Goal: Task Accomplishment & Management: Complete application form

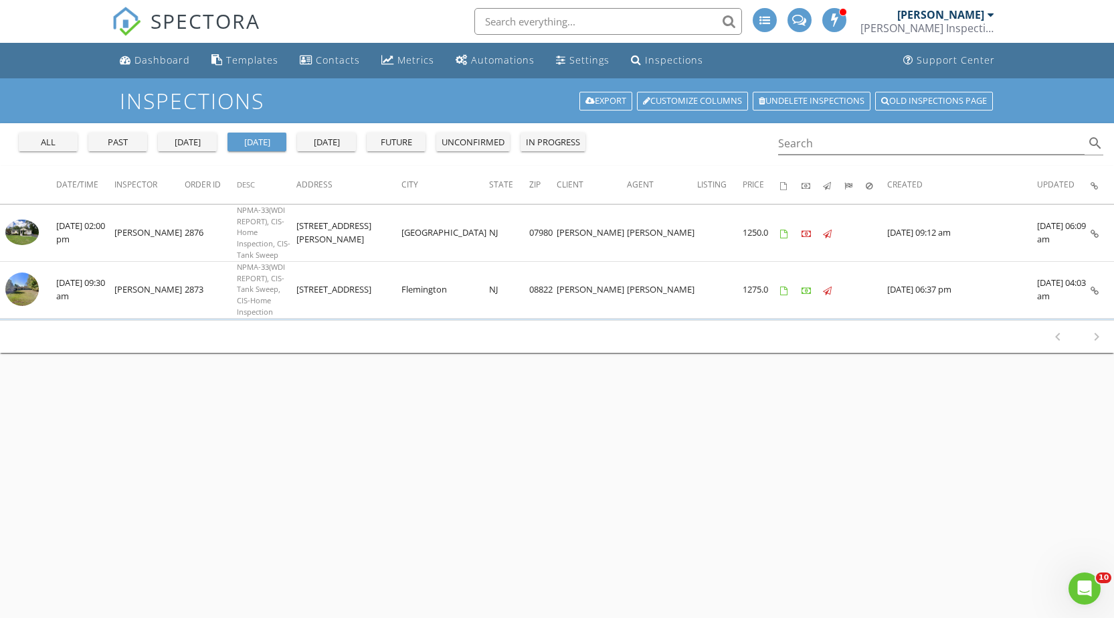
click at [198, 149] on div "[DATE]" at bounding box center [187, 142] width 48 height 13
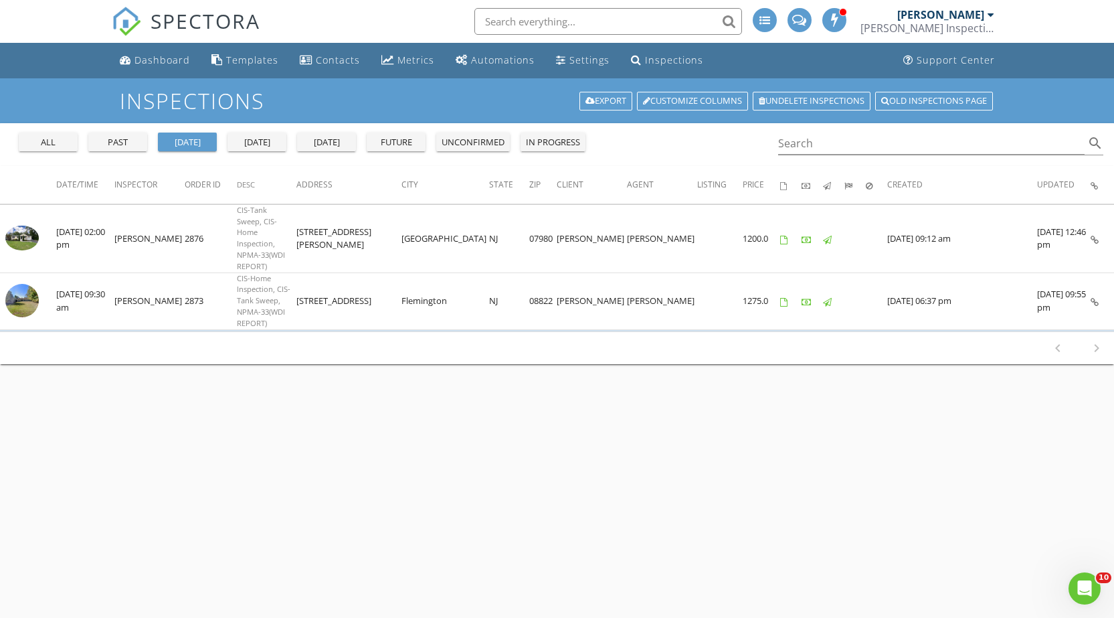
click at [249, 137] on div "[DATE]" at bounding box center [257, 142] width 48 height 13
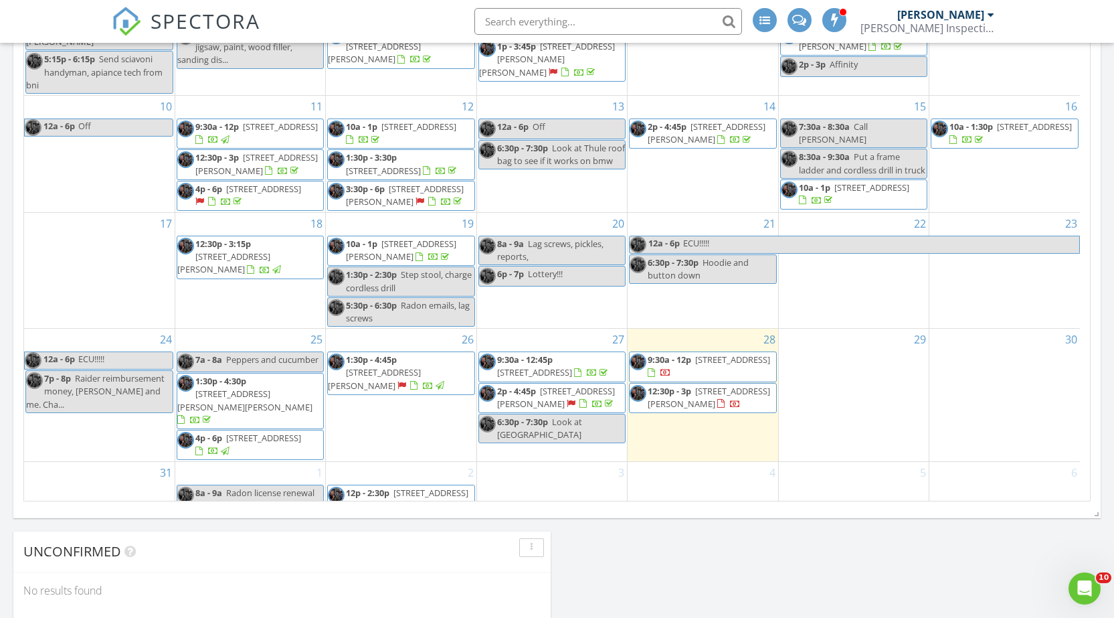
scroll to position [258, 0]
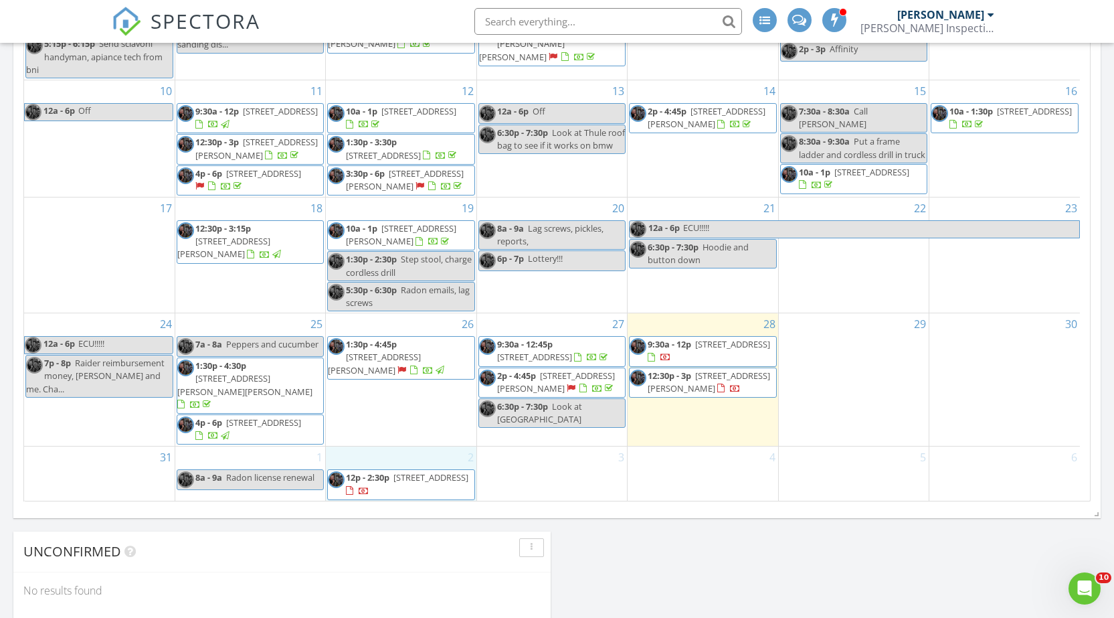
click at [380, 446] on div "2 12p - 2:30p 905 S Branch Dr, Readington Township 08889" at bounding box center [401, 473] width 150 height 54
click at [403, 396] on link "Inspection" at bounding box center [398, 389] width 69 height 21
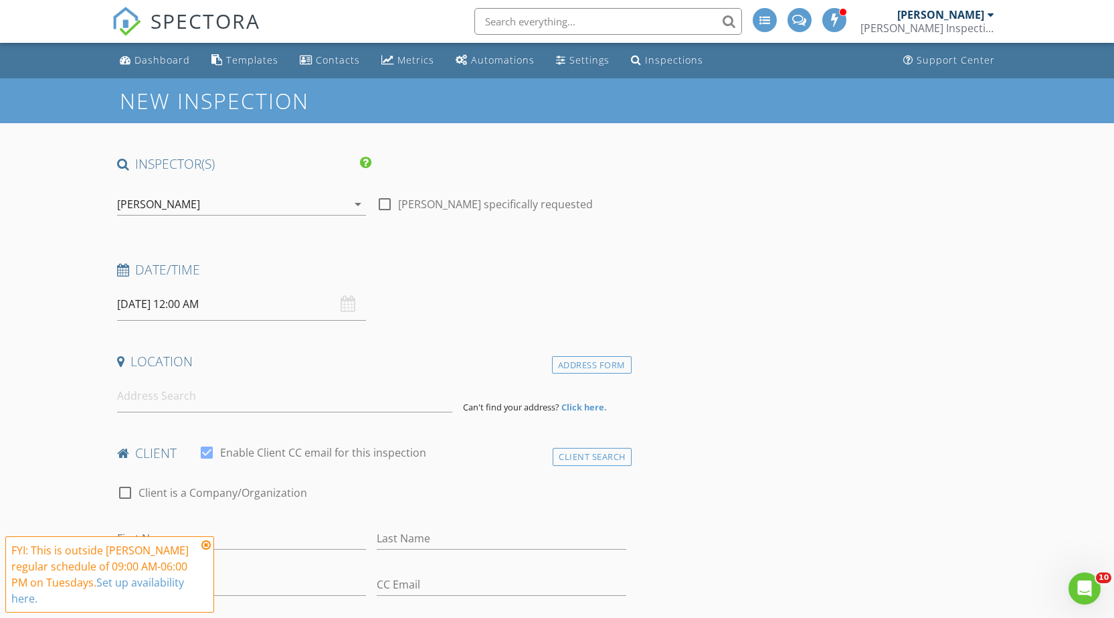
click at [177, 311] on input "09/02/2025 12:00 AM" at bounding box center [242, 304] width 250 height 33
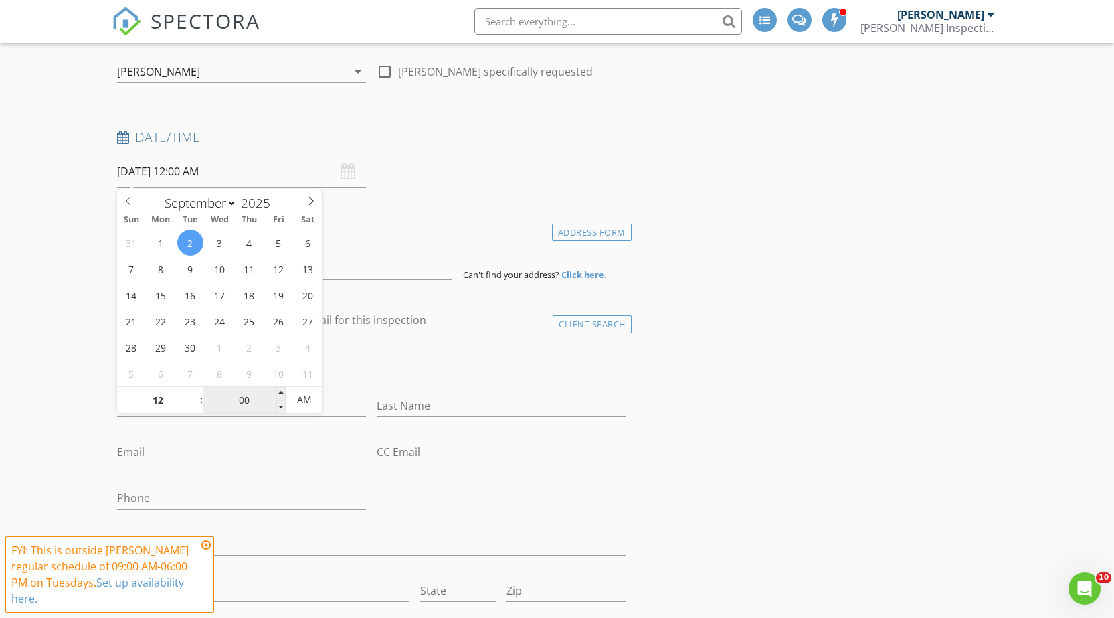
scroll to position [134, 0]
type input "01"
type input "09/02/2025 1:00 AM"
click at [195, 392] on span at bounding box center [194, 391] width 9 height 13
type input "02"
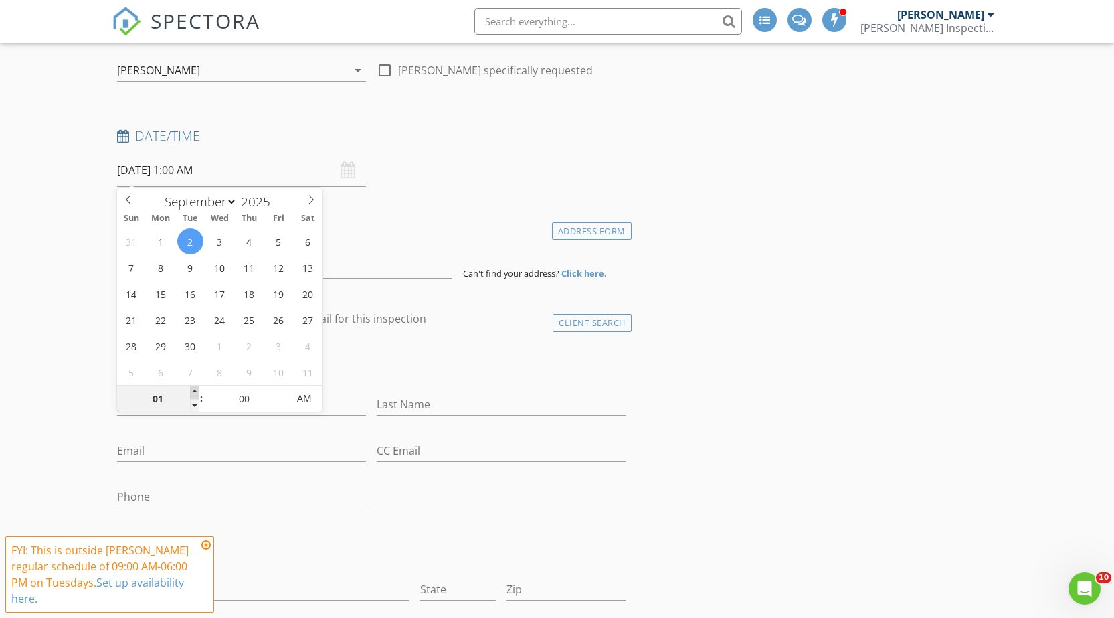
type input "09/02/2025 2:00 AM"
click at [195, 392] on span at bounding box center [194, 391] width 9 height 13
type input "03"
type input "09/02/2025 3:00 AM"
click at [195, 391] on span at bounding box center [194, 391] width 9 height 13
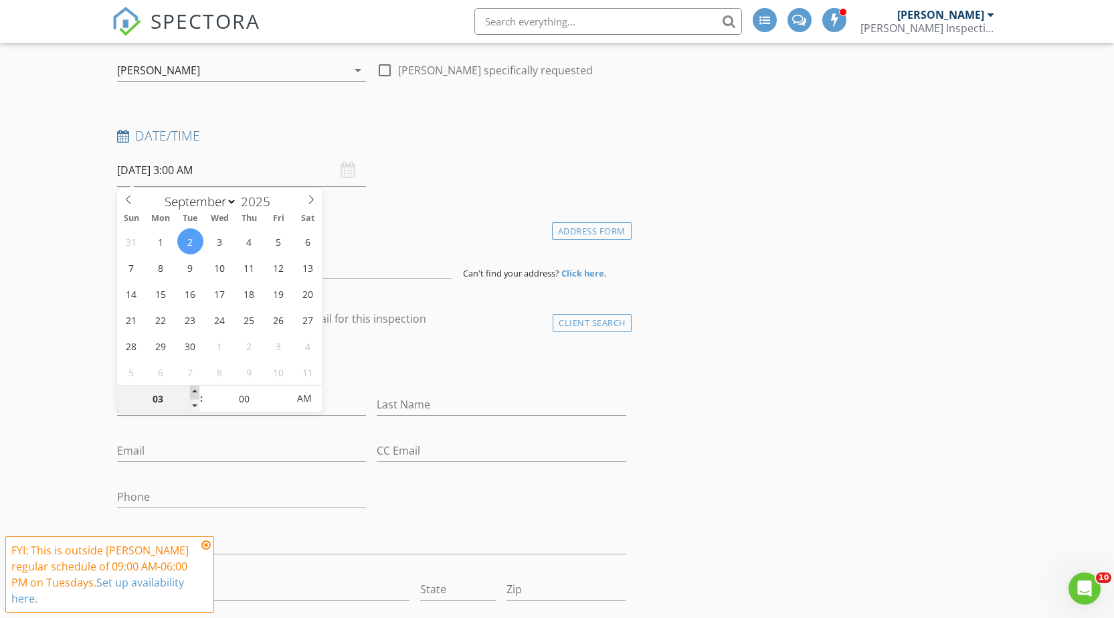
type input "04"
type input "09/02/2025 4:00 AM"
click at [195, 391] on span at bounding box center [194, 391] width 9 height 13
type input "05"
type input "09/02/2025 5:00 AM"
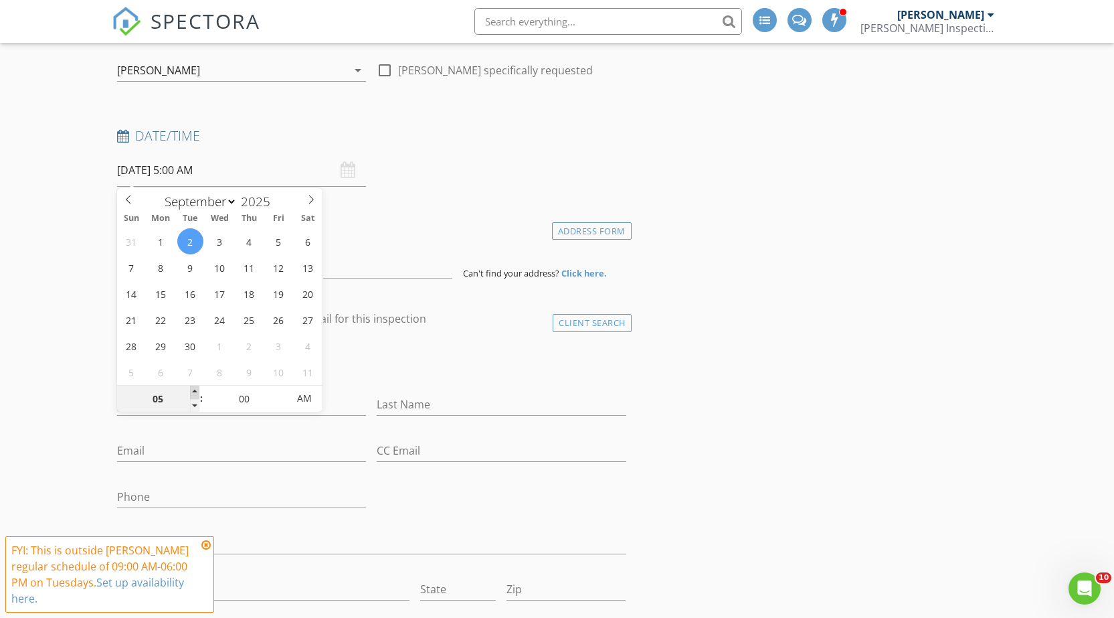
click at [195, 391] on span at bounding box center [194, 391] width 9 height 13
type input "06"
type input "09/02/2025 6:00 AM"
click at [195, 391] on span at bounding box center [194, 391] width 9 height 13
type input "07"
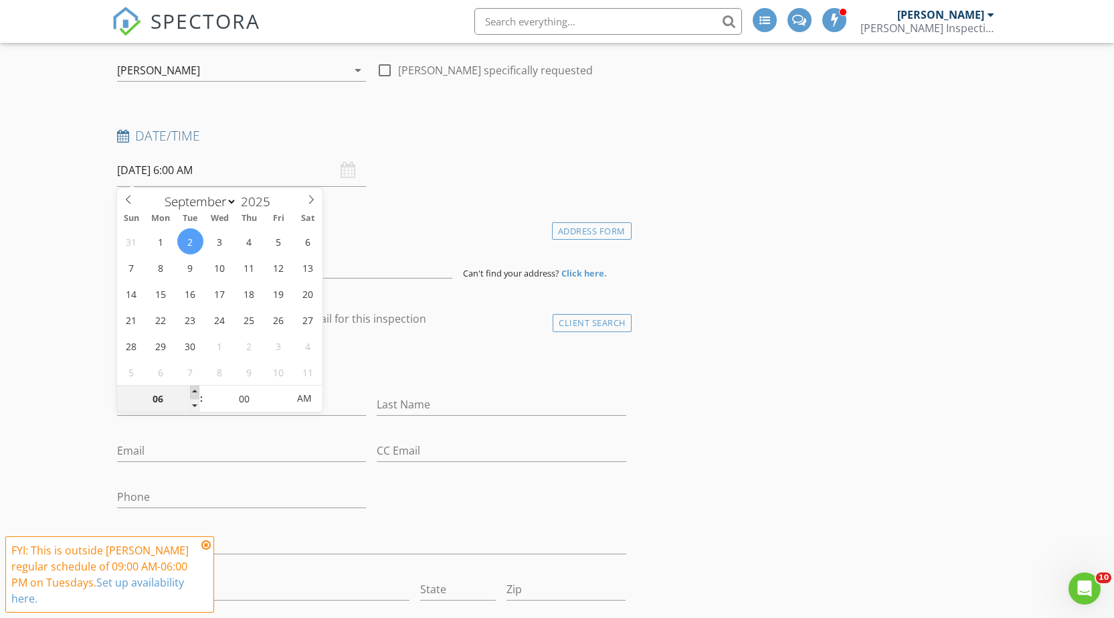
type input "09/02/2025 7:00 AM"
click at [195, 392] on span at bounding box center [194, 391] width 9 height 13
type input "08"
type input "09/02/2025 8:00 AM"
click at [195, 392] on span at bounding box center [194, 391] width 9 height 13
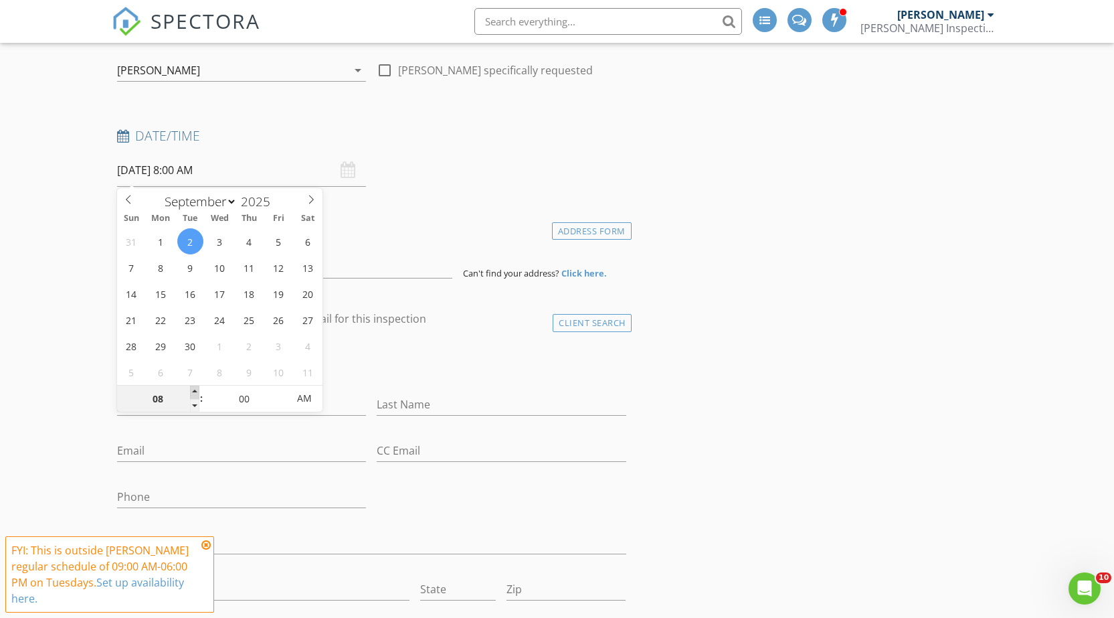
type input "09"
type input "09/02/2025 9:00 AM"
click at [195, 391] on span at bounding box center [194, 391] width 9 height 13
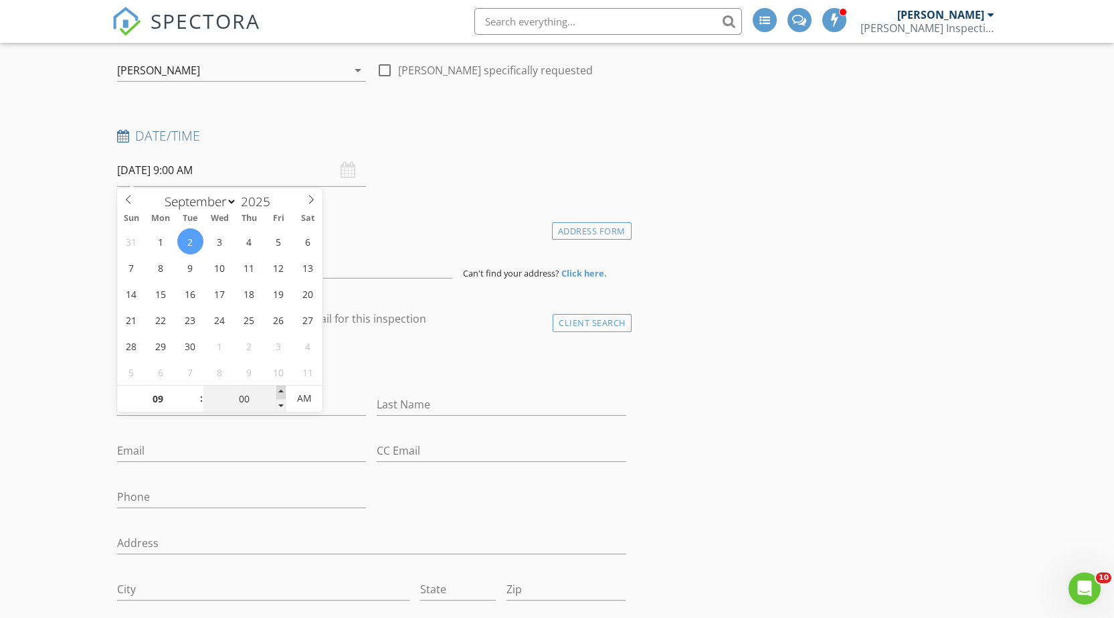
type input "05"
type input "09/02/2025 9:05 AM"
click at [277, 391] on span at bounding box center [280, 391] width 9 height 13
type input "10"
type input "09/02/2025 9:10 AM"
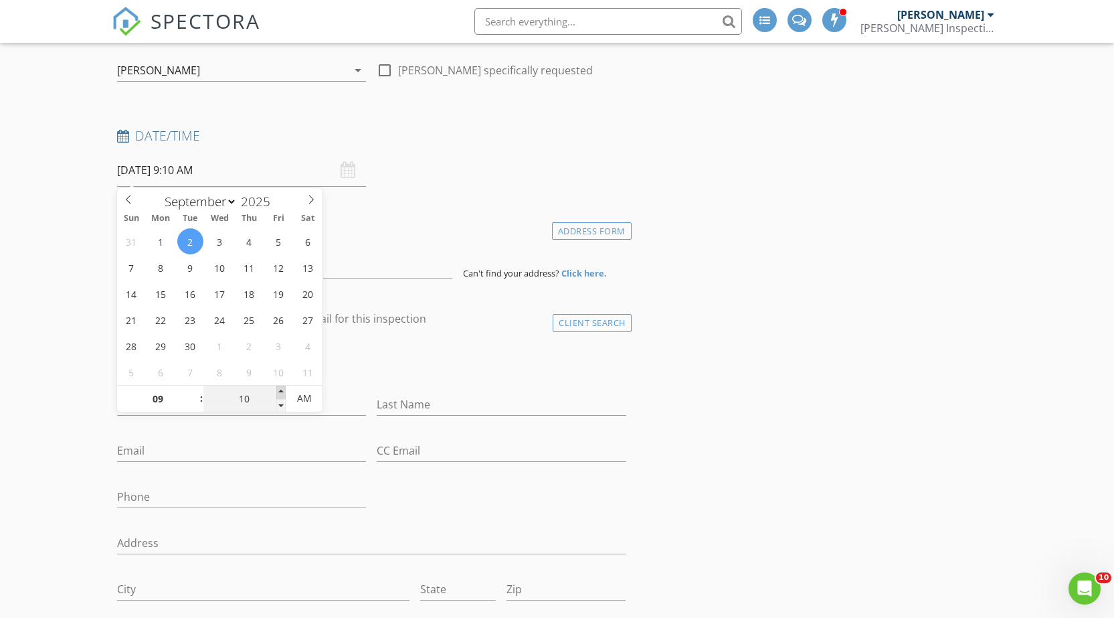
click at [277, 391] on span at bounding box center [280, 391] width 9 height 13
type input "15"
type input "09/02/2025 9:15 AM"
click at [277, 391] on span at bounding box center [280, 391] width 9 height 13
type input "20"
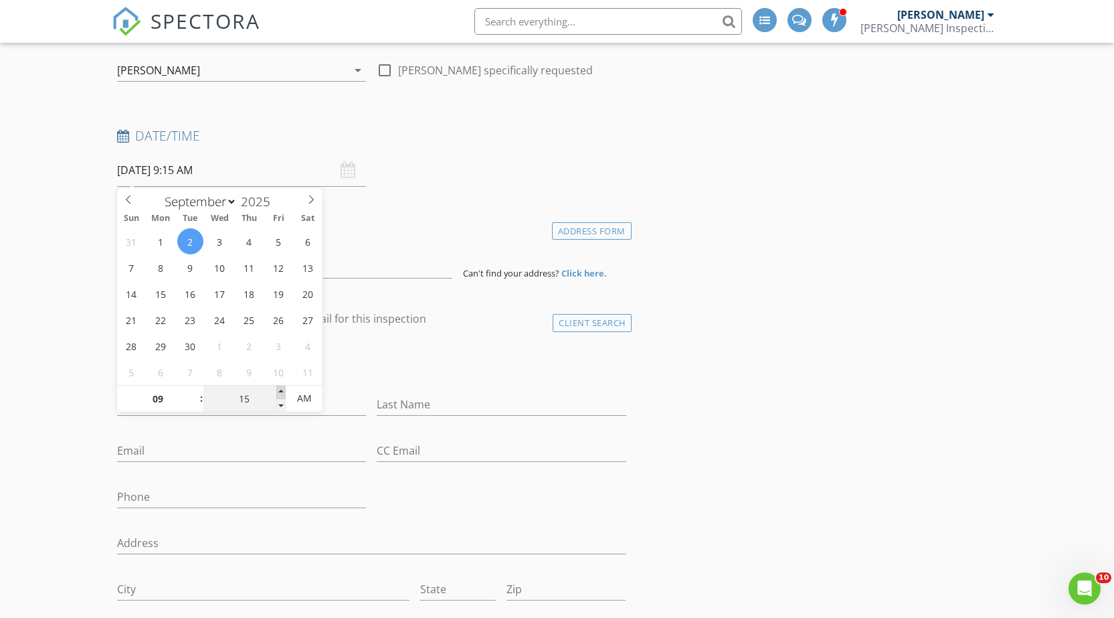
type input "09/02/2025 9:20 AM"
click at [277, 391] on span at bounding box center [280, 391] width 9 height 13
type input "25"
type input "09/02/2025 9:25 AM"
click at [277, 391] on span at bounding box center [280, 391] width 9 height 13
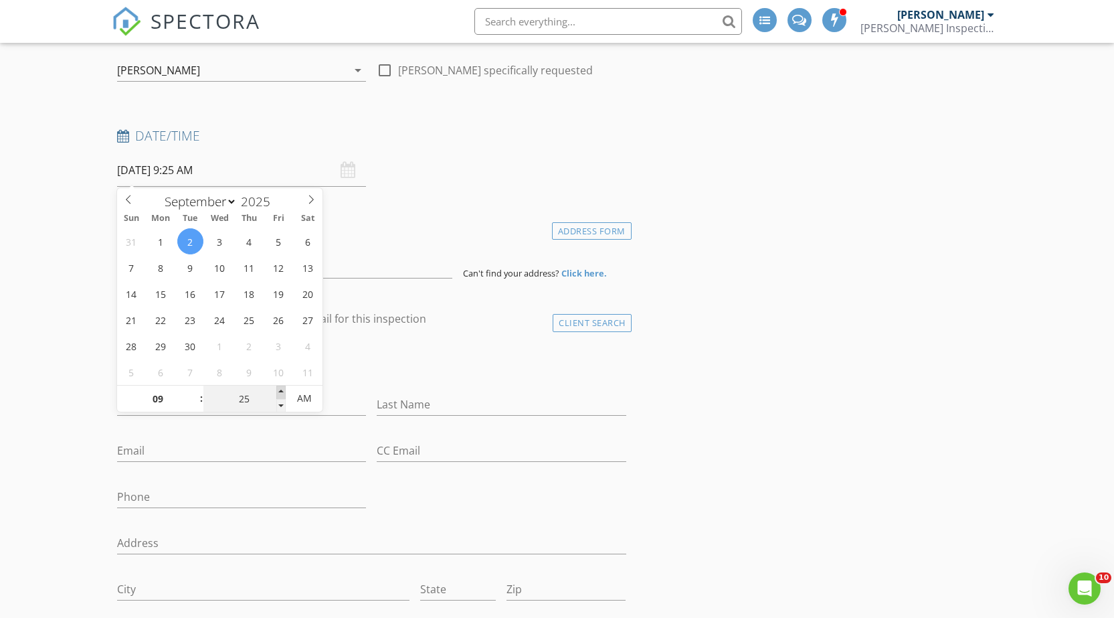
type input "30"
type input "09/02/2025 9:30 AM"
click at [277, 391] on span at bounding box center [280, 391] width 9 height 13
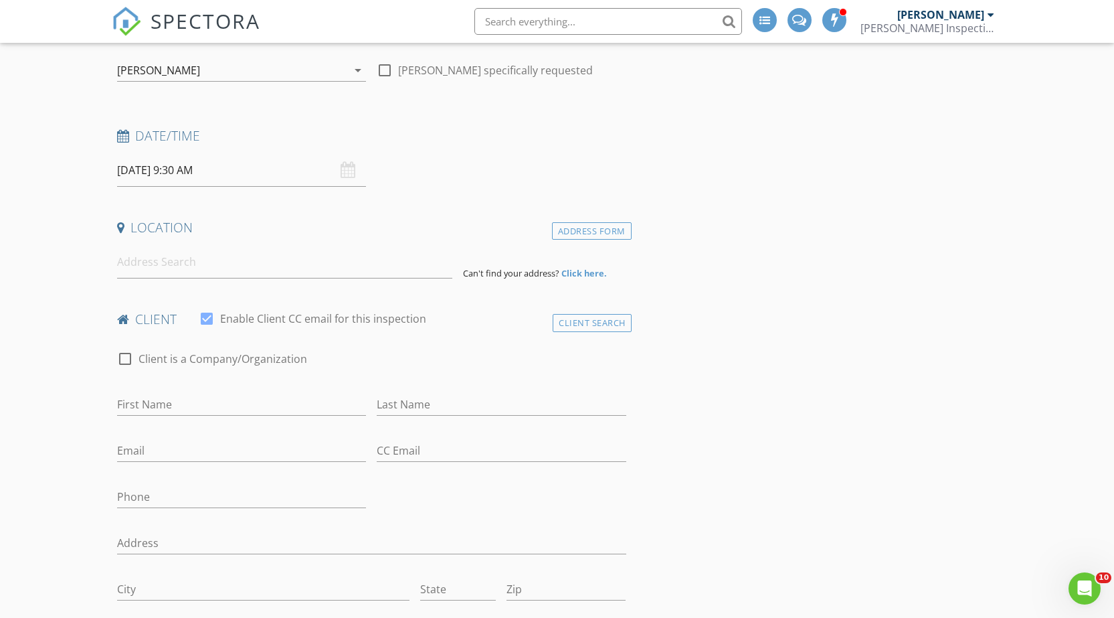
click at [161, 272] on input at bounding box center [285, 262] width 336 height 33
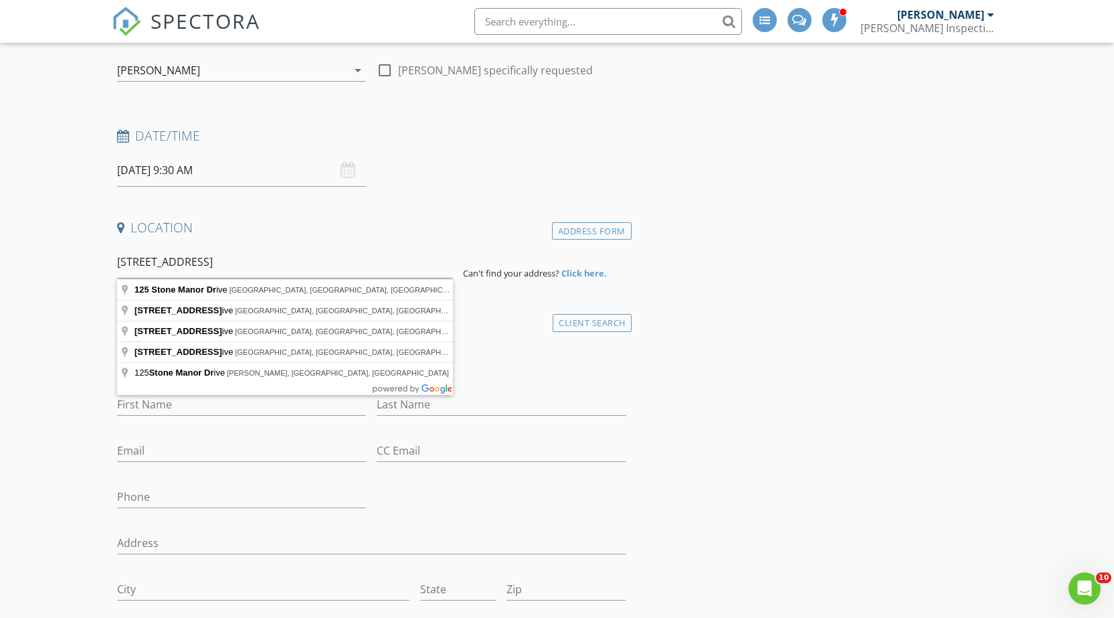
type input "125 Stone Manor Drive, Somerset, NJ, USA"
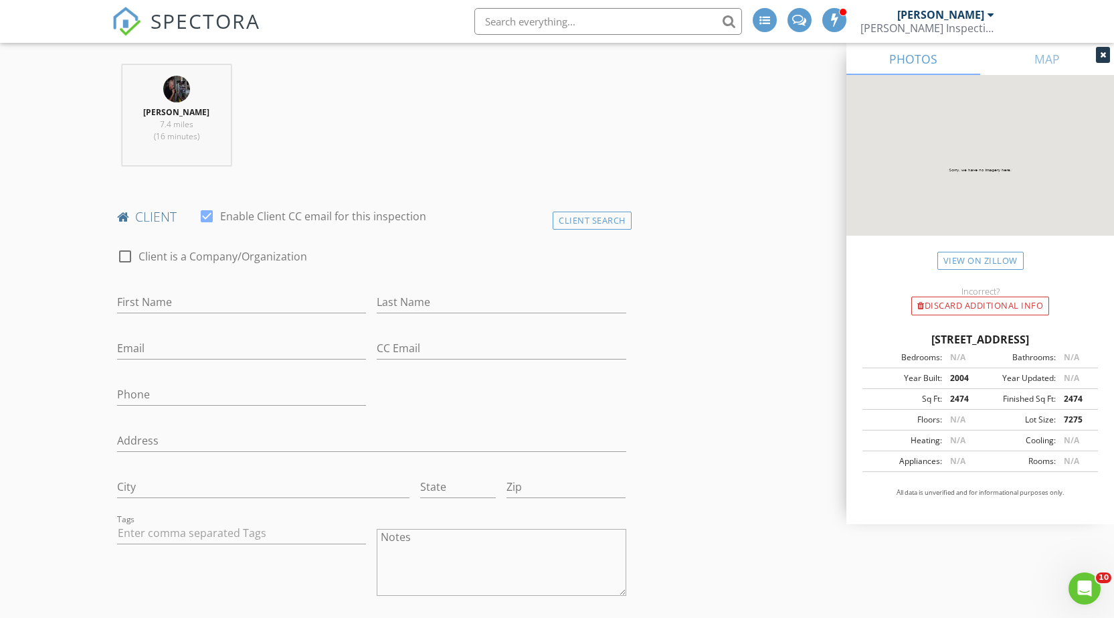
scroll to position [535, 0]
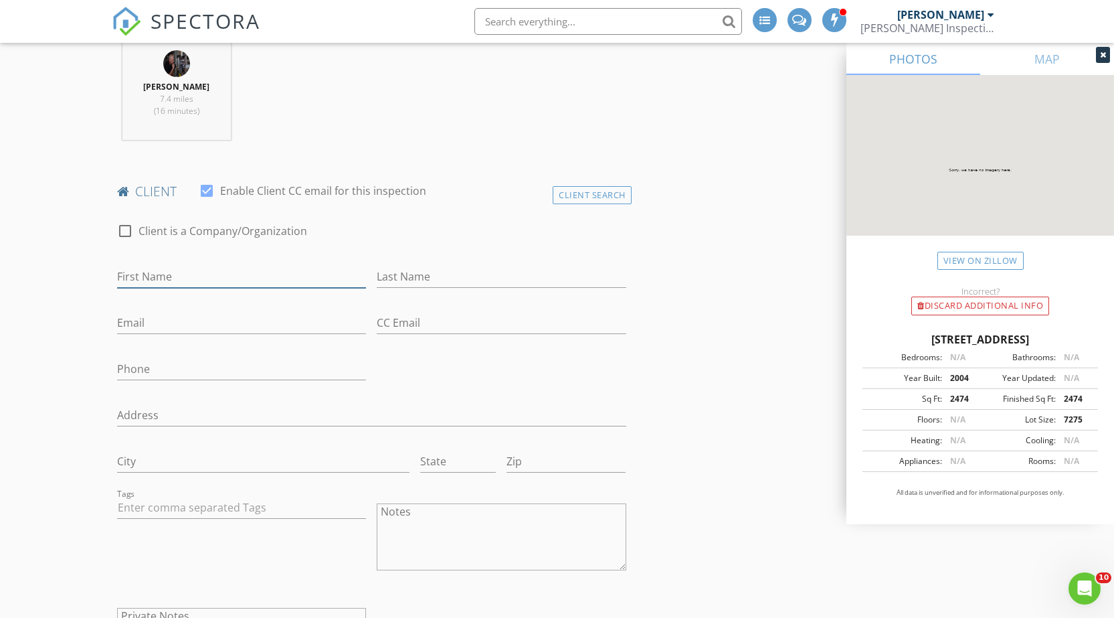
click at [195, 276] on input "First Name" at bounding box center [242, 277] width 250 height 22
paste input "Murli"
type input "Murli"
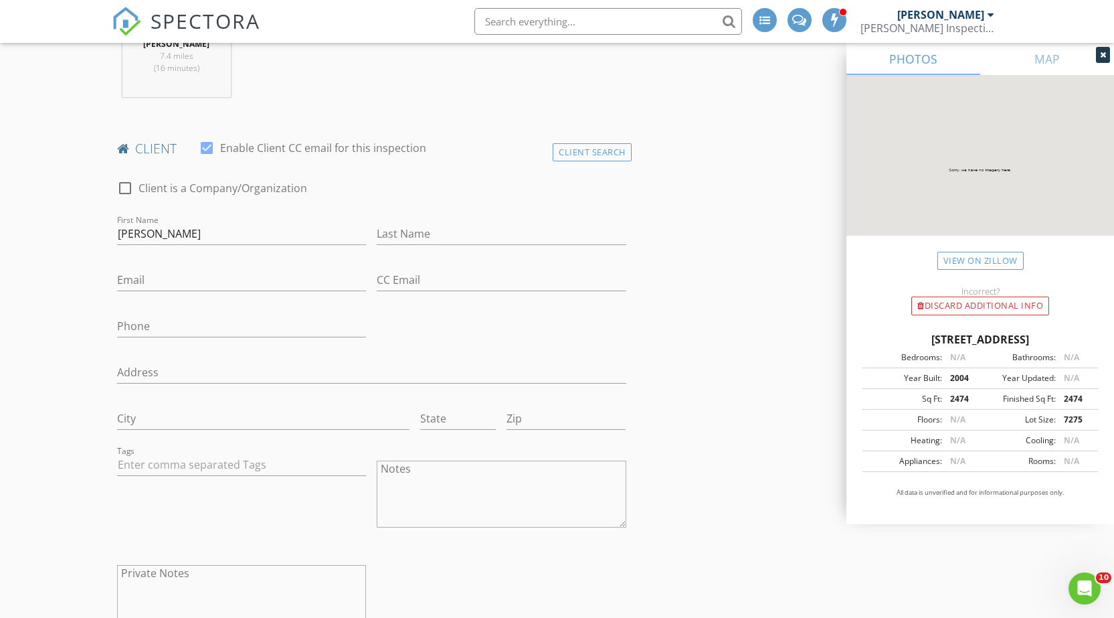
scroll to position [602, 0]
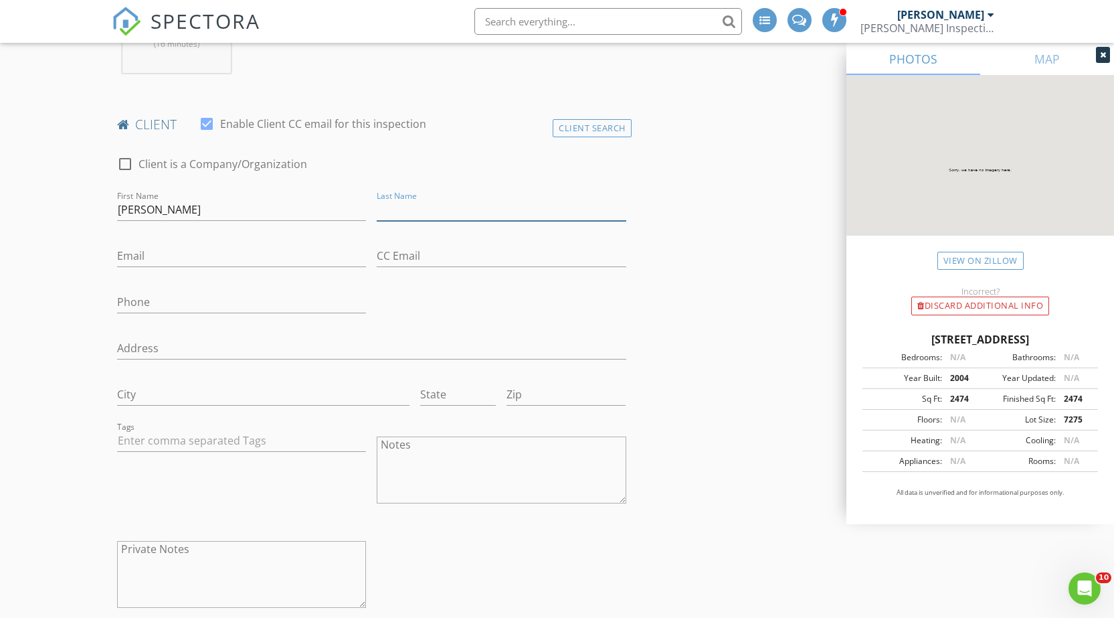
click at [437, 209] on input "Last Name" at bounding box center [502, 210] width 250 height 22
paste input "Kalro"
type input "Kalro"
click at [173, 252] on input "Email" at bounding box center [242, 256] width 250 height 22
paste input "mkalro@gmail.com"
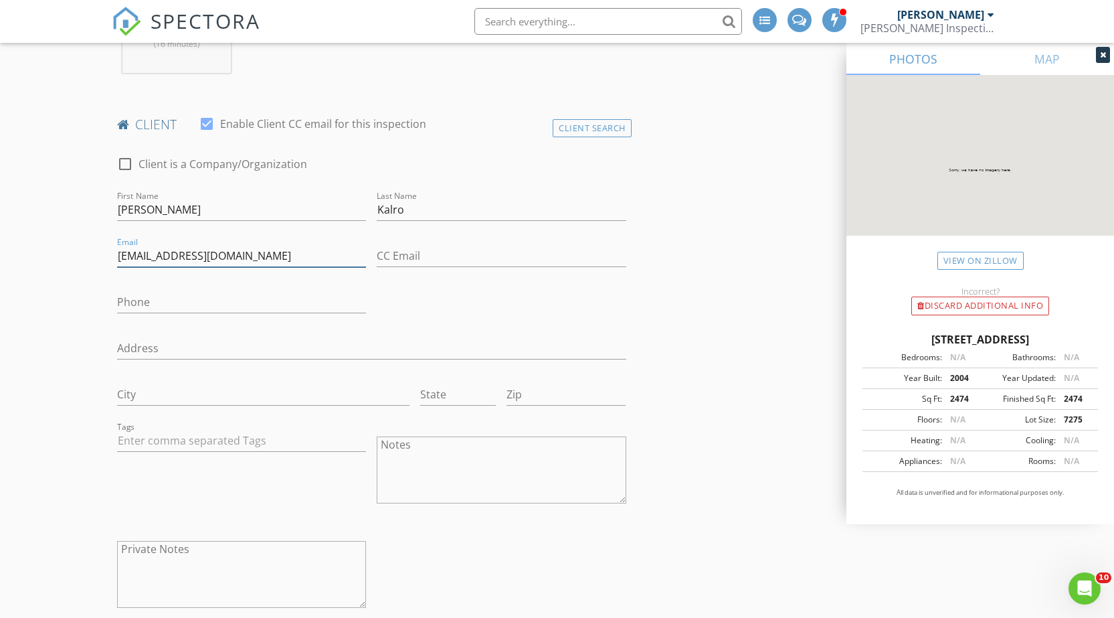
type input "mkalro@gmail.com"
click at [151, 291] on input "Phone" at bounding box center [242, 302] width 250 height 22
type input "[PHONE_NUMBER]"
type input "840 Dow Rd"
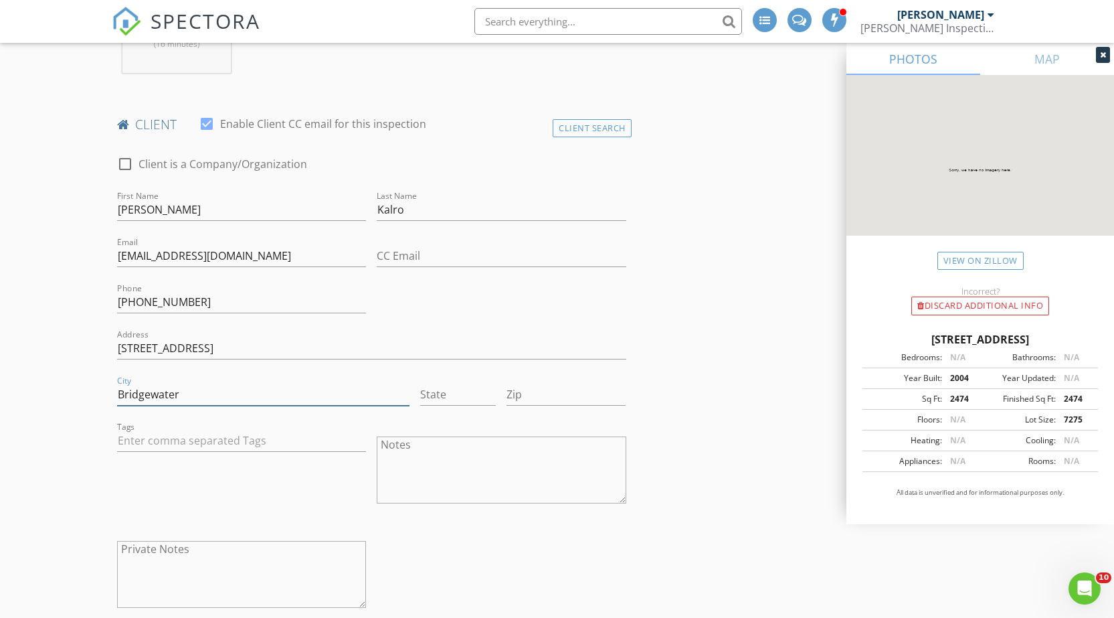
type input "Bridgewater"
type input "J"
click at [444, 396] on input "J" at bounding box center [458, 394] width 76 height 22
type input "NJ"
type input "08807"
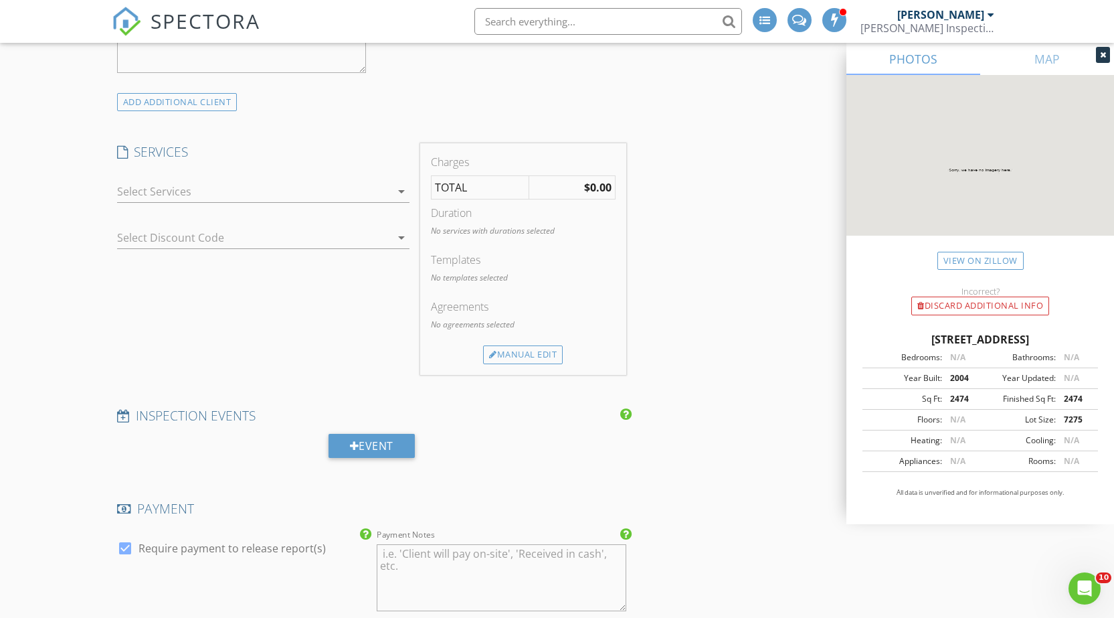
scroll to position [1138, 0]
click at [151, 194] on div at bounding box center [254, 190] width 274 height 21
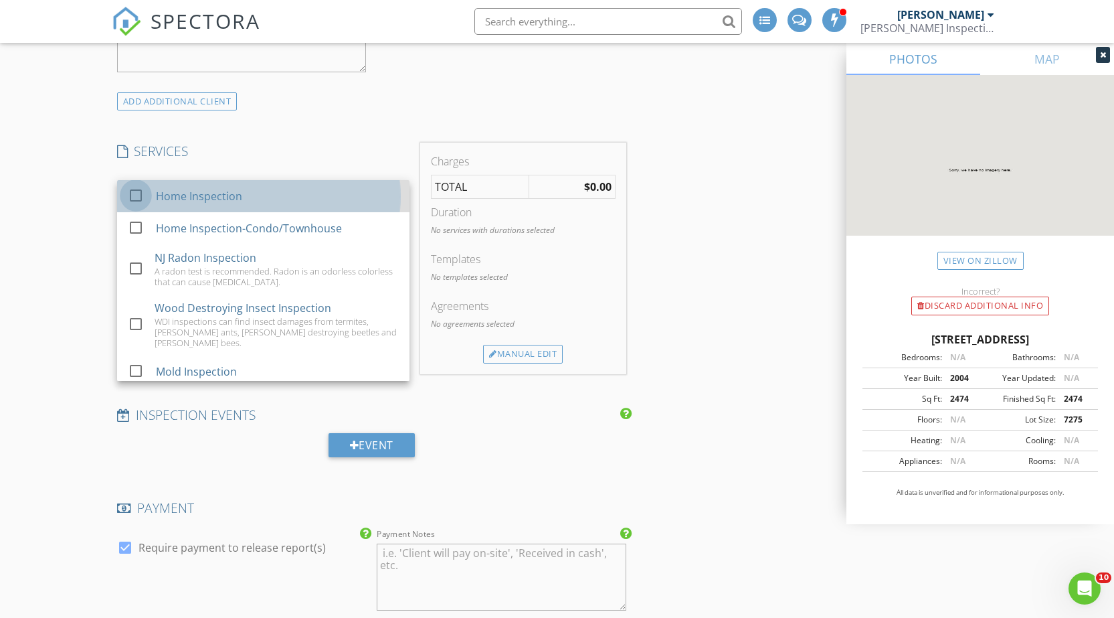
click at [132, 200] on div at bounding box center [135, 195] width 23 height 23
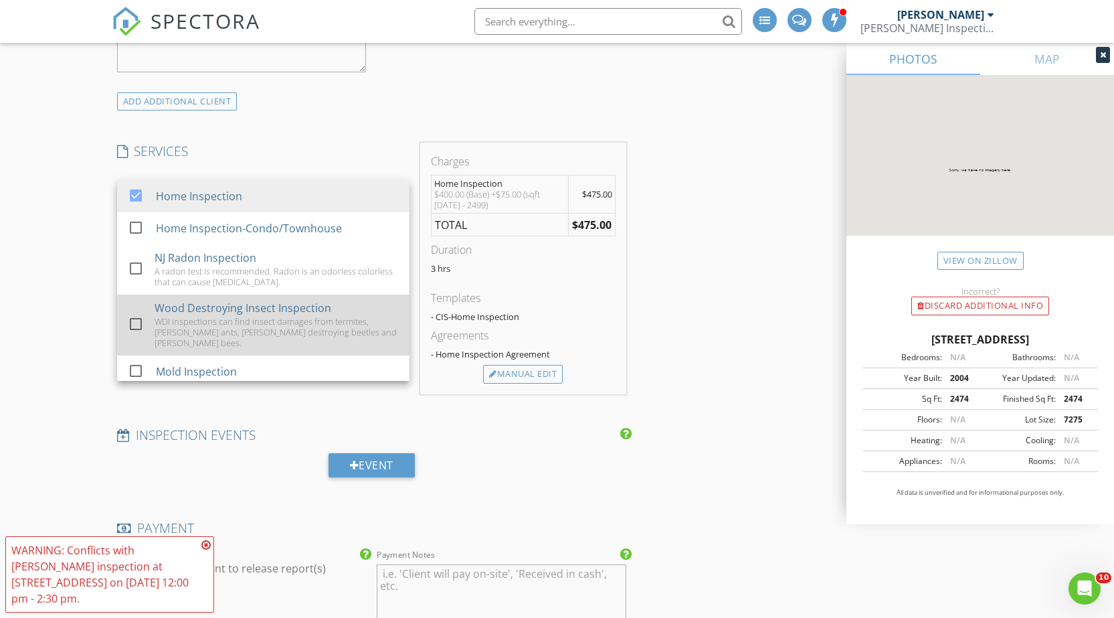
click at [139, 326] on div at bounding box center [135, 323] width 23 height 23
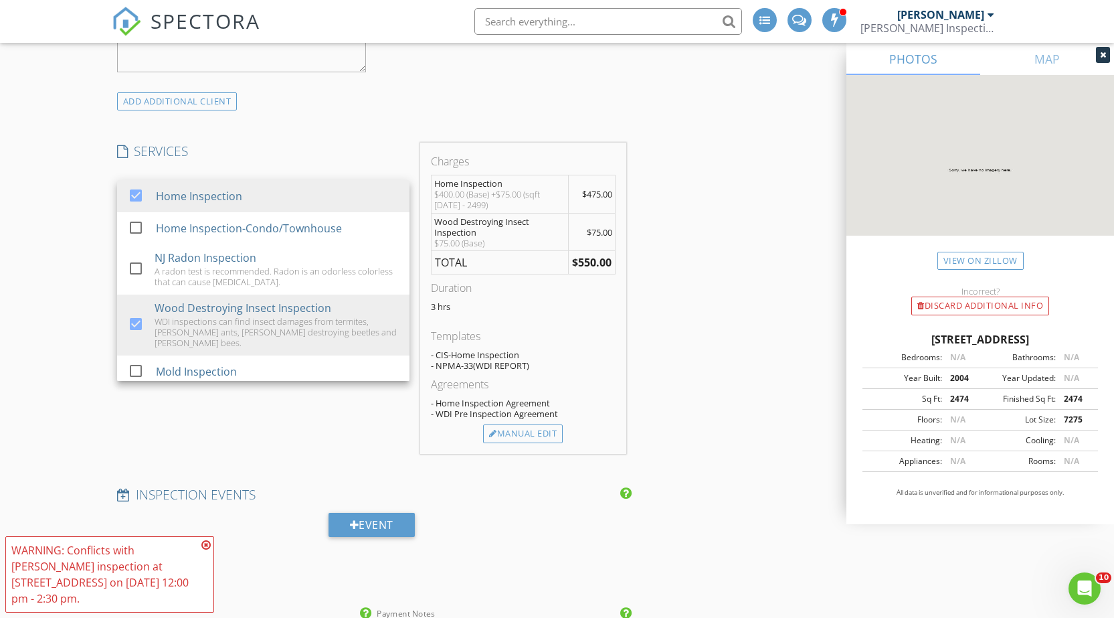
click at [207, 547] on icon at bounding box center [205, 544] width 9 height 11
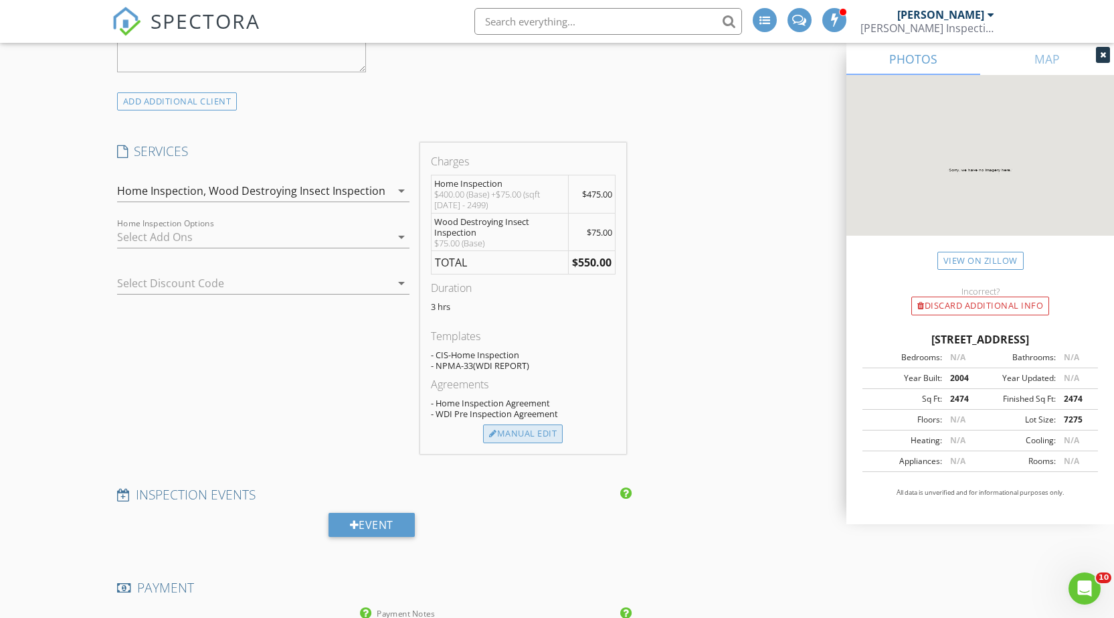
click at [510, 430] on div "Manual Edit" at bounding box center [523, 433] width 80 height 19
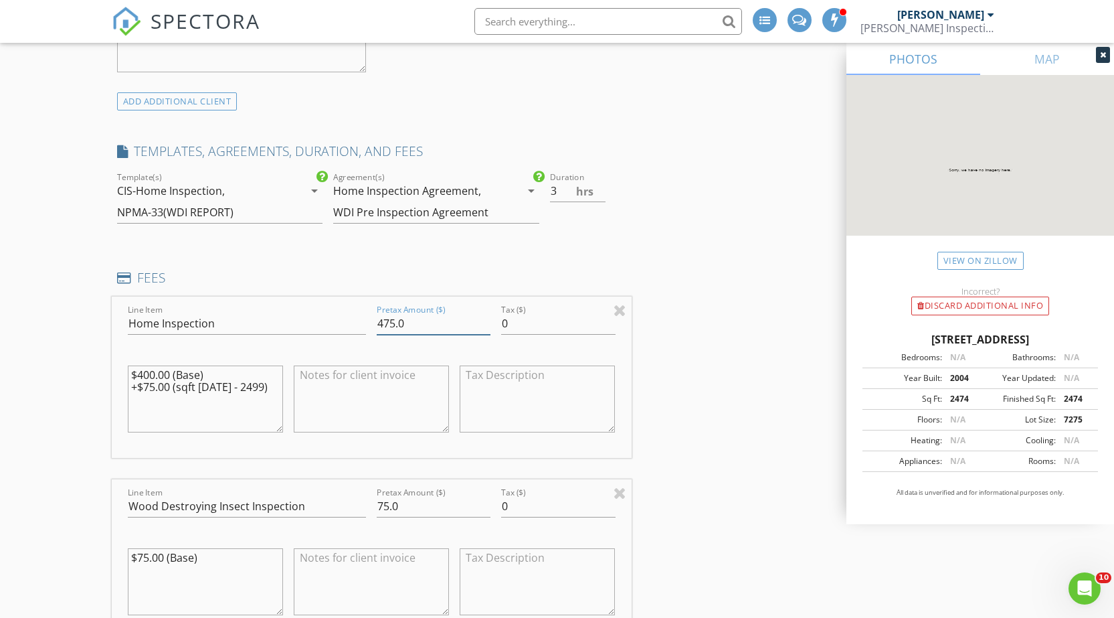
drag, startPoint x: 435, startPoint y: 325, endPoint x: 343, endPoint y: 328, distance: 91.7
click at [344, 328] on div "Line Item Home Inspection Pretax Amount ($) 475.0 Tax ($) 0 $400.00 (Base) +$75…" at bounding box center [372, 376] width 520 height 161
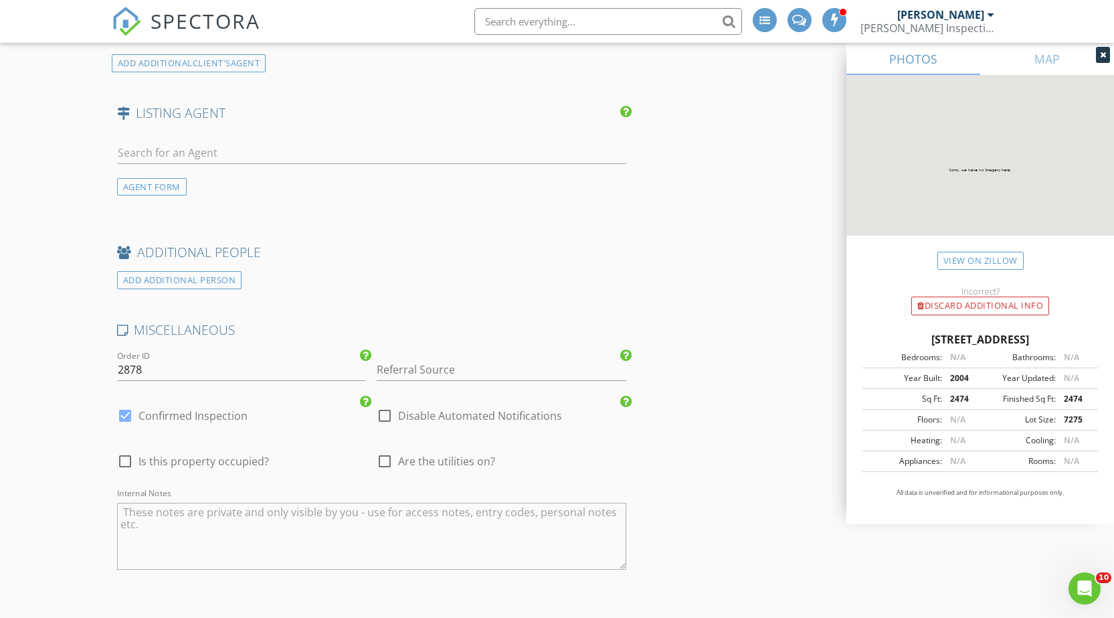
scroll to position [2208, 0]
type input "375"
click at [430, 363] on input "Referral Source" at bounding box center [502, 365] width 250 height 22
click at [422, 394] on div "Repeat Client" at bounding box center [501, 391] width 248 height 27
type input "Repeat Client"
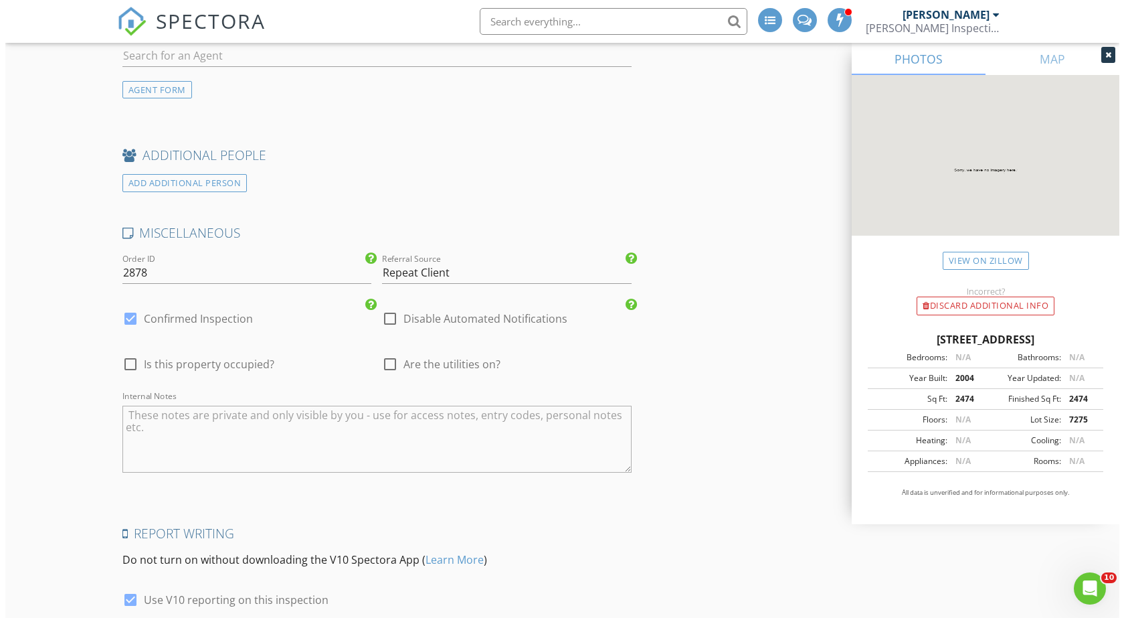
scroll to position [2495, 0]
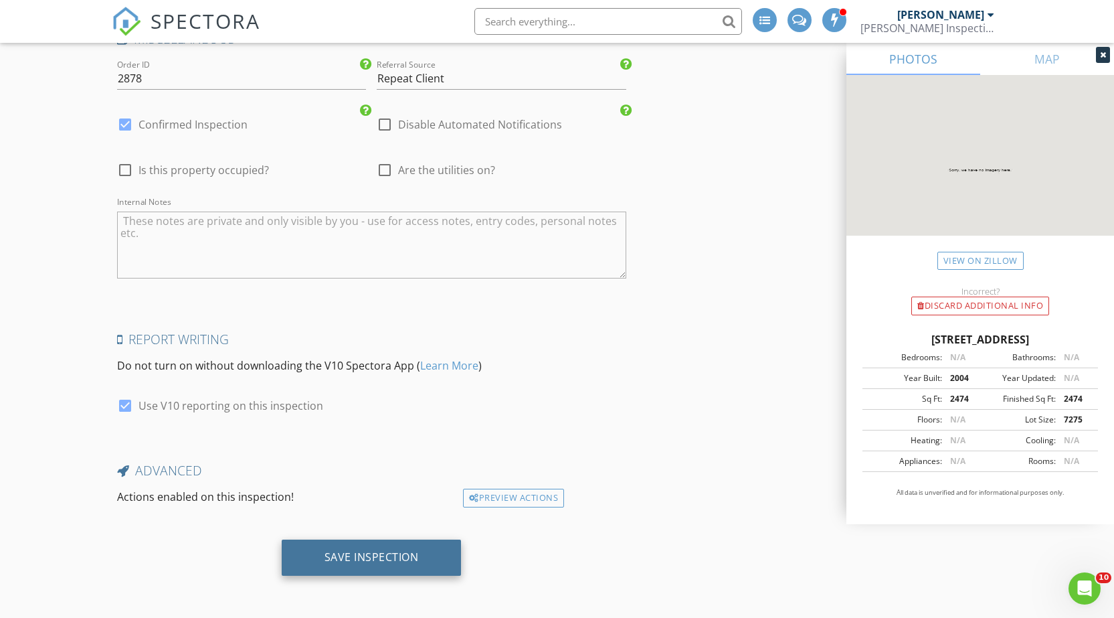
click at [379, 558] on div "Save Inspection" at bounding box center [372, 556] width 94 height 13
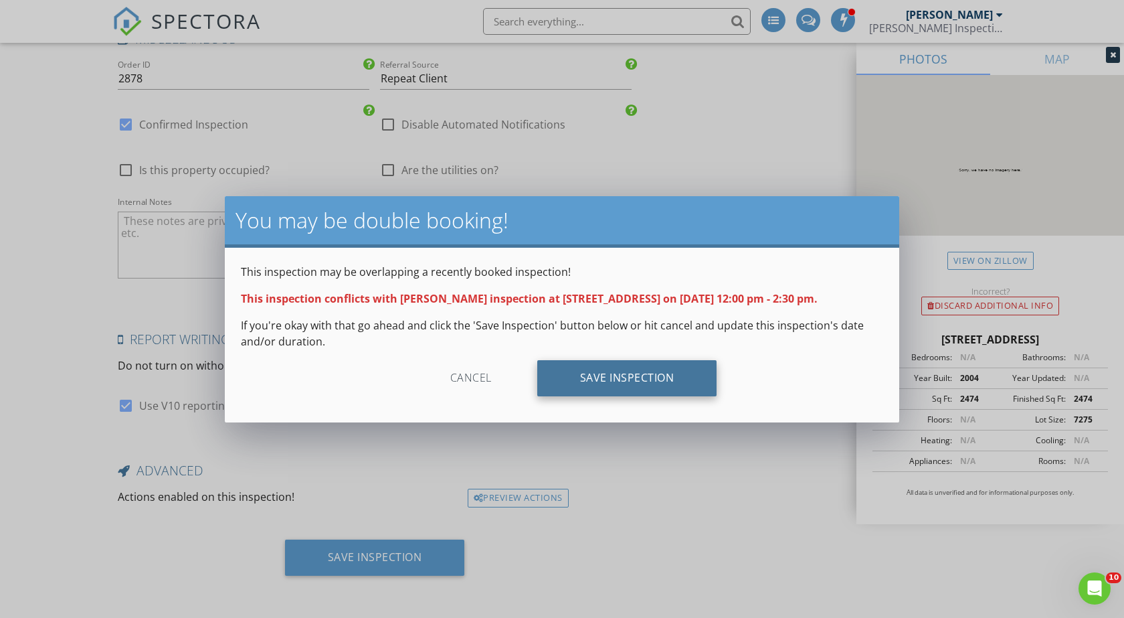
drag, startPoint x: 664, startPoint y: 374, endPoint x: 612, endPoint y: 361, distance: 53.7
click at [664, 374] on div "Save Inspection" at bounding box center [627, 378] width 180 height 36
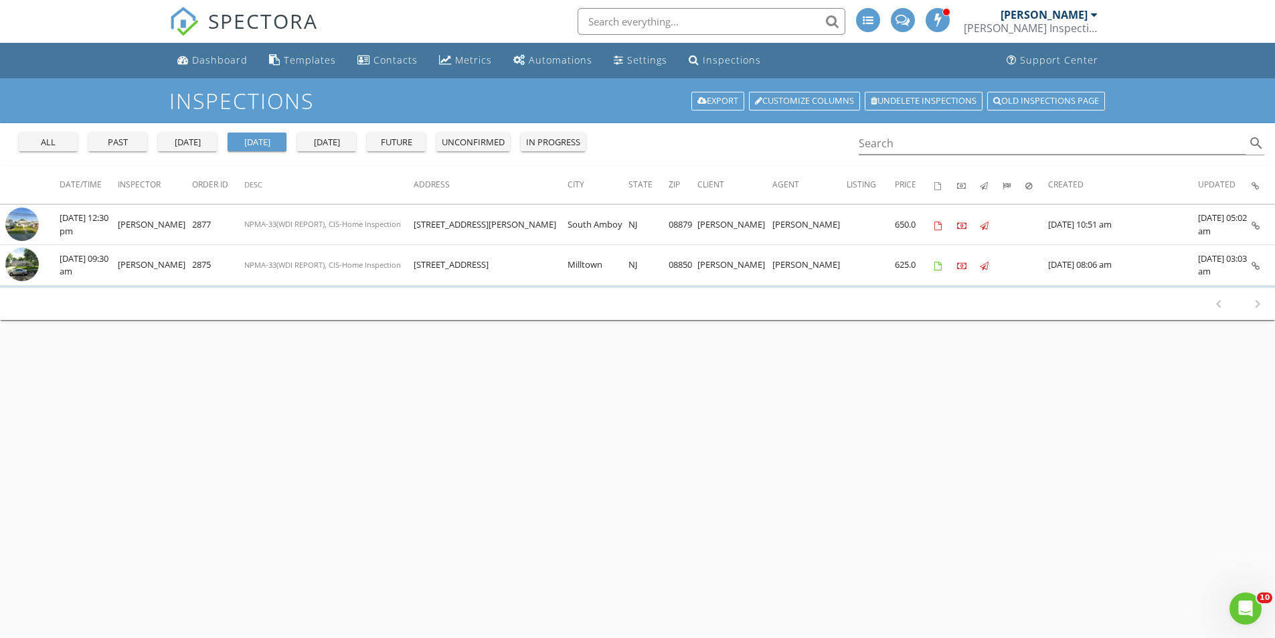
click at [56, 136] on div "all" at bounding box center [48, 142] width 48 height 13
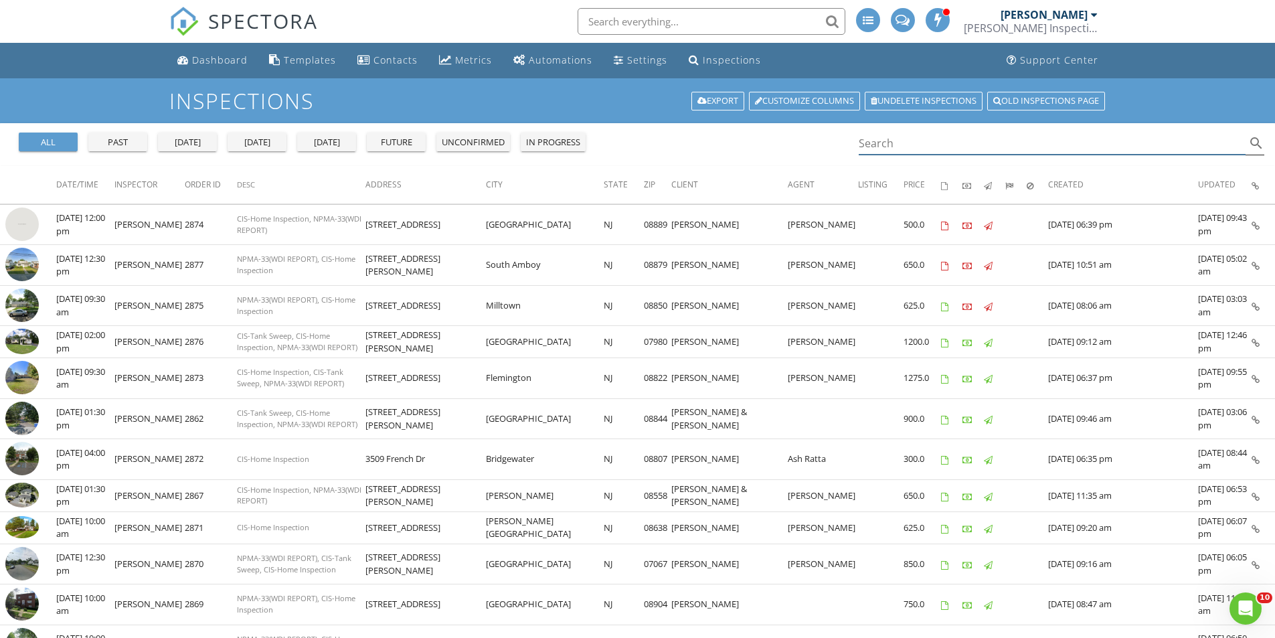
click at [902, 145] on input "Search" at bounding box center [1052, 143] width 387 height 22
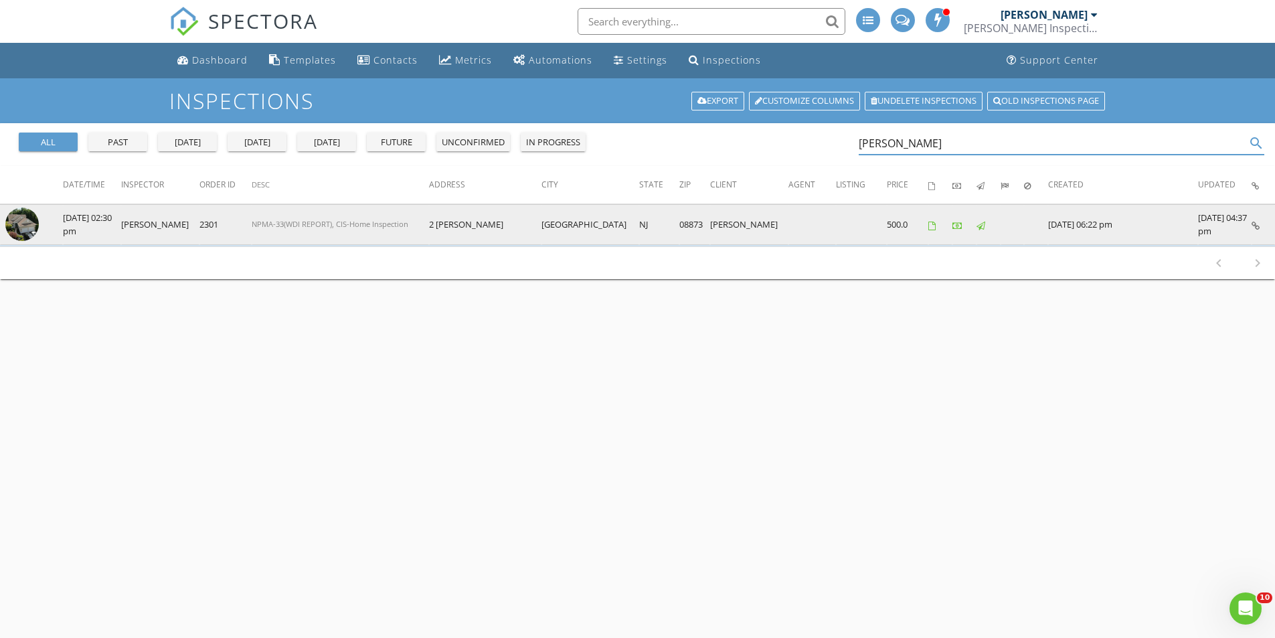
type input "Murli"
click at [1259, 221] on icon at bounding box center [1255, 225] width 8 height 9
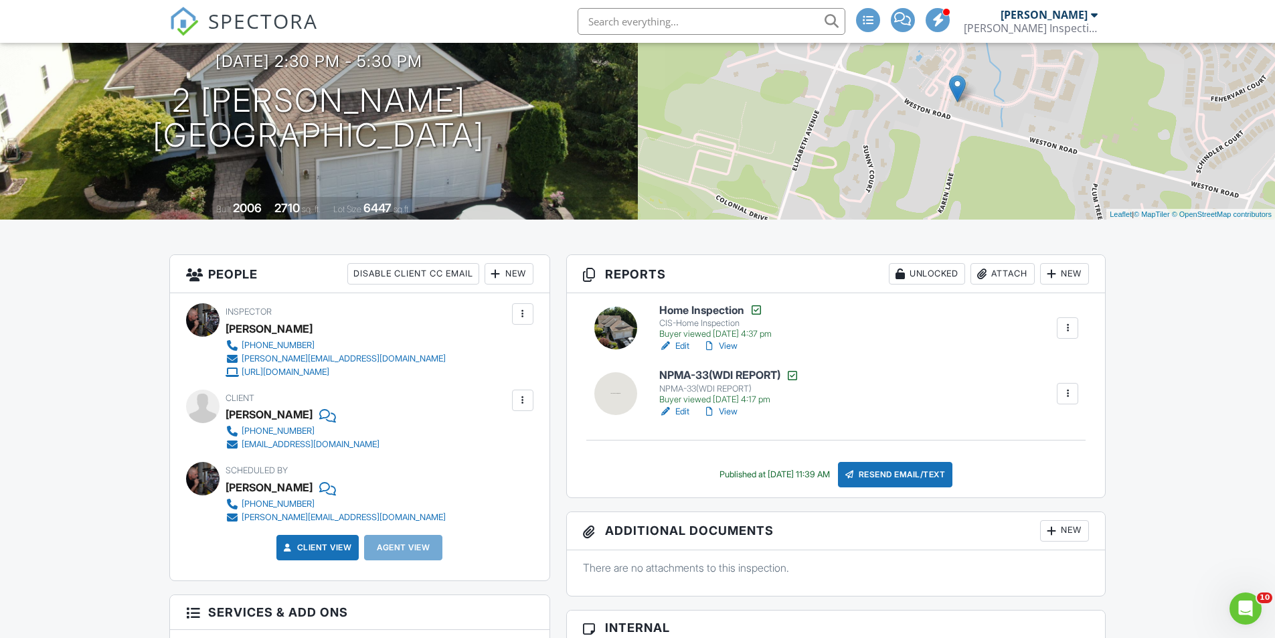
scroll to position [268, 0]
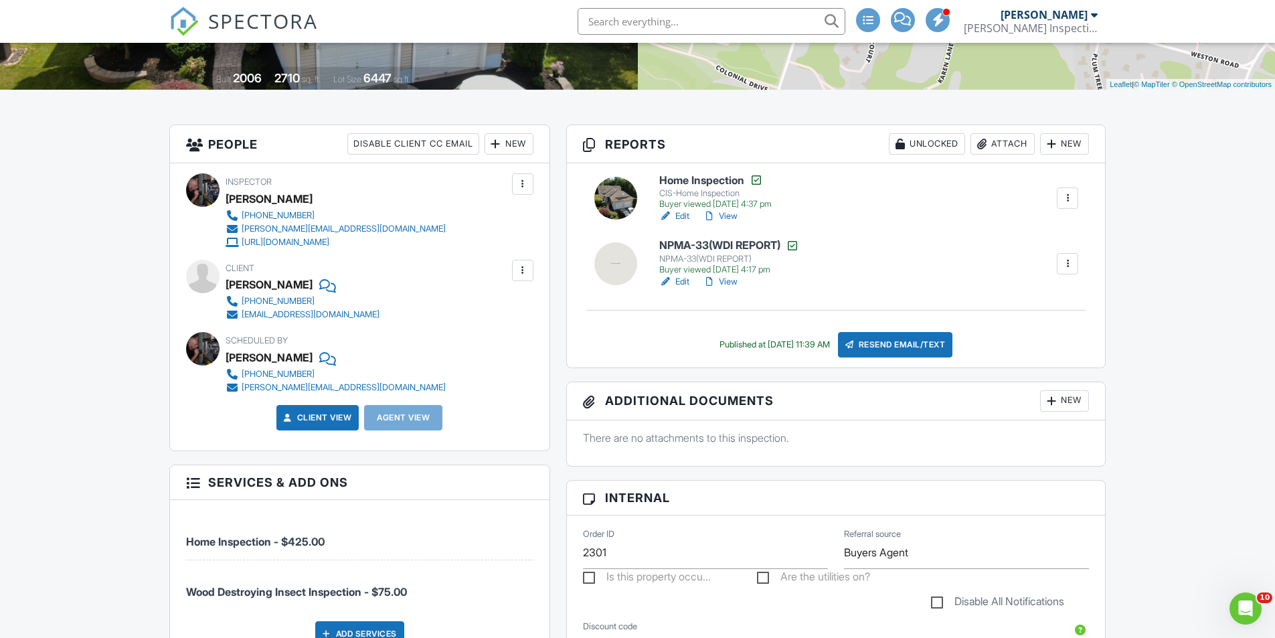
click at [526, 269] on div at bounding box center [522, 270] width 13 height 13
click at [503, 305] on li "Edit" at bounding box center [501, 310] width 50 height 33
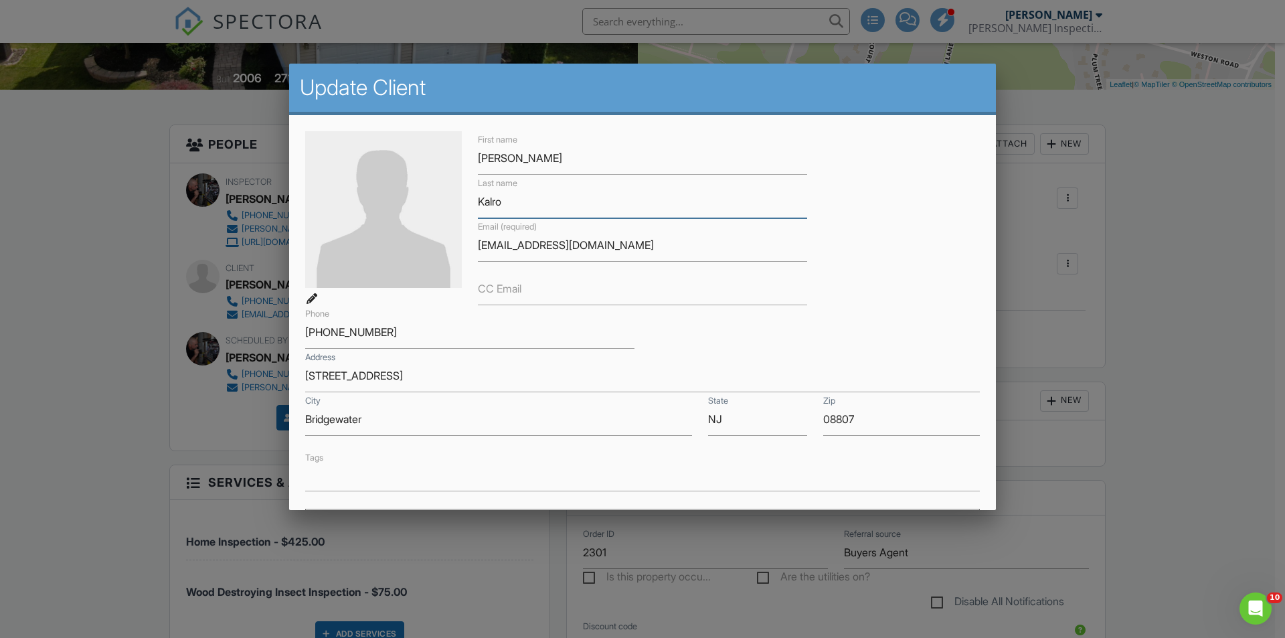
drag, startPoint x: 500, startPoint y: 204, endPoint x: 456, endPoint y: 207, distance: 44.2
click at [456, 206] on div "First name Murli Last name Kalro Email (required) mkalro@gmail.com CC Email Pho…" at bounding box center [642, 310] width 691 height 359
drag, startPoint x: 596, startPoint y: 244, endPoint x: 474, endPoint y: 252, distance: 122.0
click at [474, 252] on div "Email (required) mkalro@gmail.com" at bounding box center [642, 239] width 345 height 43
click at [1154, 209] on div at bounding box center [642, 331] width 1285 height 797
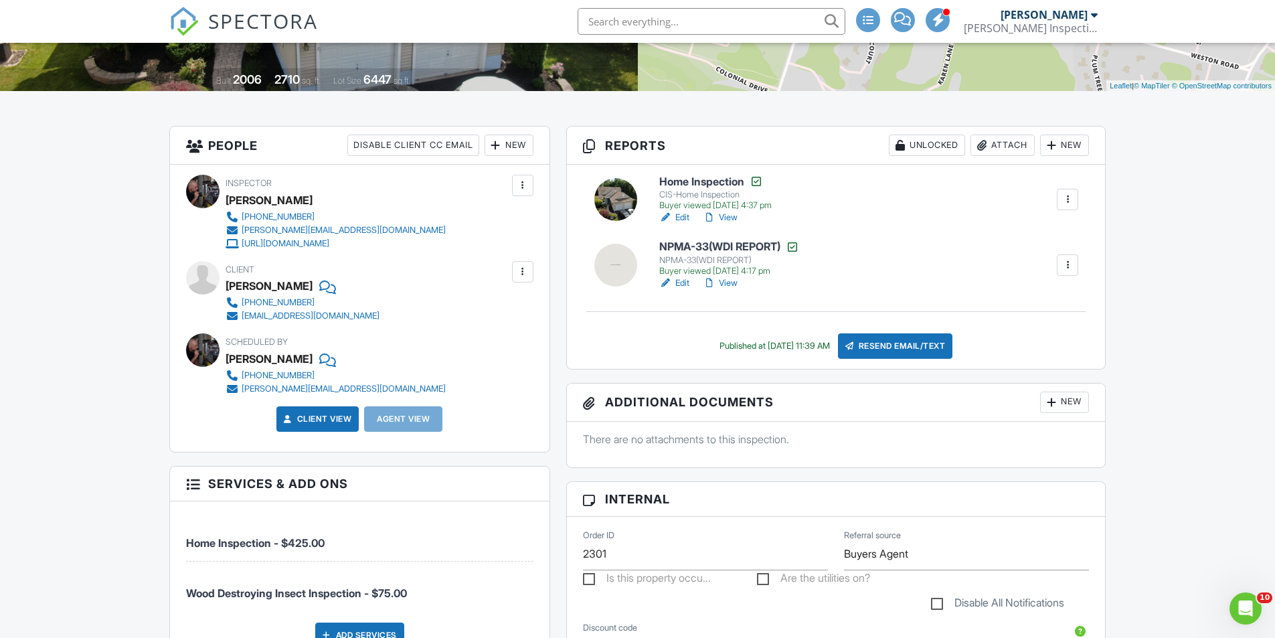
scroll to position [0, 0]
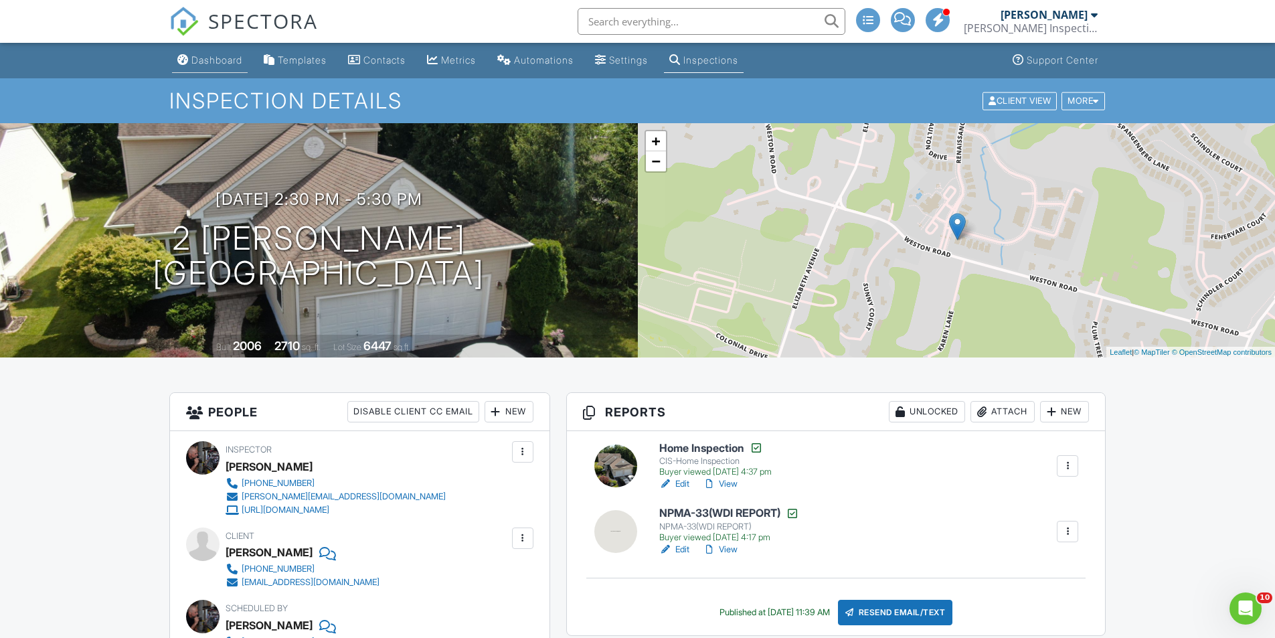
click at [221, 63] on div "Dashboard" at bounding box center [216, 59] width 51 height 11
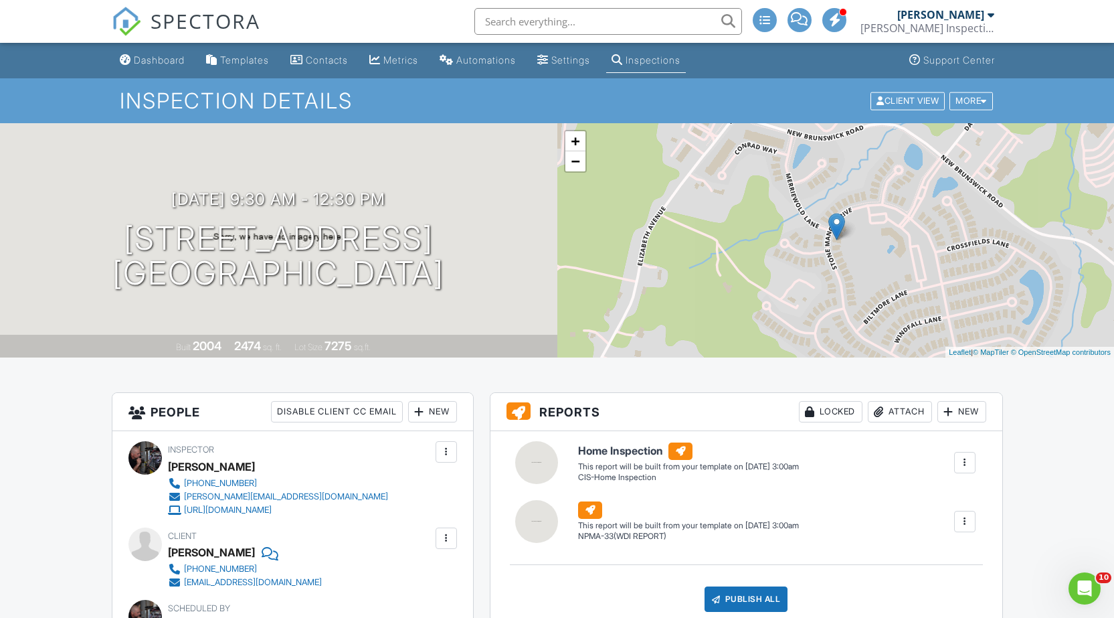
drag, startPoint x: 146, startPoint y: 56, endPoint x: 137, endPoint y: 78, distance: 24.6
click at [146, 56] on div "Dashboard" at bounding box center [159, 59] width 51 height 11
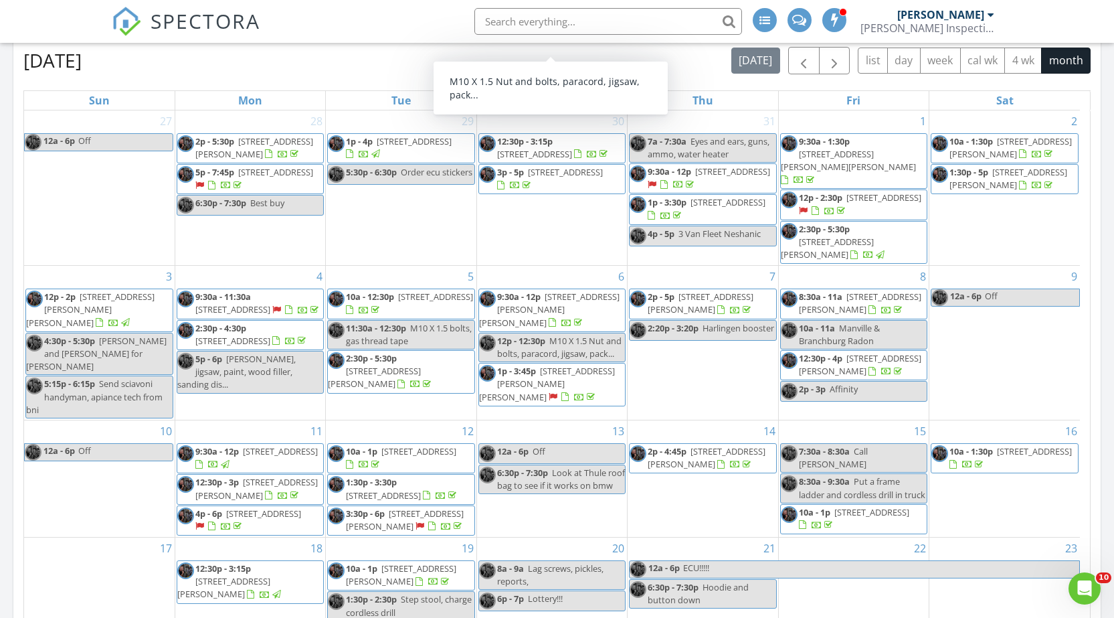
scroll to position [302, 0]
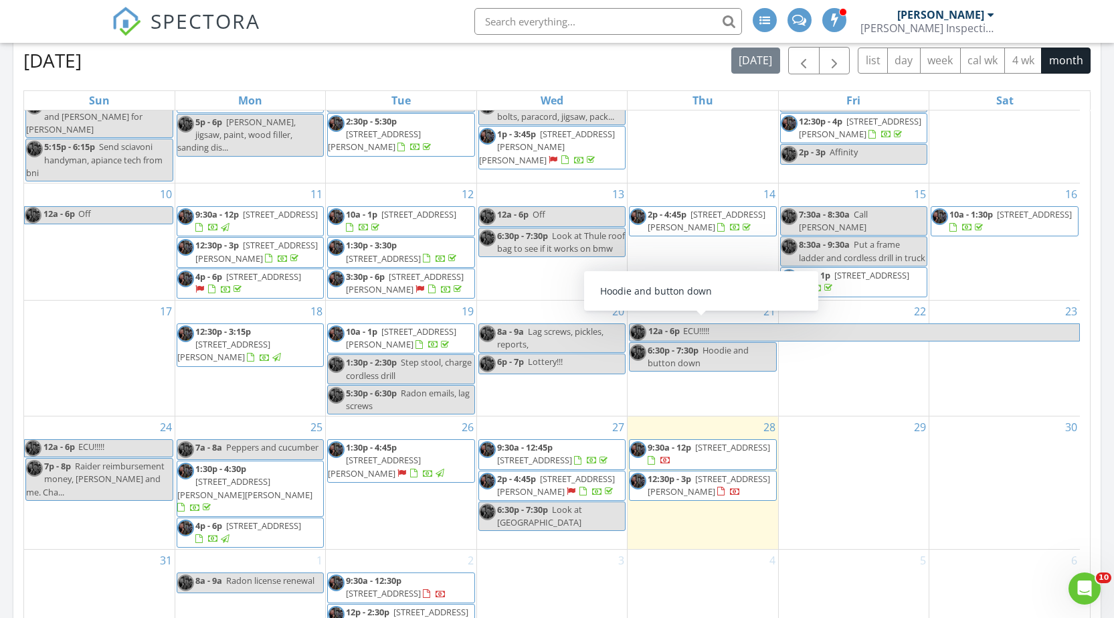
click at [828, 429] on div "29" at bounding box center [854, 482] width 150 height 132
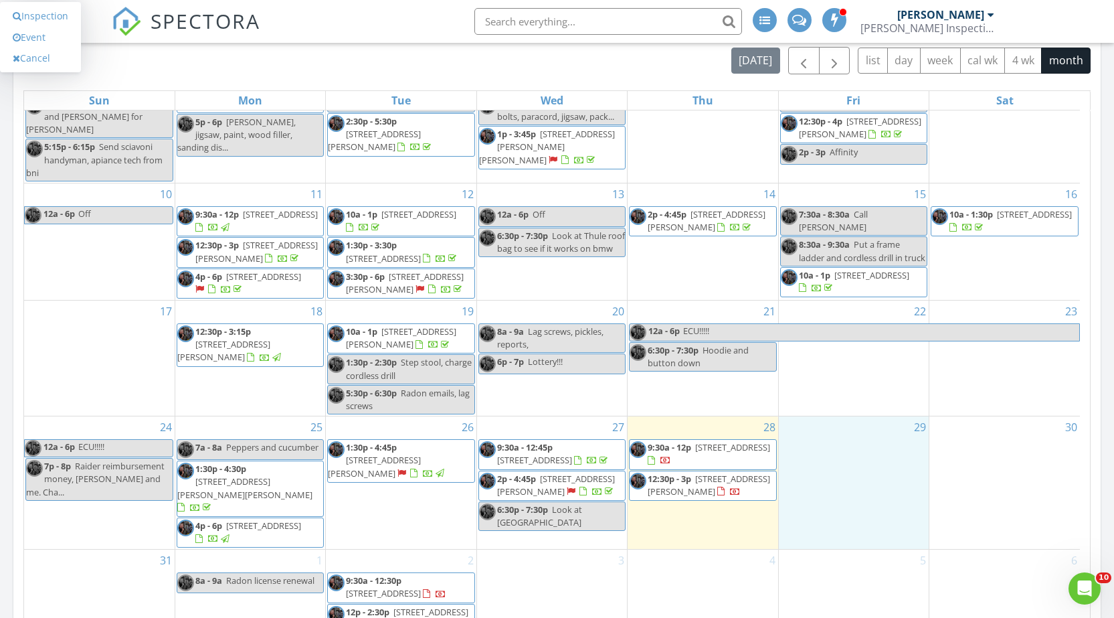
scroll to position [870, 0]
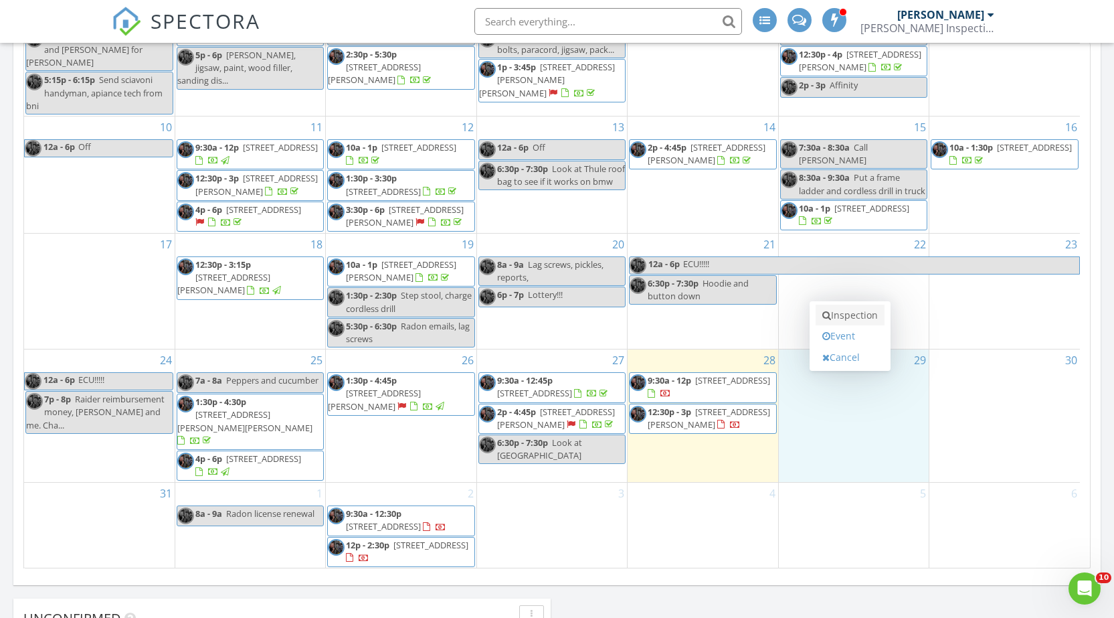
click at [848, 316] on link "Inspection" at bounding box center [850, 314] width 69 height 21
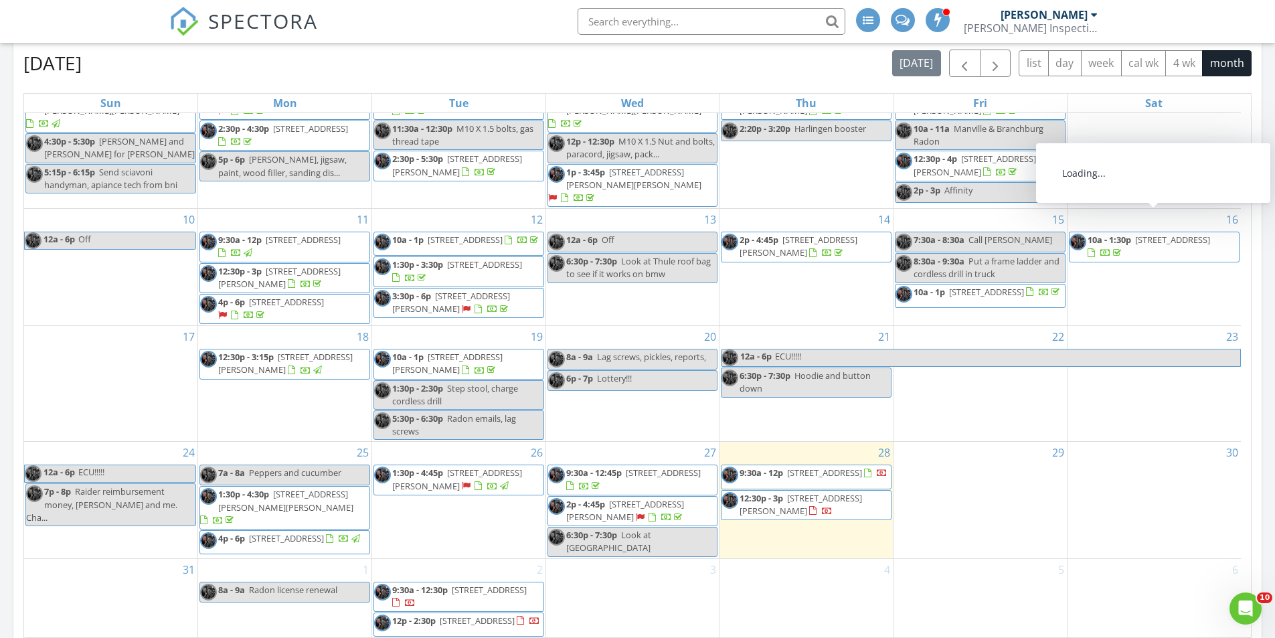
scroll to position [824, 0]
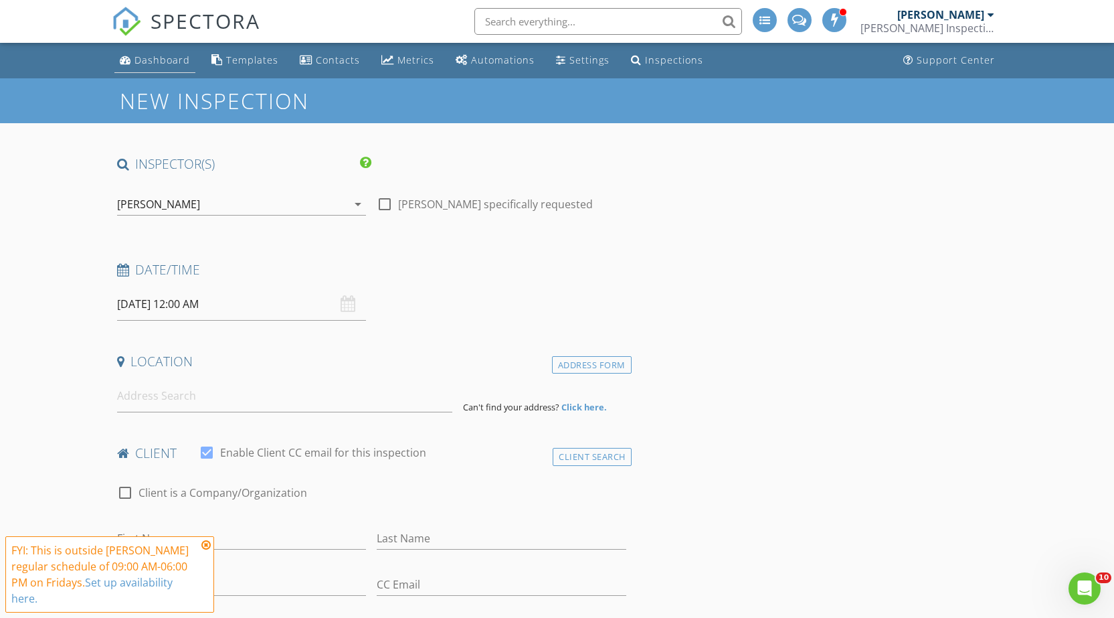
click at [145, 54] on div "Dashboard" at bounding box center [162, 60] width 56 height 13
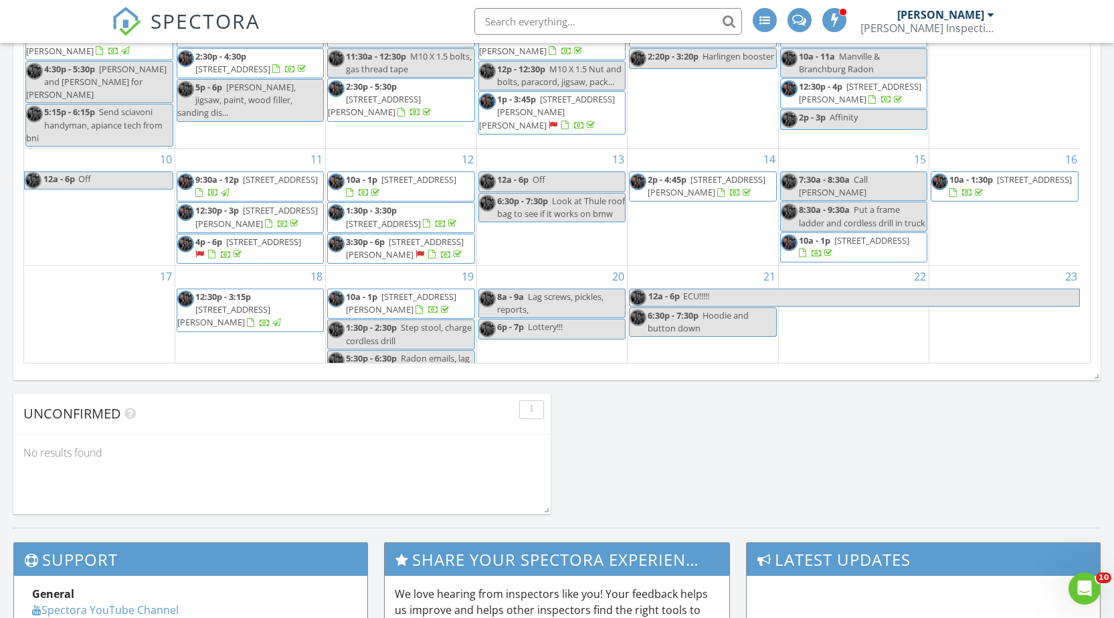
scroll to position [302, 0]
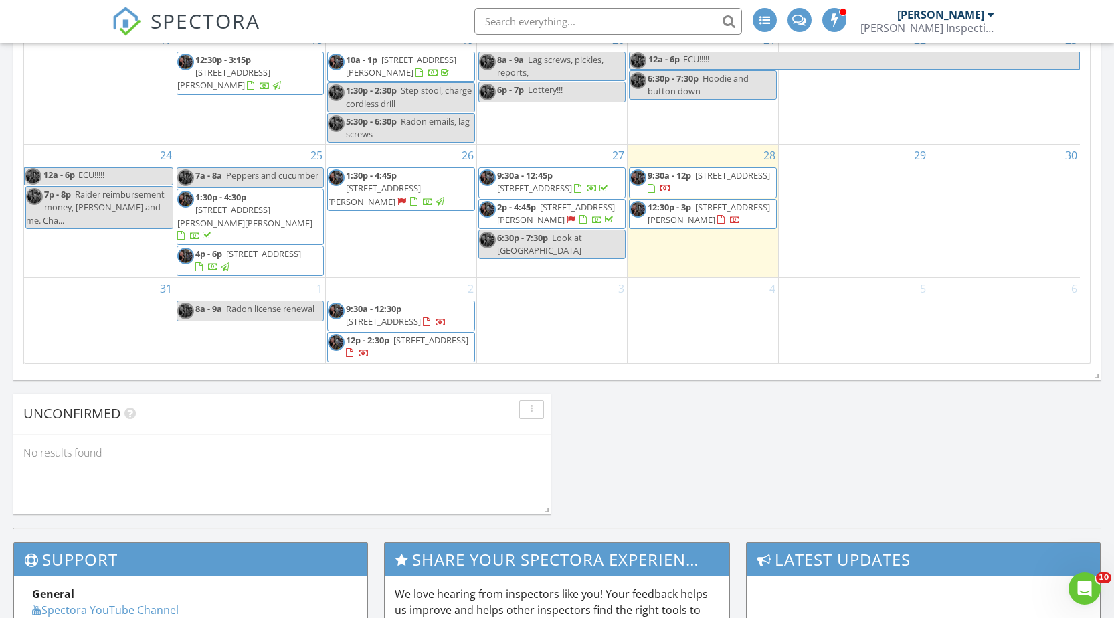
click at [830, 285] on div "5" at bounding box center [854, 321] width 150 height 86
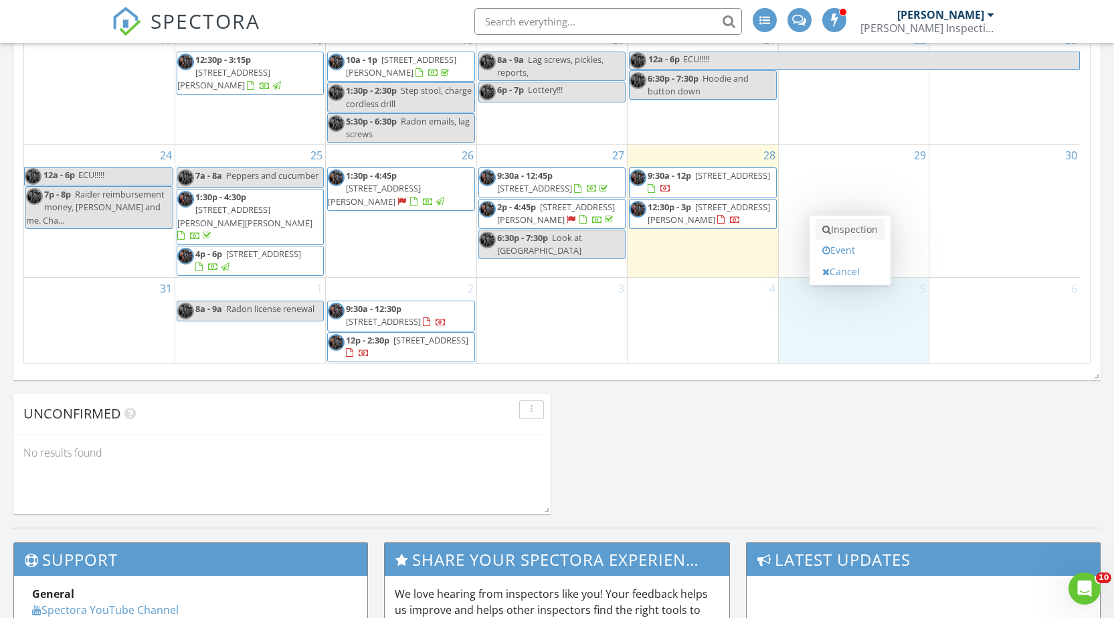
click at [849, 233] on link "Inspection" at bounding box center [850, 229] width 69 height 21
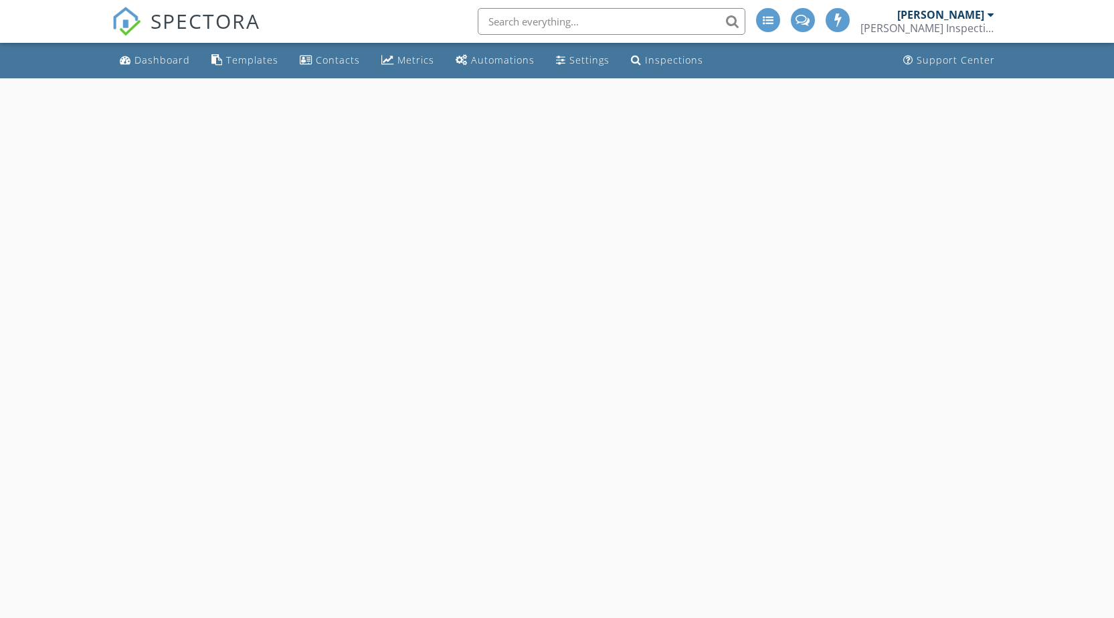
select select "8"
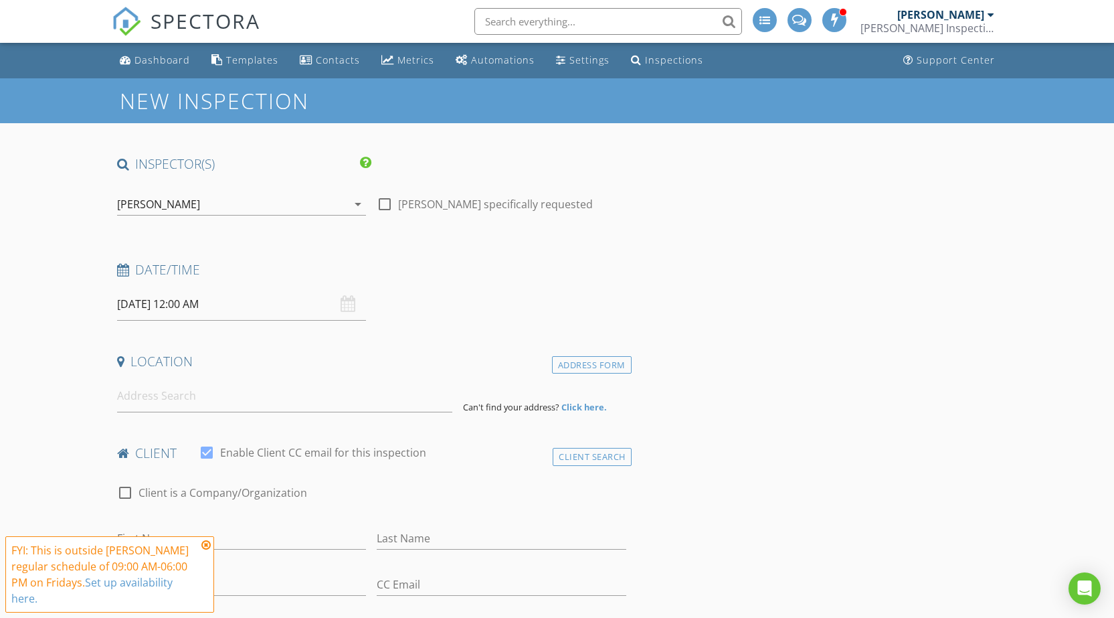
click at [228, 297] on input "[DATE] 12:00 AM" at bounding box center [242, 304] width 250 height 33
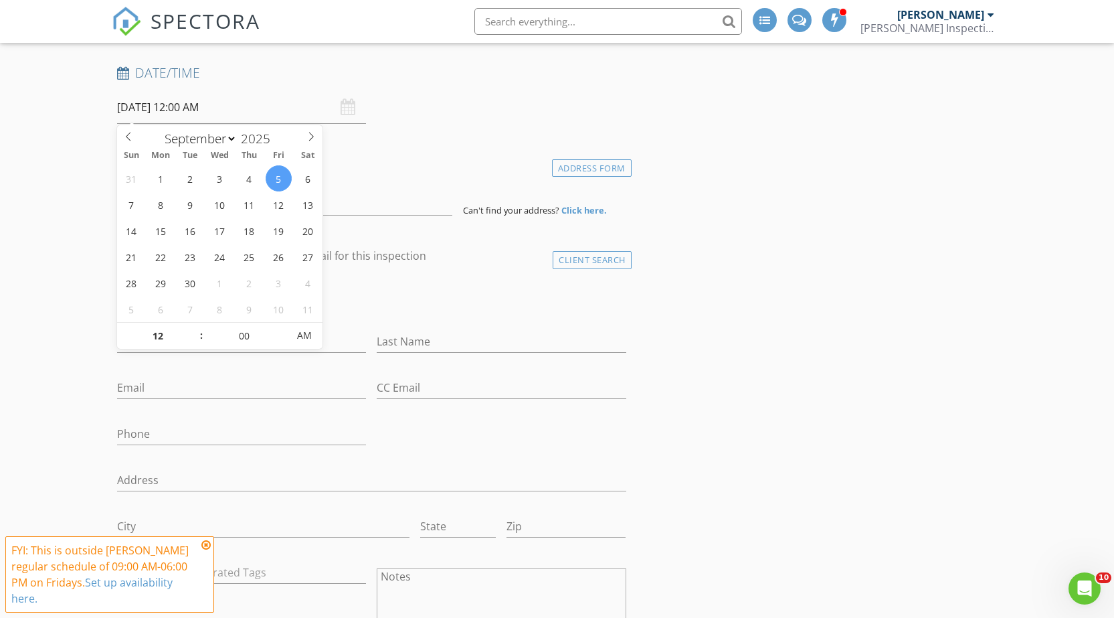
scroll to position [201, 0]
type input "01"
type input "[DATE] 1:00 AM"
click at [193, 325] on span at bounding box center [194, 325] width 9 height 13
type input "02"
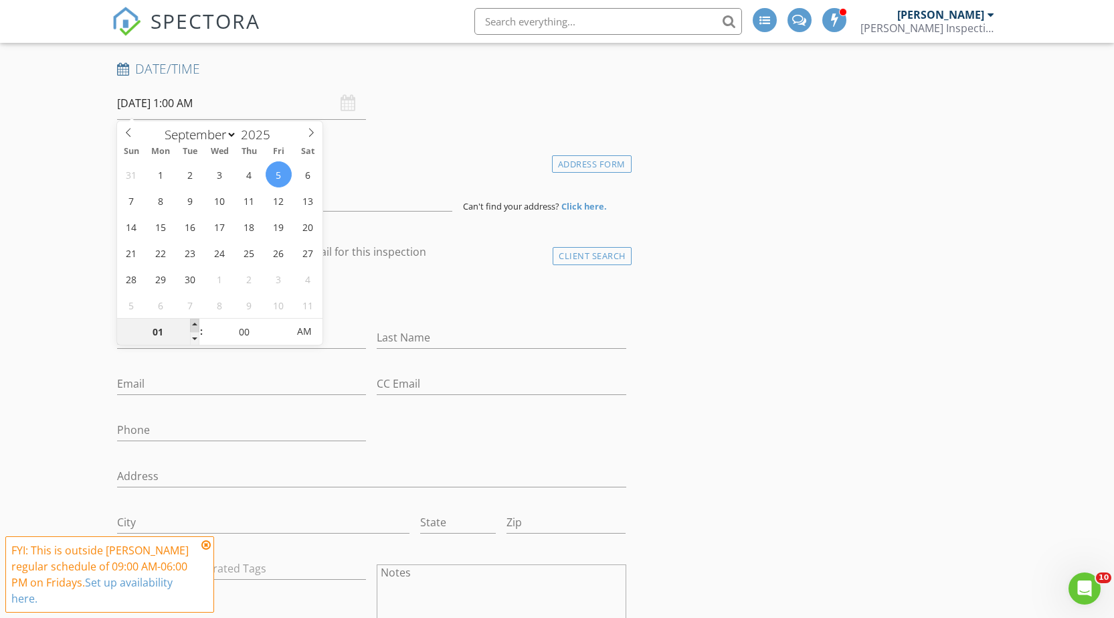
type input "[DATE] 2:00 AM"
click at [193, 325] on span at bounding box center [194, 325] width 9 height 13
type input "03"
type input "[DATE] 3:00 AM"
click at [192, 325] on span at bounding box center [194, 325] width 9 height 13
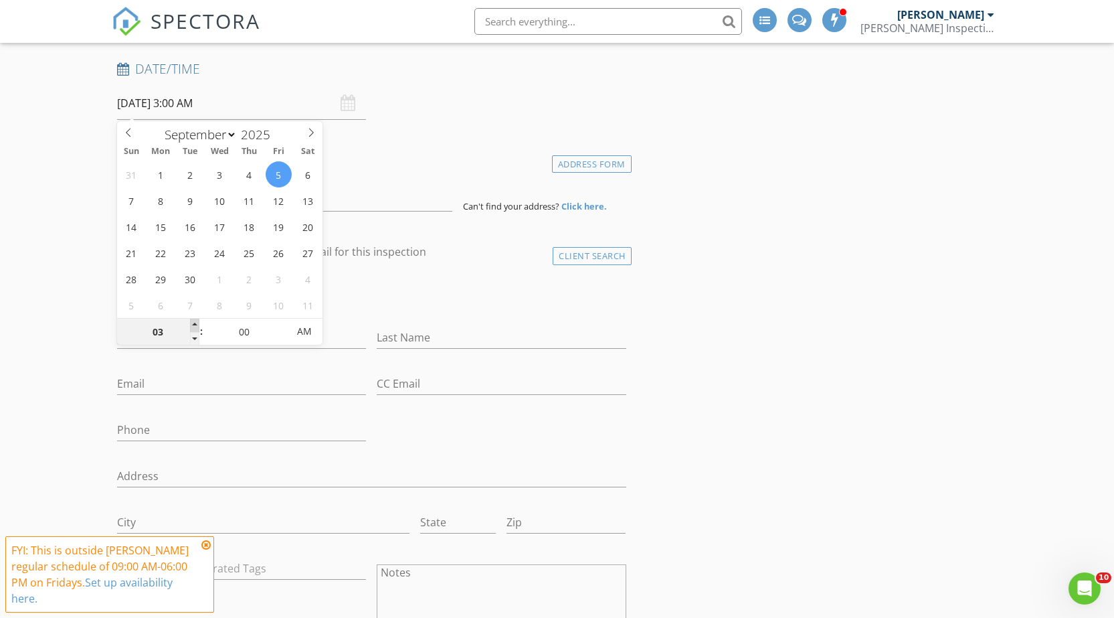
type input "04"
type input "09/05/2025 4:00 AM"
click at [192, 325] on span at bounding box center [194, 325] width 9 height 13
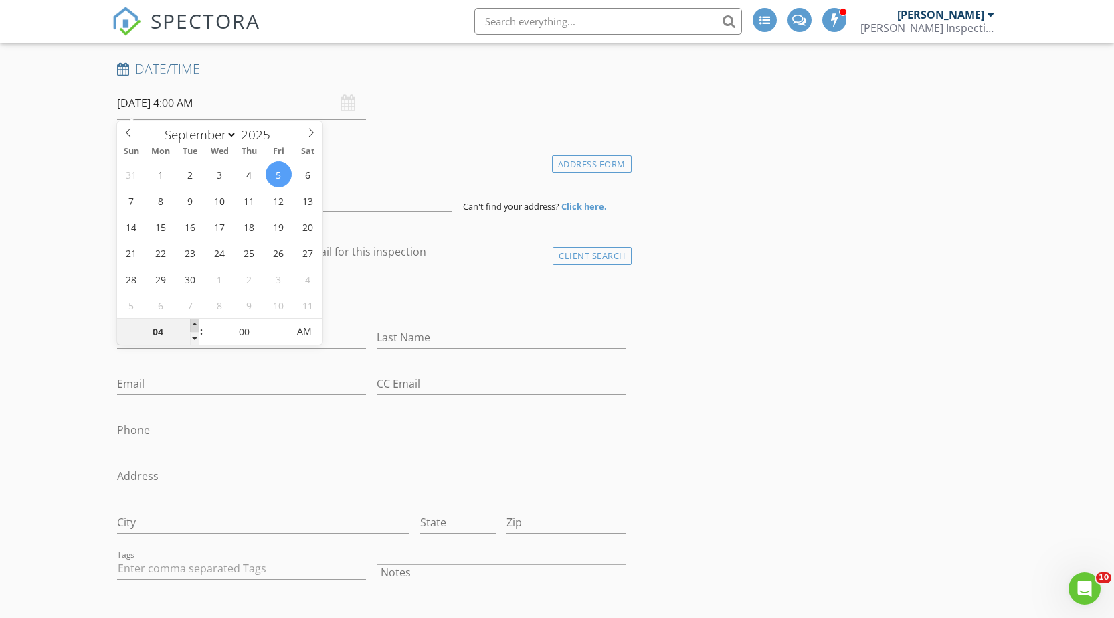
type input "05"
type input "09/05/2025 5:00 AM"
click at [192, 325] on span at bounding box center [194, 325] width 9 height 13
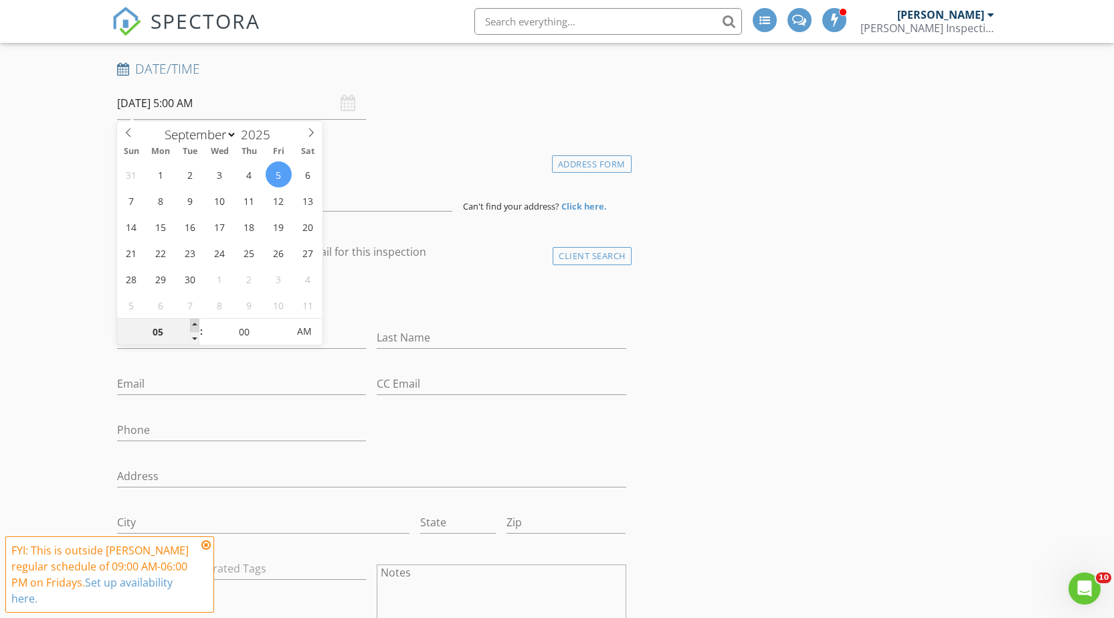
type input "06"
type input "09/05/2025 6:00 AM"
click at [192, 325] on span at bounding box center [194, 325] width 9 height 13
type input "07"
type input "09/05/2025 7:00 AM"
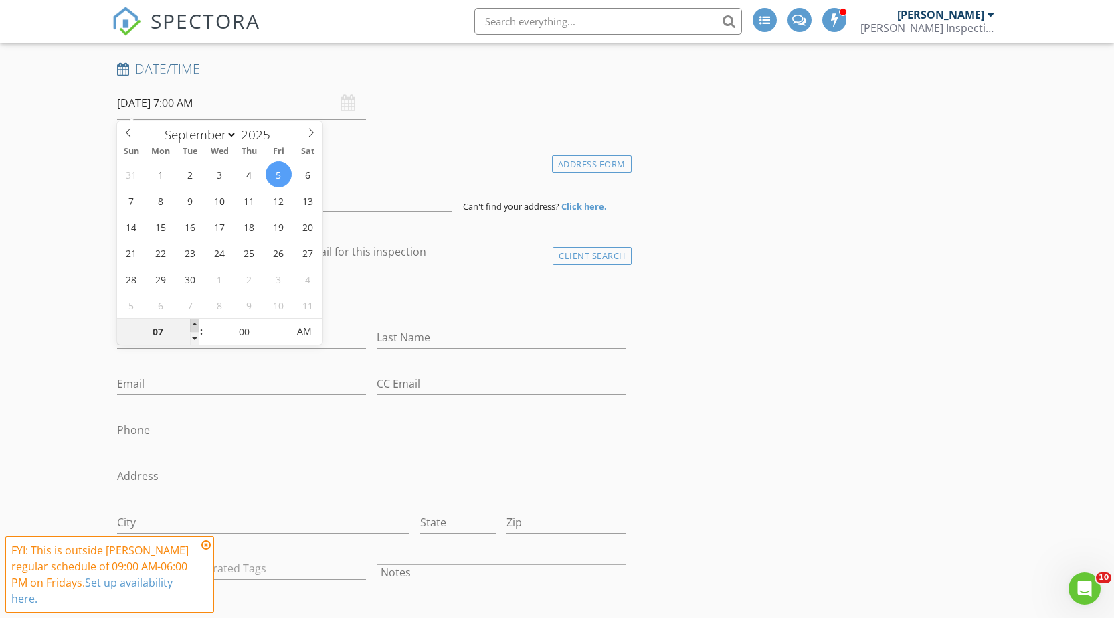
click at [192, 325] on span at bounding box center [194, 325] width 9 height 13
type input "08"
type input "09/05/2025 8:00 AM"
click at [192, 325] on span at bounding box center [194, 325] width 9 height 13
type input "09"
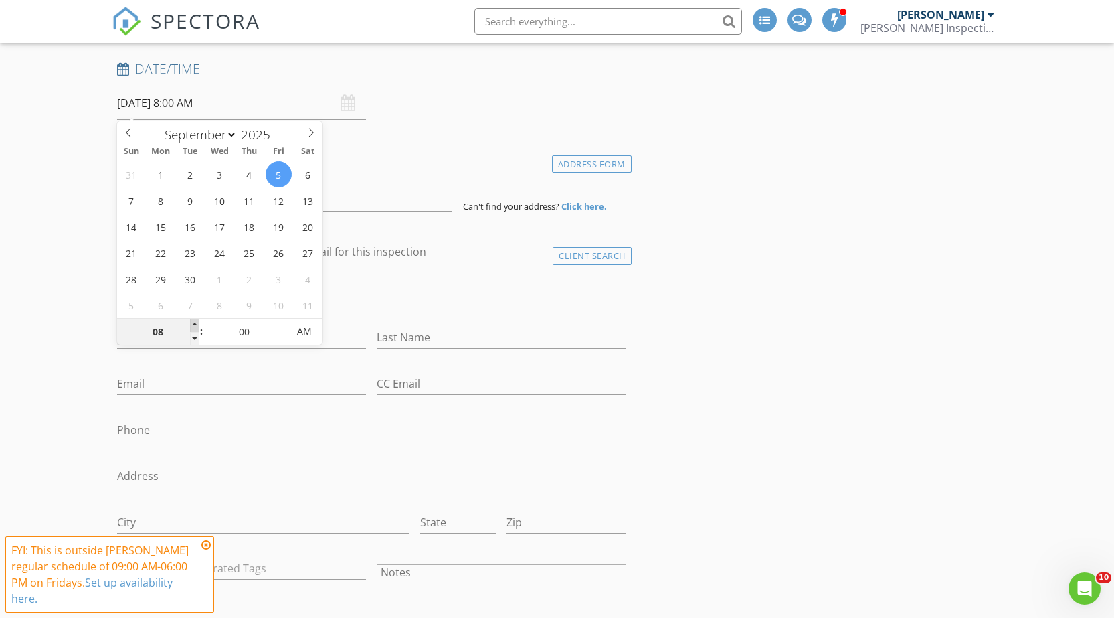
type input "09/05/2025 9:00 AM"
click at [192, 325] on span at bounding box center [194, 325] width 9 height 13
type input "10"
type input "09/05/2025 10:00 AM"
click at [193, 325] on span at bounding box center [194, 325] width 9 height 13
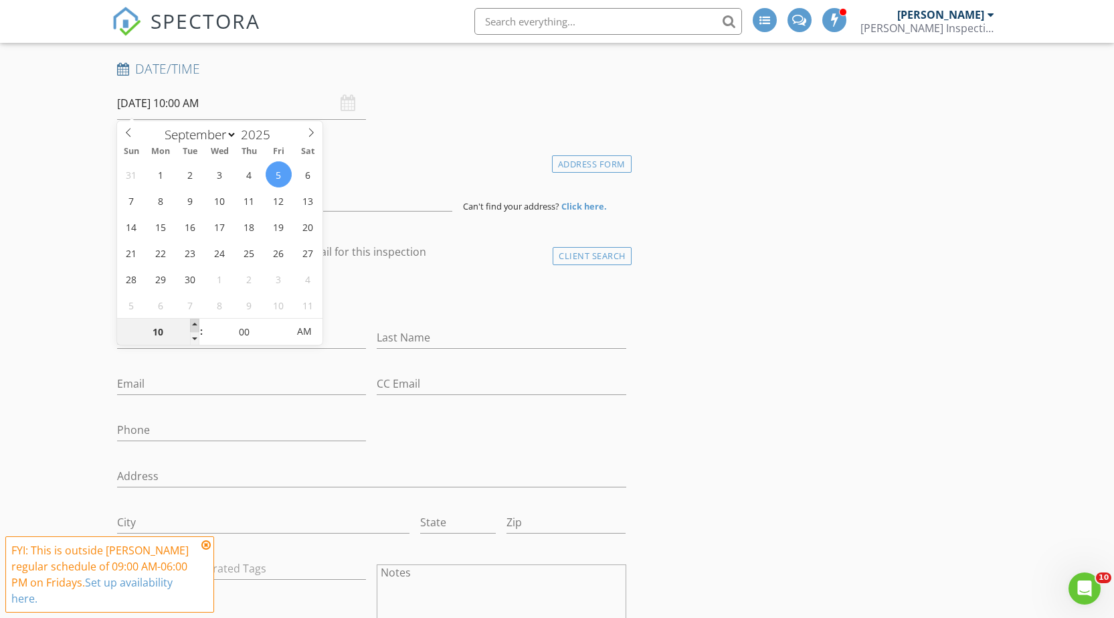
type input "11"
type input "09/05/2025 11:00 AM"
click at [192, 325] on span at bounding box center [194, 325] width 9 height 13
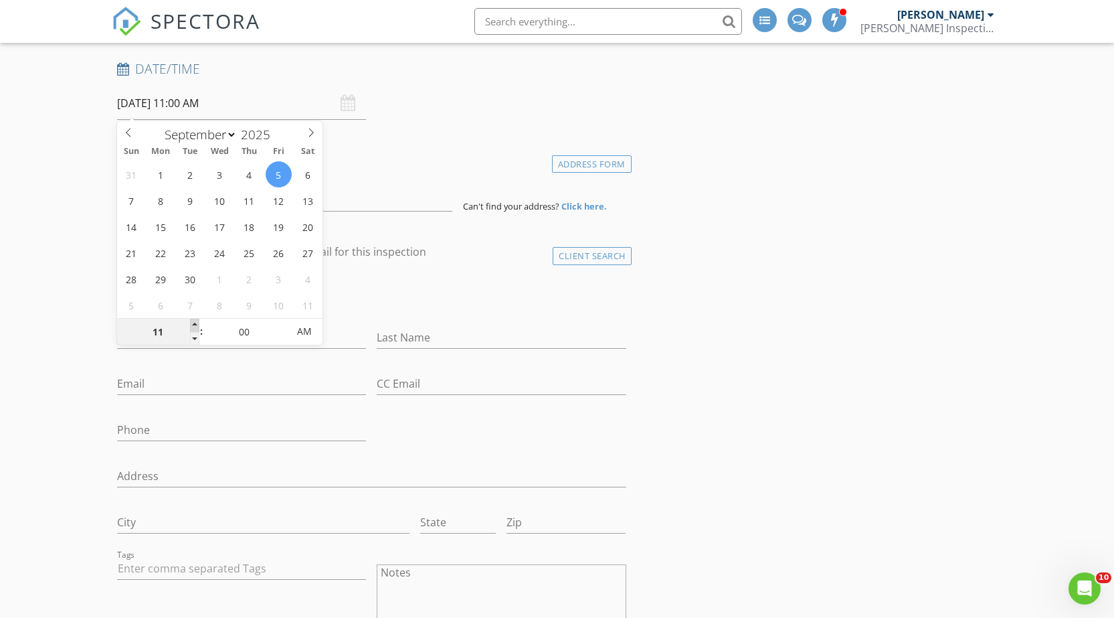
type input "12"
type input "09/05/2025 12:00 PM"
click at [192, 325] on span at bounding box center [194, 325] width 9 height 13
type input "05"
type input "09/05/2025 12:05 PM"
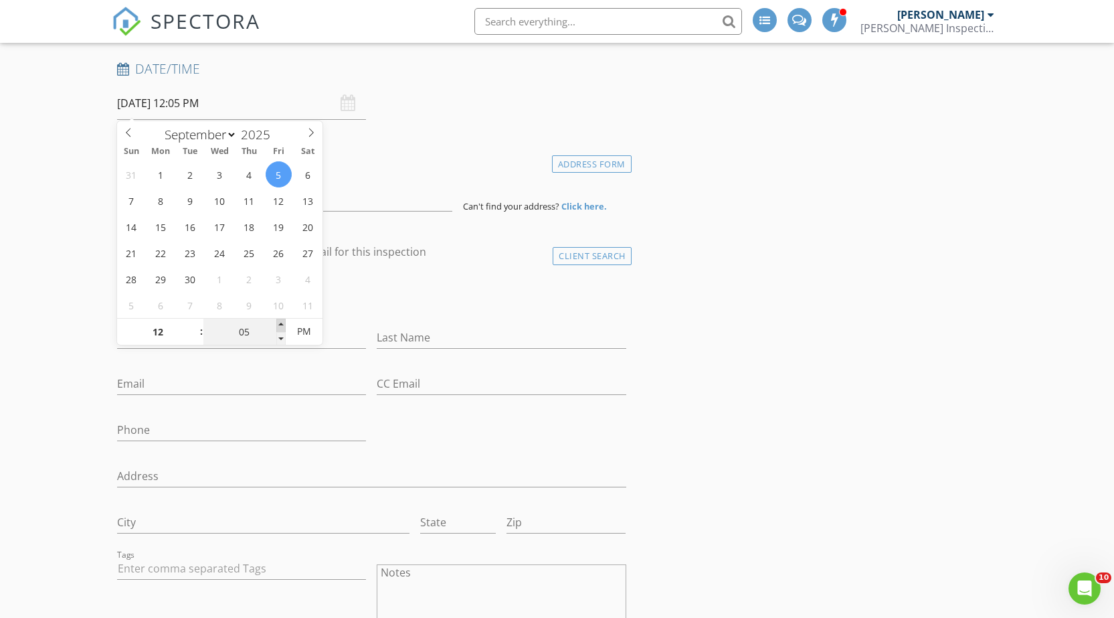
click at [282, 323] on span at bounding box center [280, 325] width 9 height 13
type input "10"
type input "09/05/2025 12:10 PM"
click at [282, 323] on span at bounding box center [280, 325] width 9 height 13
type input "15"
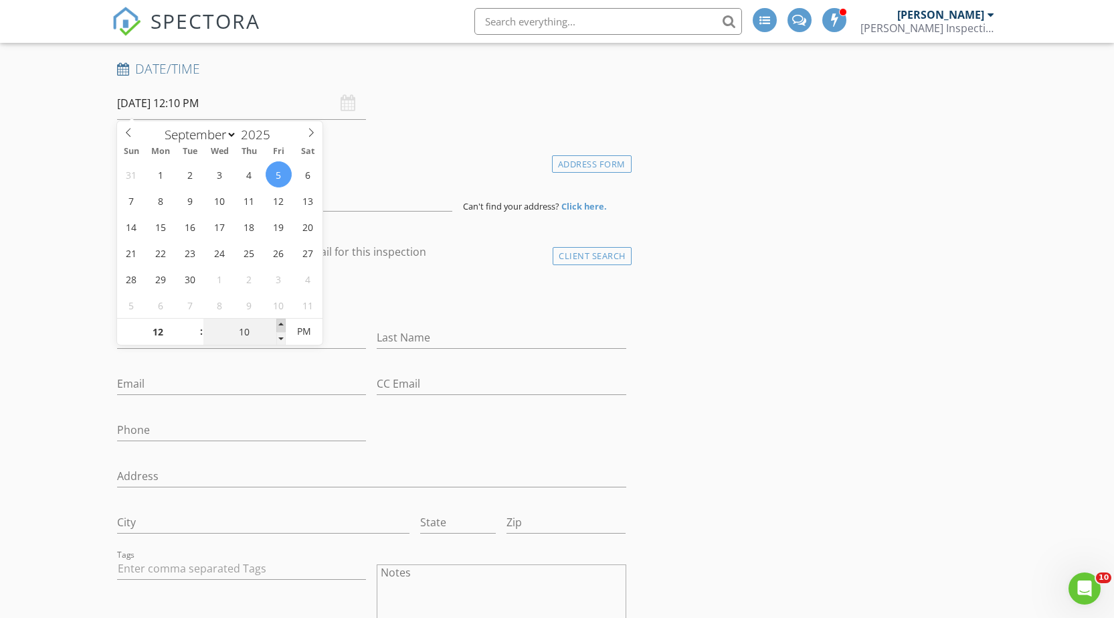
type input "09/05/2025 12:15 PM"
click at [282, 323] on span at bounding box center [280, 325] width 9 height 13
type input "20"
type input "09/05/2025 12:20 PM"
click at [282, 323] on span at bounding box center [280, 325] width 9 height 13
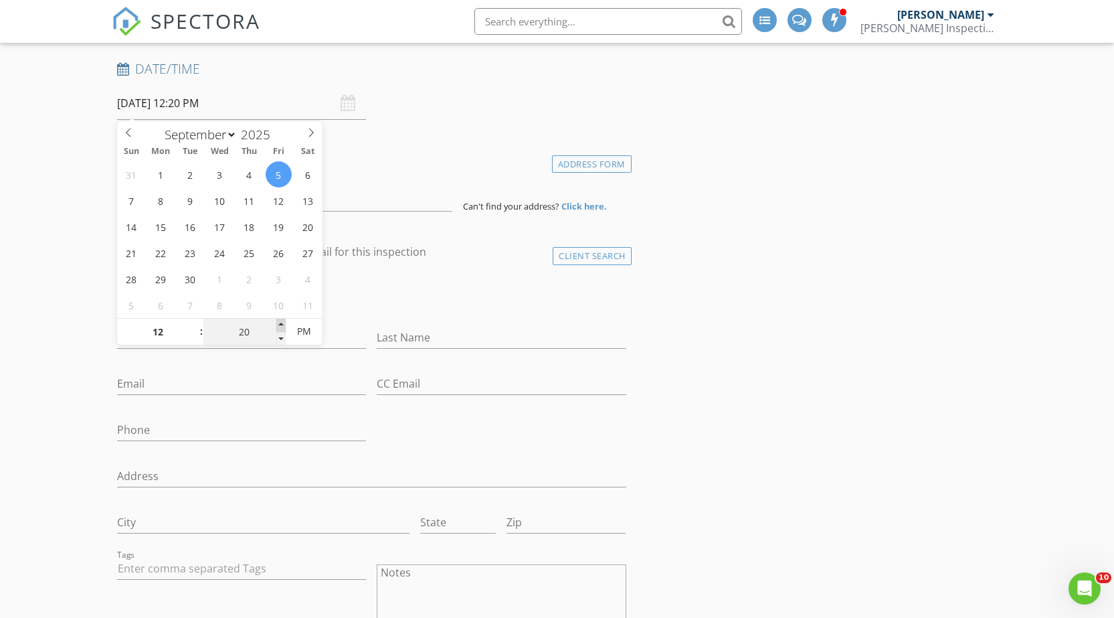
type input "25"
type input "09/05/2025 12:25 PM"
click at [282, 323] on span at bounding box center [280, 325] width 9 height 13
type input "30"
type input "09/05/2025 12:30 PM"
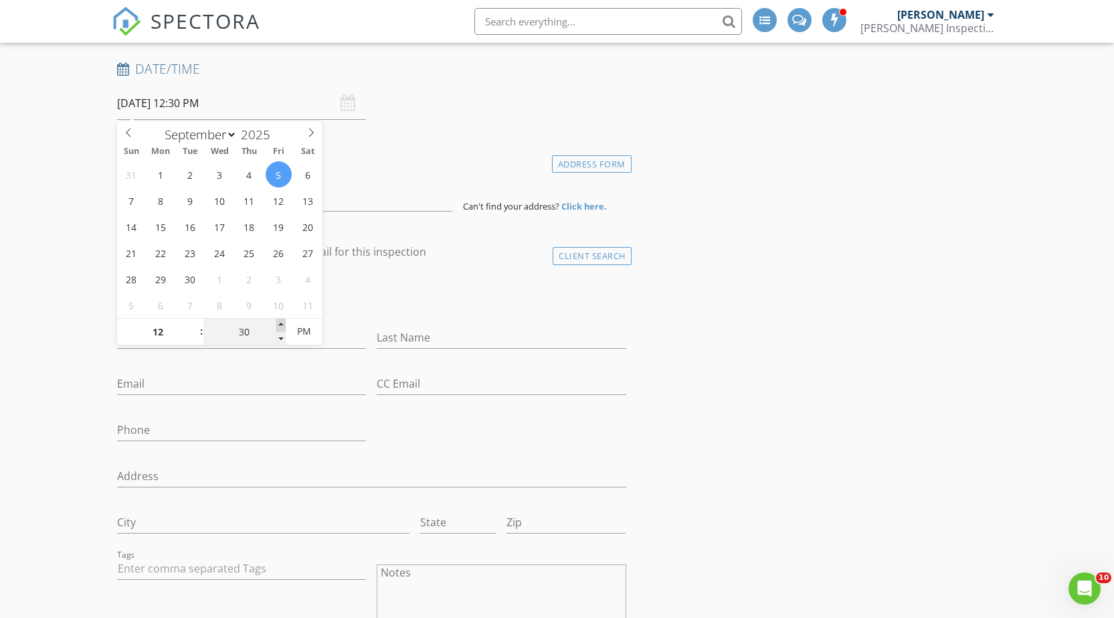
click at [282, 323] on span at bounding box center [280, 325] width 9 height 13
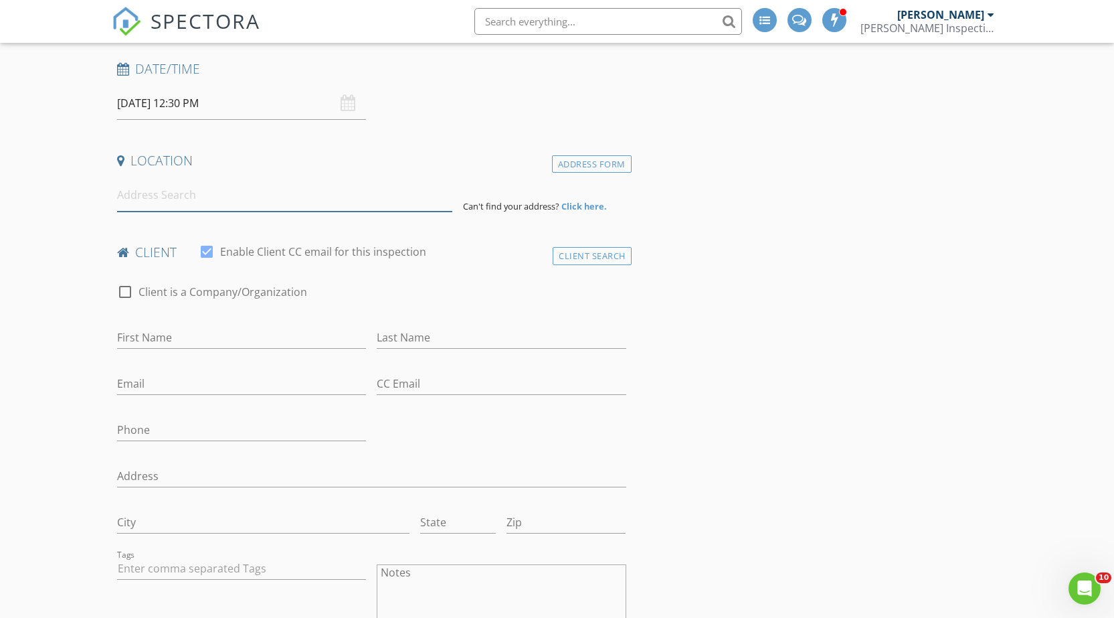
click at [183, 200] on input at bounding box center [285, 195] width 336 height 33
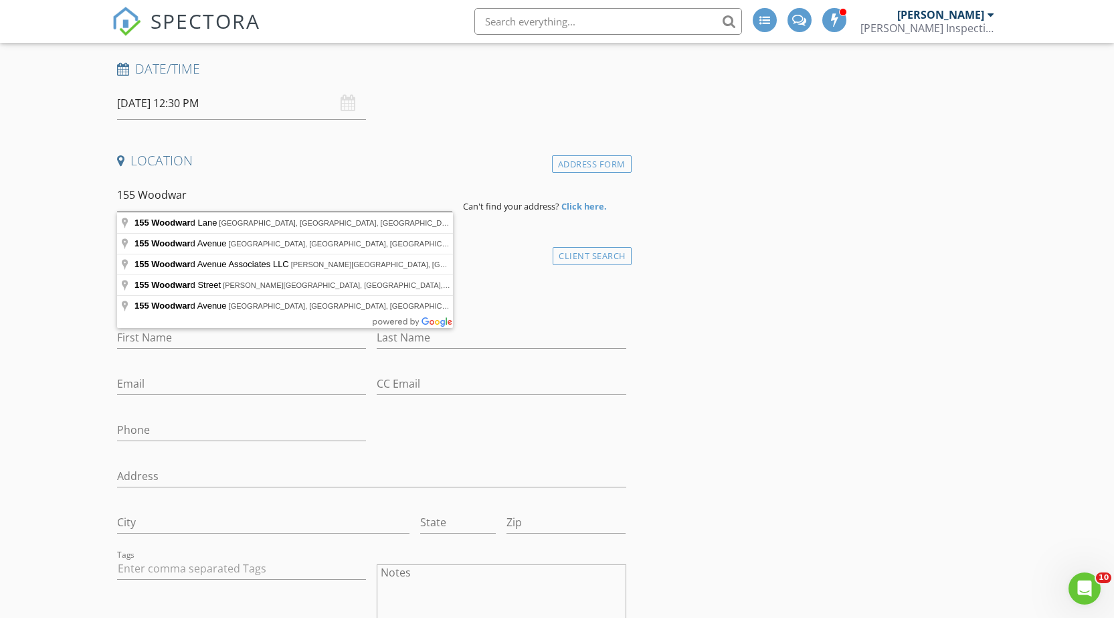
type input "155 Woodward Lane, Basking Ridge, NJ, USA"
drag, startPoint x: 188, startPoint y: 220, endPoint x: 189, endPoint y: 228, distance: 8.1
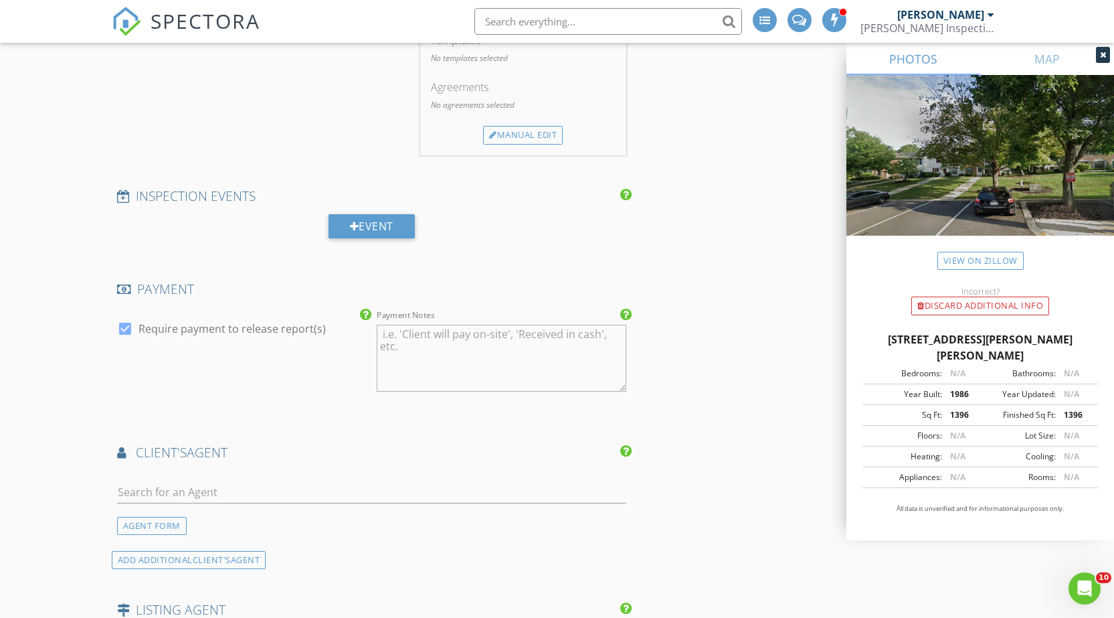
scroll to position [1405, 0]
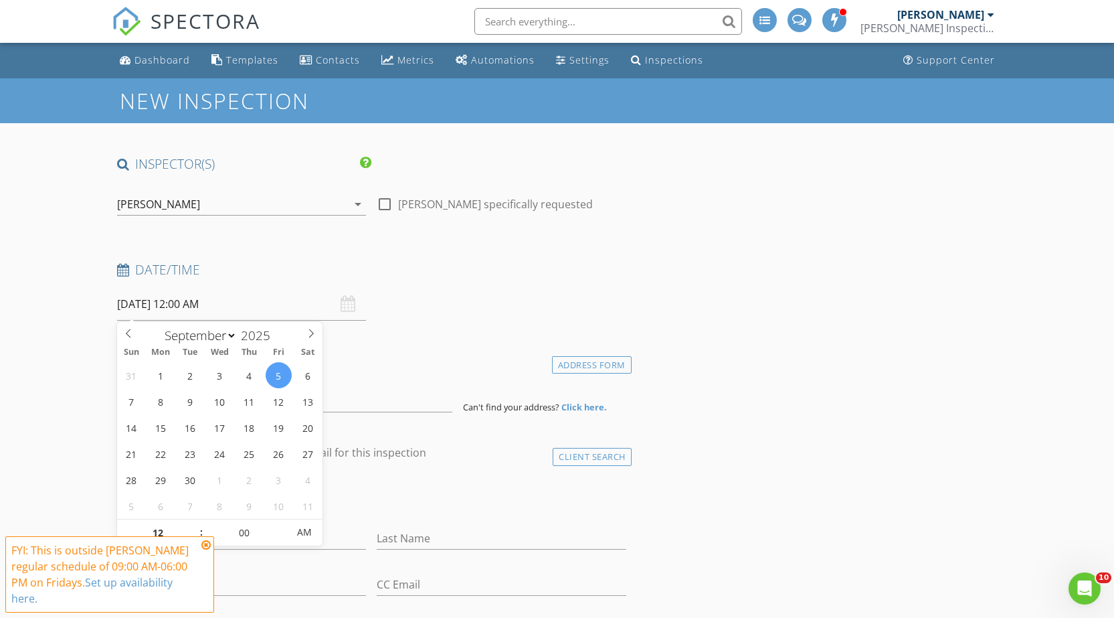
click at [158, 302] on input "[DATE] 12:00 AM" at bounding box center [242, 304] width 250 height 33
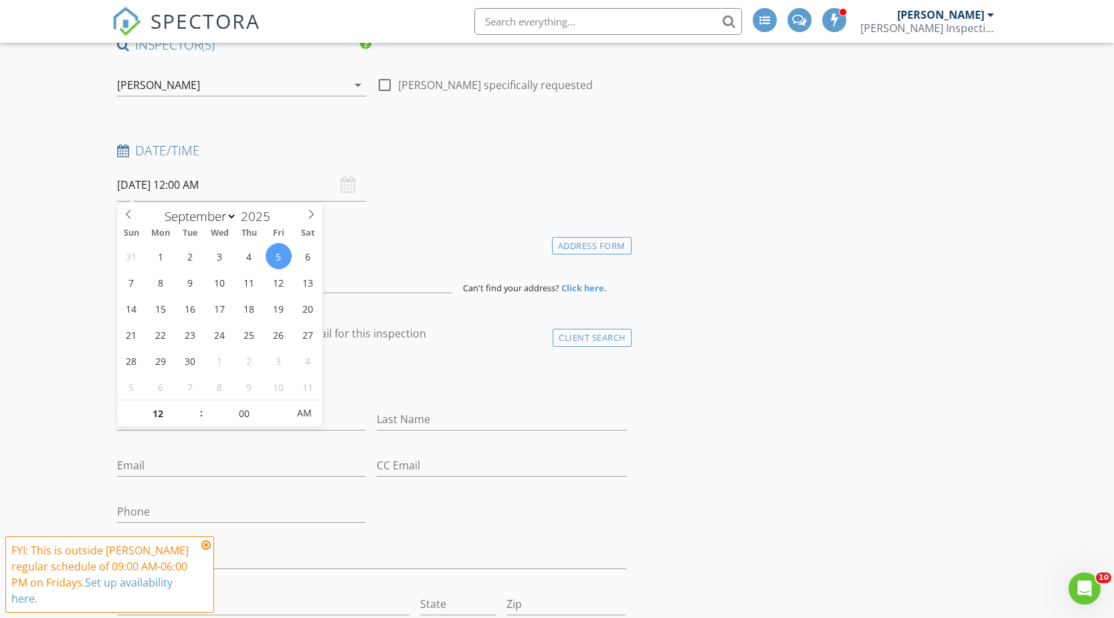
scroll to position [201, 0]
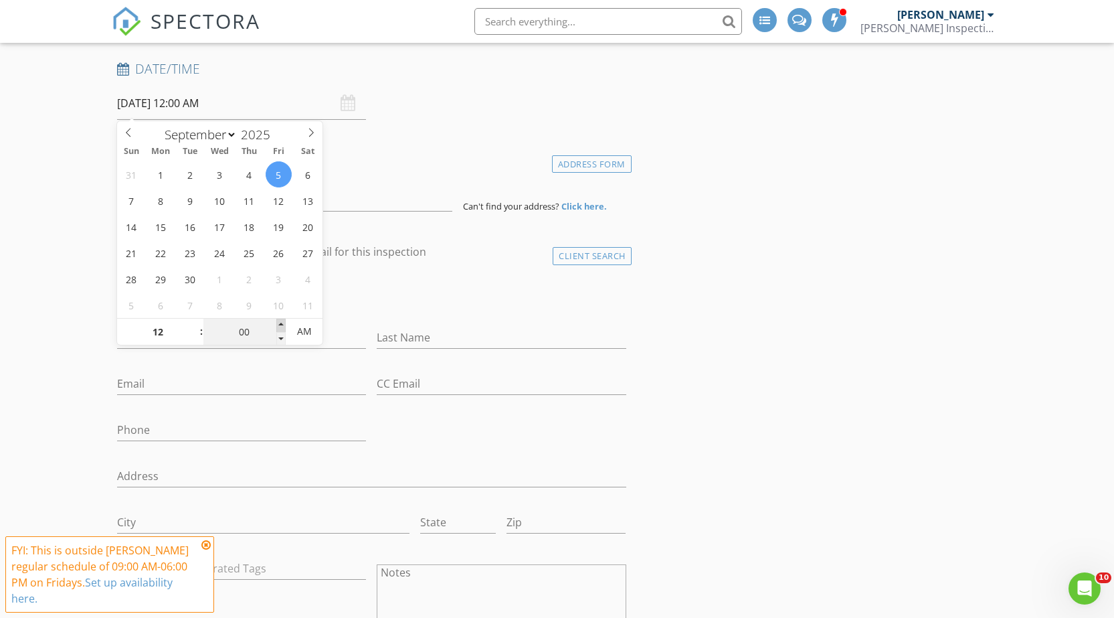
type input "05"
type input "09/05/2025 12:05 AM"
click at [280, 324] on span at bounding box center [280, 325] width 9 height 13
type input "10"
type input "09/05/2025 12:10 AM"
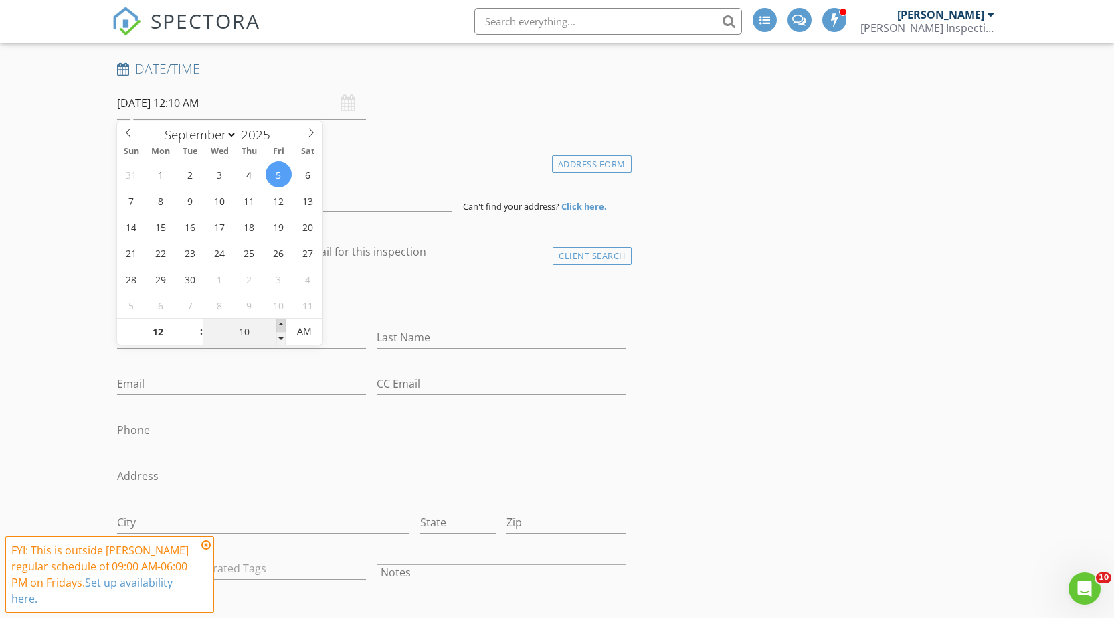
click at [280, 324] on span at bounding box center [280, 325] width 9 height 13
type input "15"
type input "09/05/2025 12:15 AM"
click at [280, 324] on span at bounding box center [280, 325] width 9 height 13
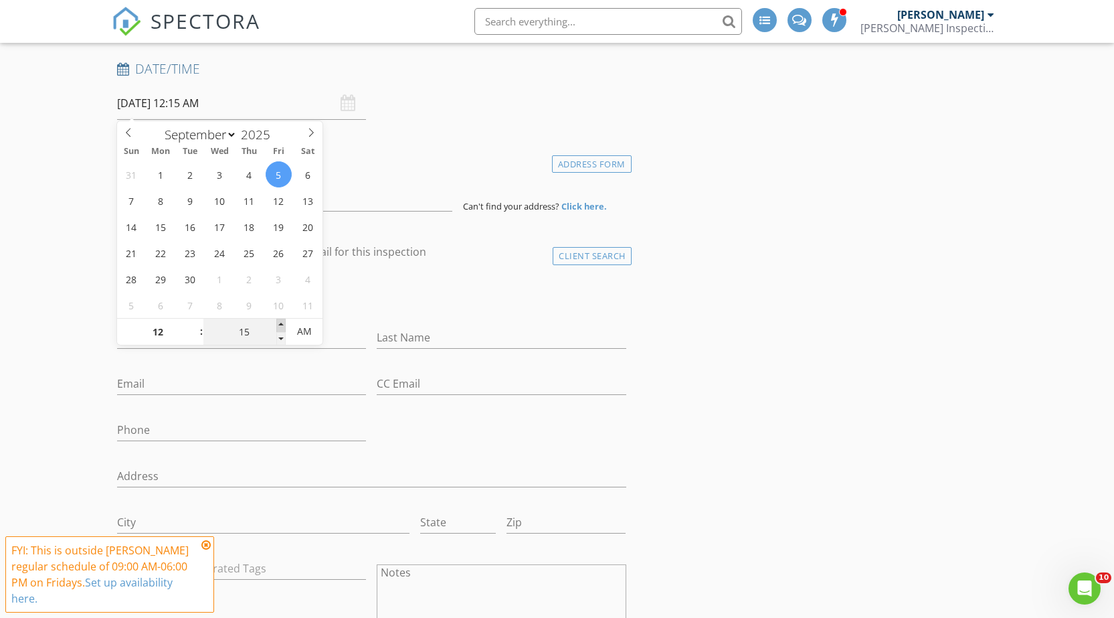
type input "20"
type input "09/05/2025 12:20 AM"
type input "25"
type input "09/05/2025 12:25 AM"
click at [280, 324] on span at bounding box center [280, 325] width 9 height 13
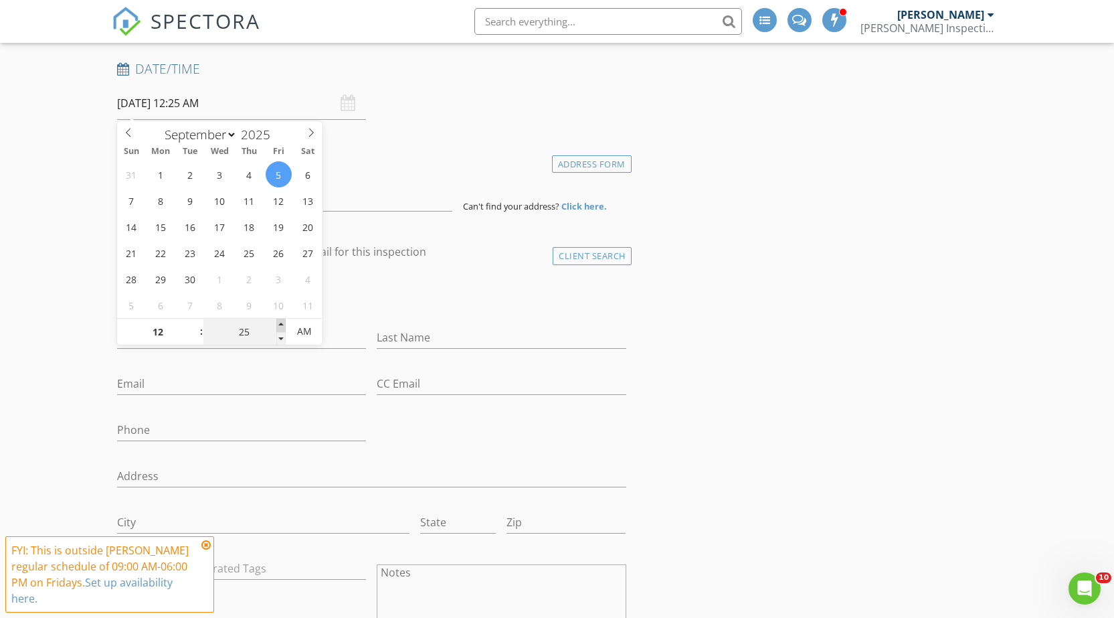
type input "30"
click at [280, 324] on span at bounding box center [280, 325] width 9 height 13
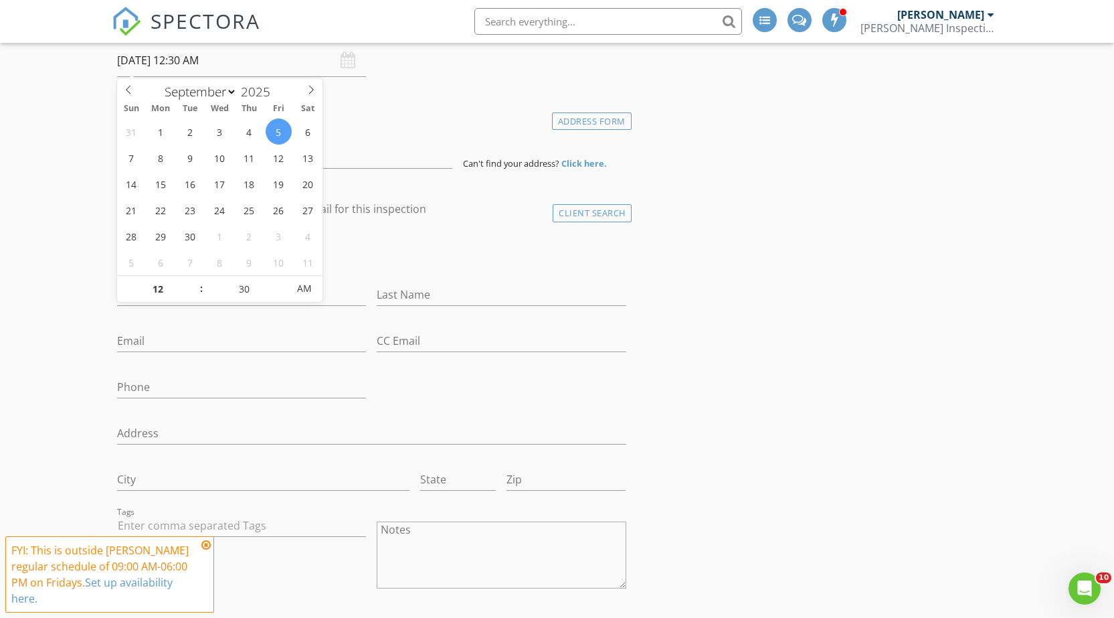
scroll to position [268, 0]
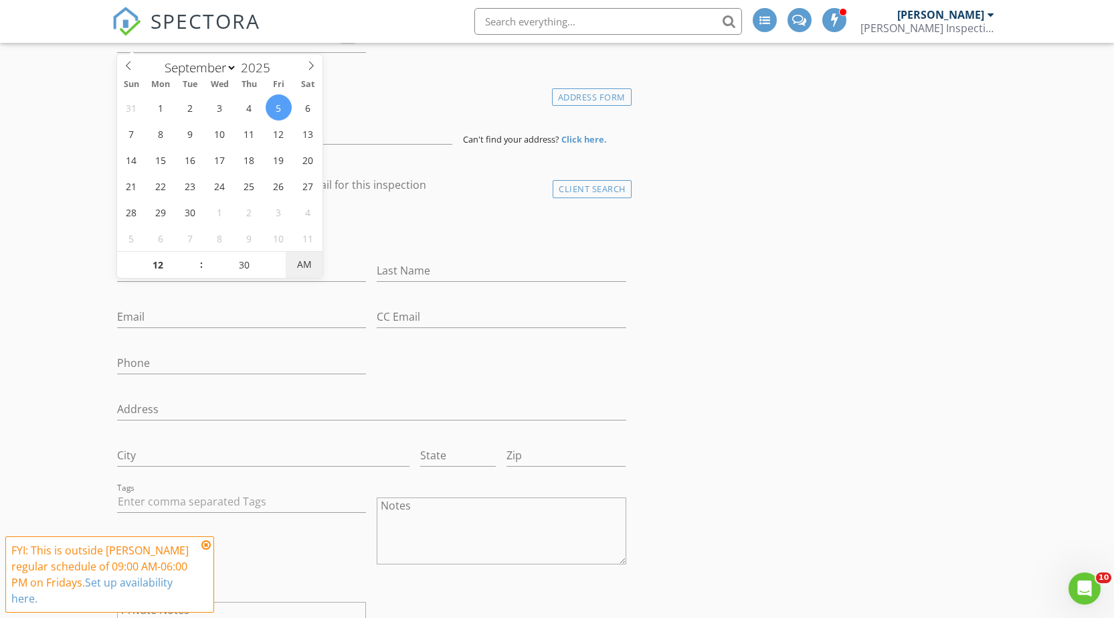
type input "[DATE] 12:30 PM"
click at [307, 274] on span "AM" at bounding box center [304, 264] width 37 height 27
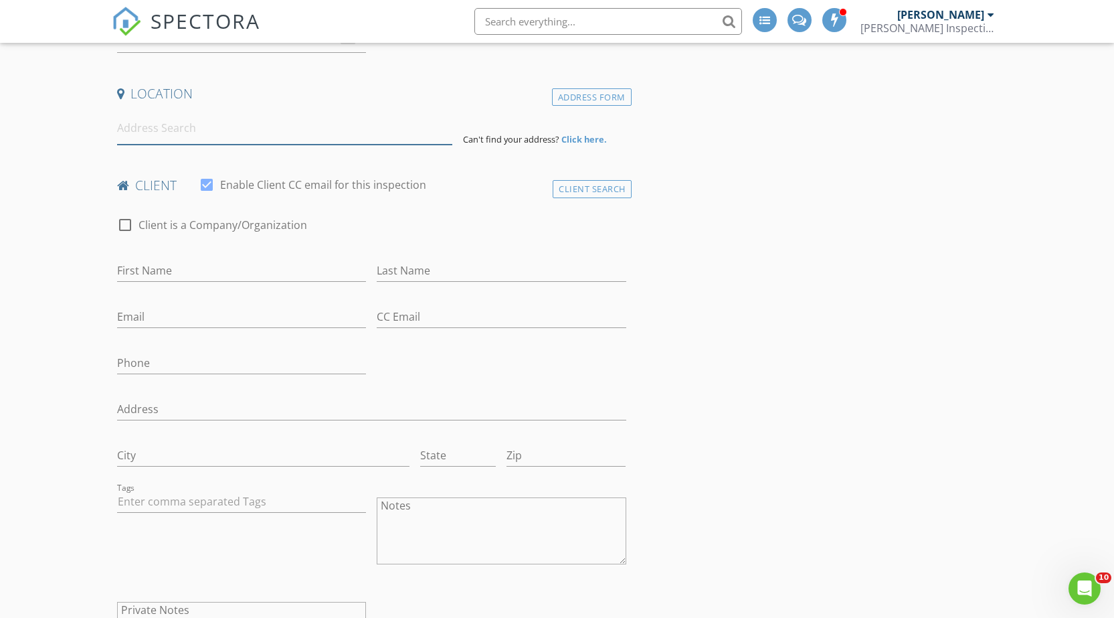
click at [336, 134] on input at bounding box center [285, 128] width 336 height 33
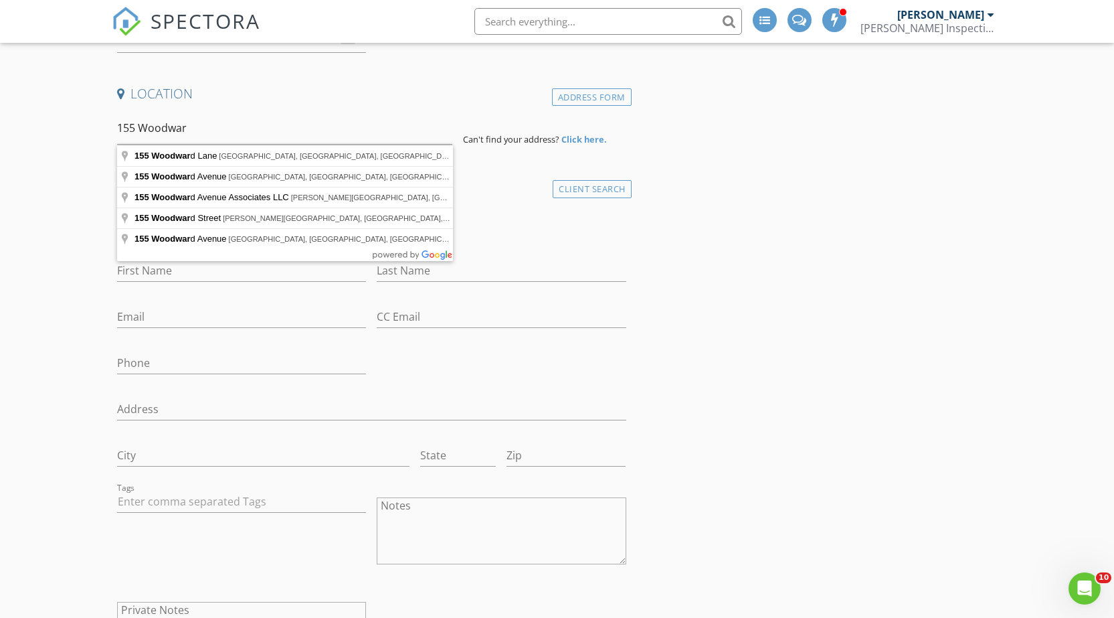
type input "155 Woodward Lane, Basking Ridge, NJ, USA"
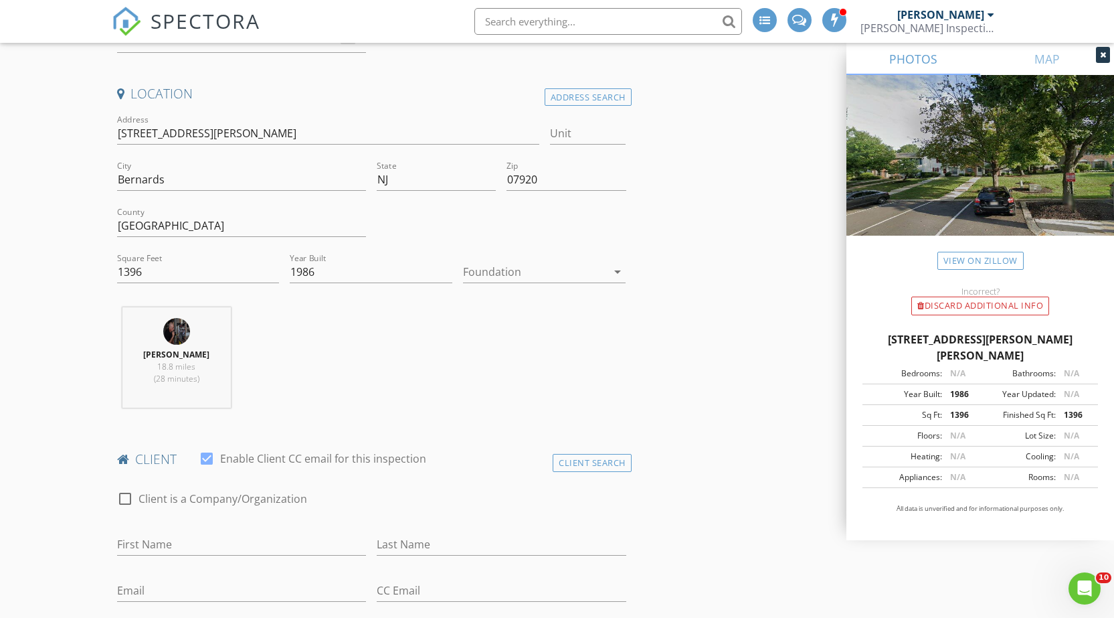
click at [501, 272] on div at bounding box center [535, 271] width 144 height 21
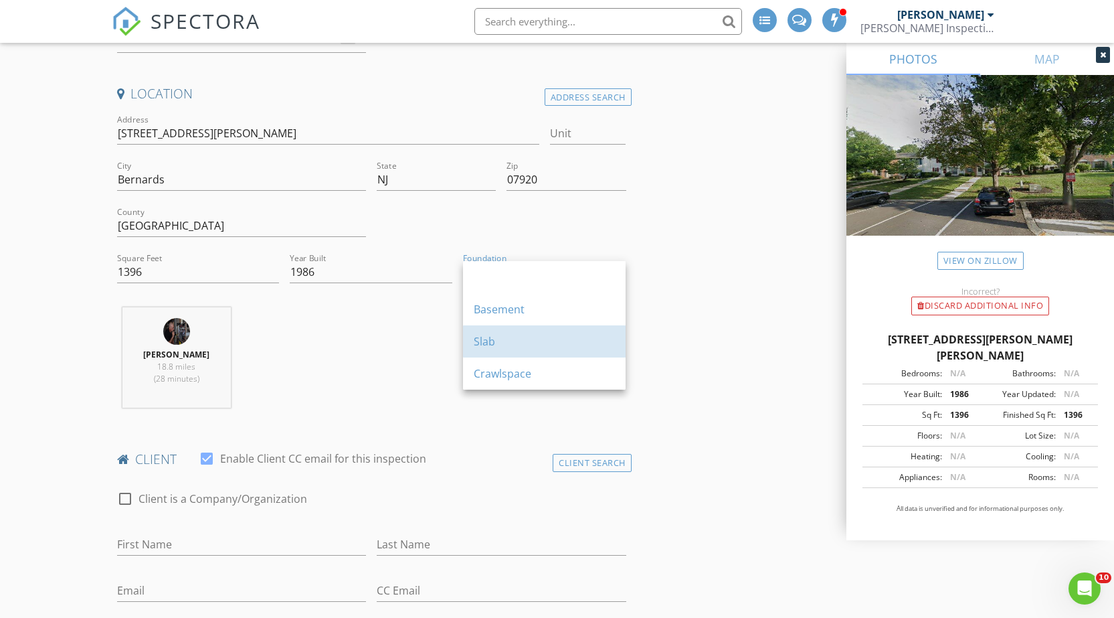
click at [483, 334] on div "Slab" at bounding box center [544, 341] width 141 height 16
click at [420, 342] on div "Brian Cooper 18.8 miles (28 minutes)" at bounding box center [372, 362] width 520 height 111
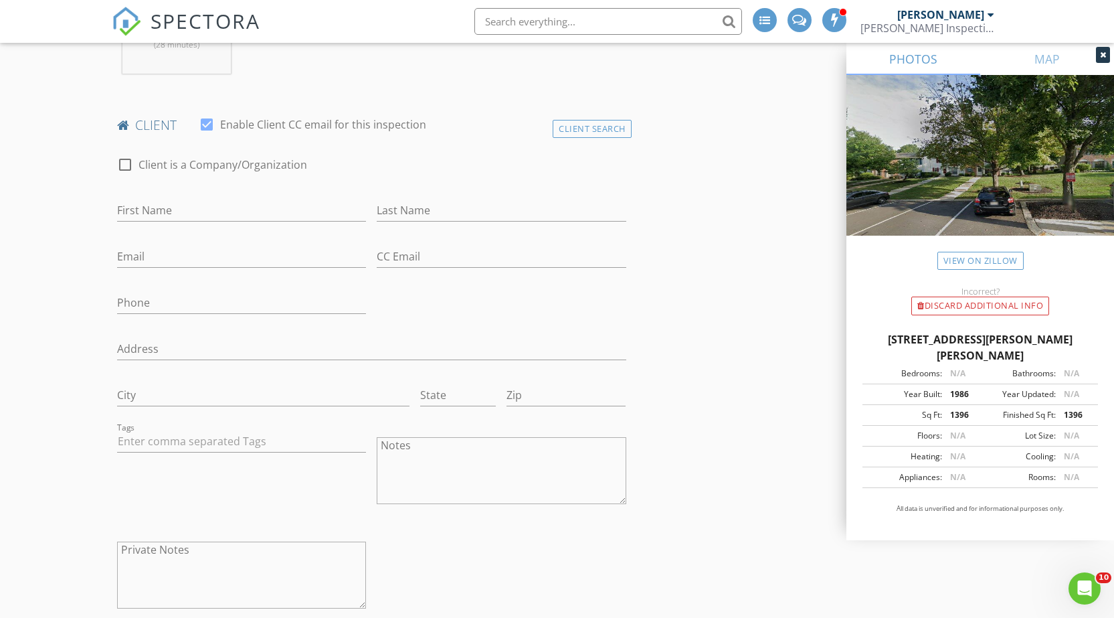
scroll to position [602, 0]
click at [179, 207] on input "First Name" at bounding box center [242, 210] width 250 height 22
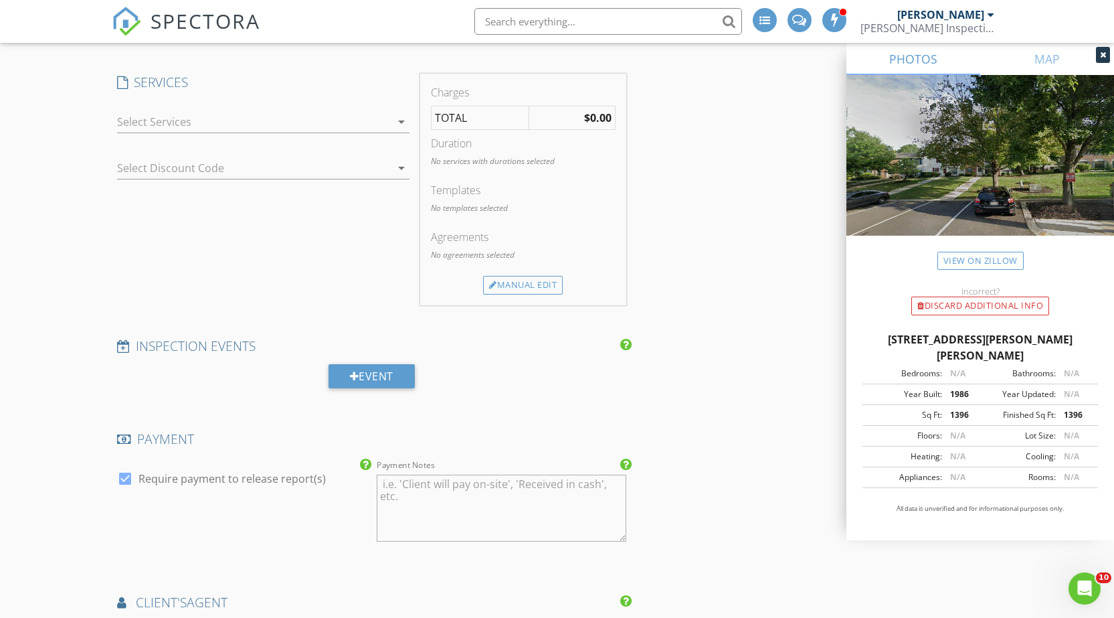
scroll to position [1204, 0]
click at [141, 128] on div at bounding box center [254, 123] width 274 height 21
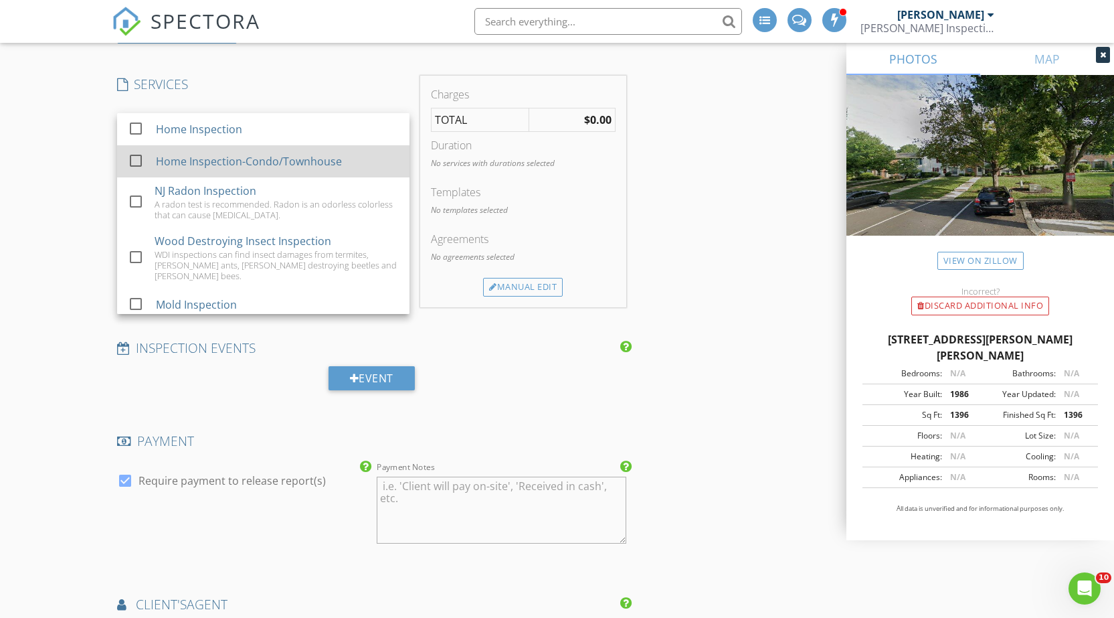
click at [136, 163] on div at bounding box center [135, 160] width 23 height 23
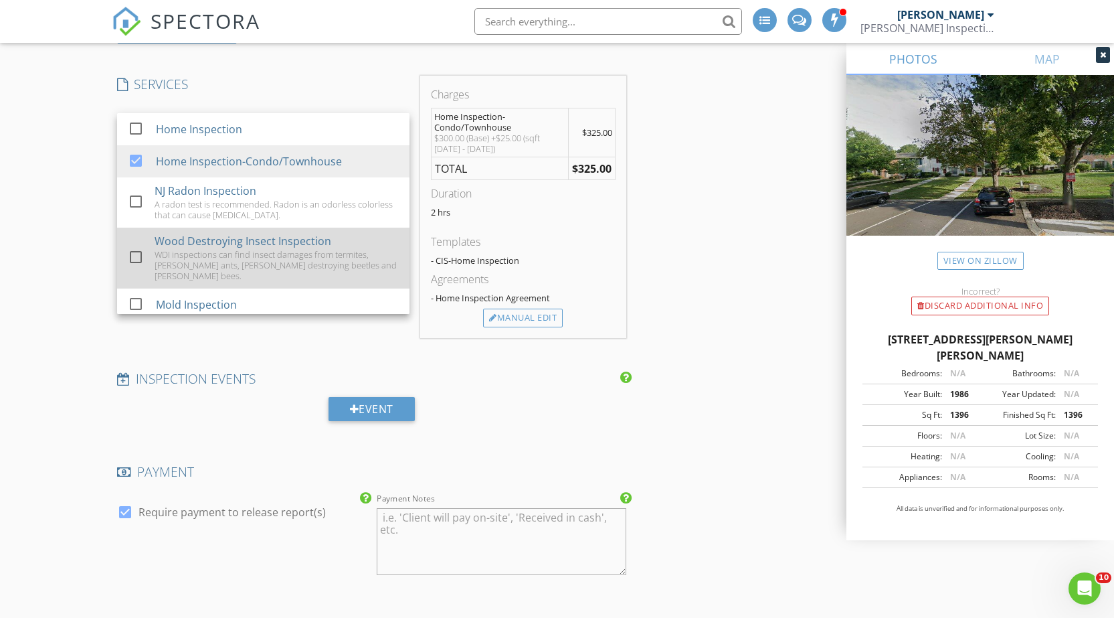
click at [132, 250] on div at bounding box center [135, 257] width 23 height 23
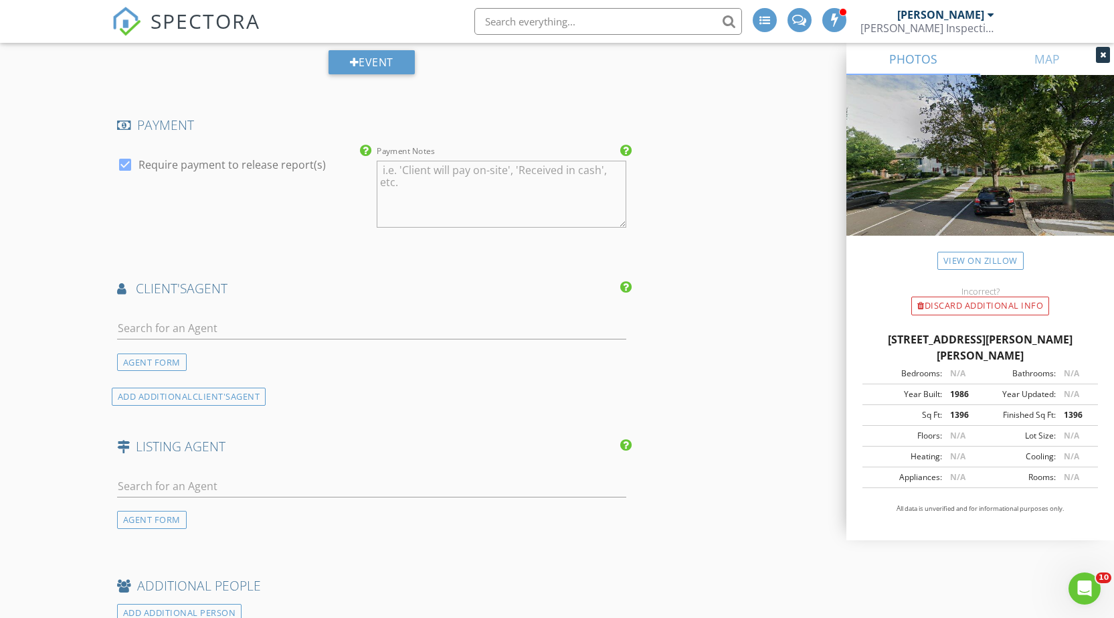
scroll to position [1740, 0]
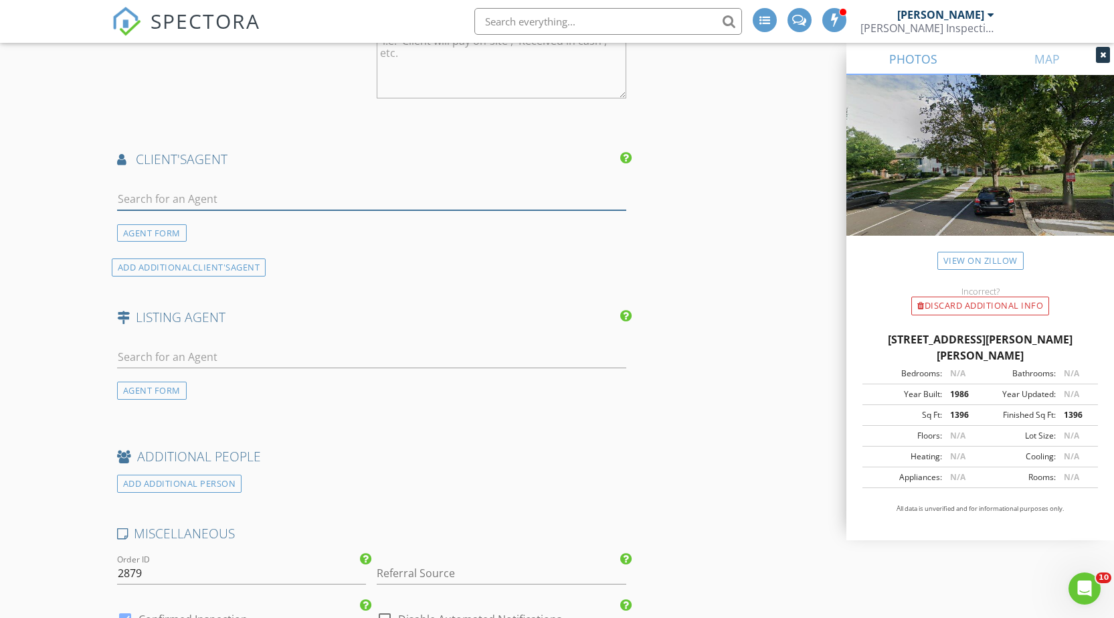
click at [220, 192] on input "text" at bounding box center [371, 199] width 509 height 22
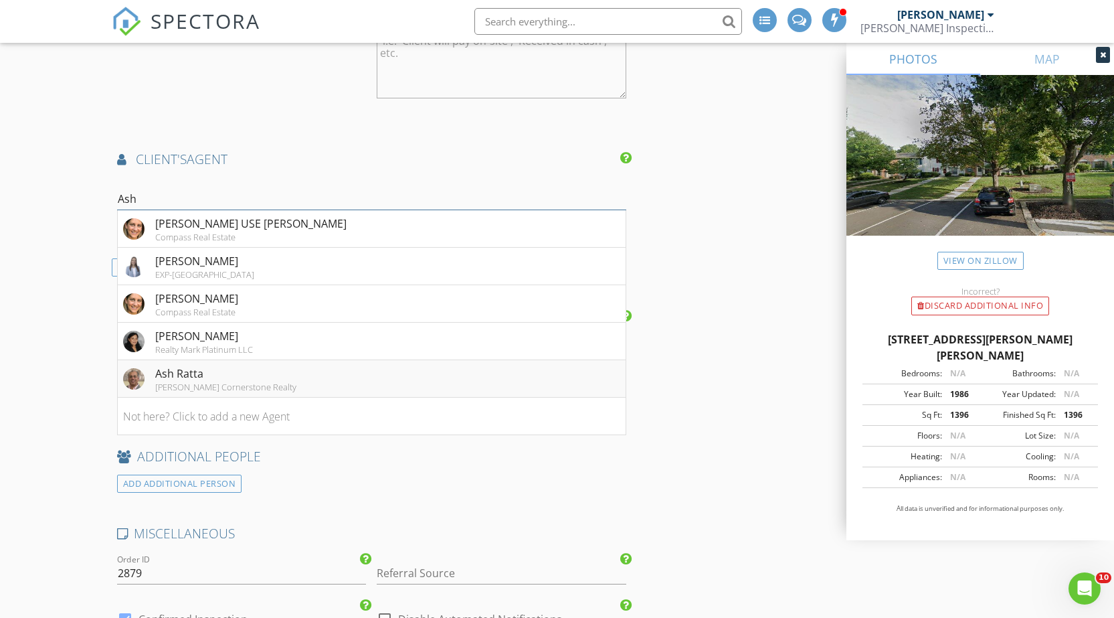
type input "Ash"
click at [166, 374] on div "Ash Ratta" at bounding box center [225, 373] width 141 height 16
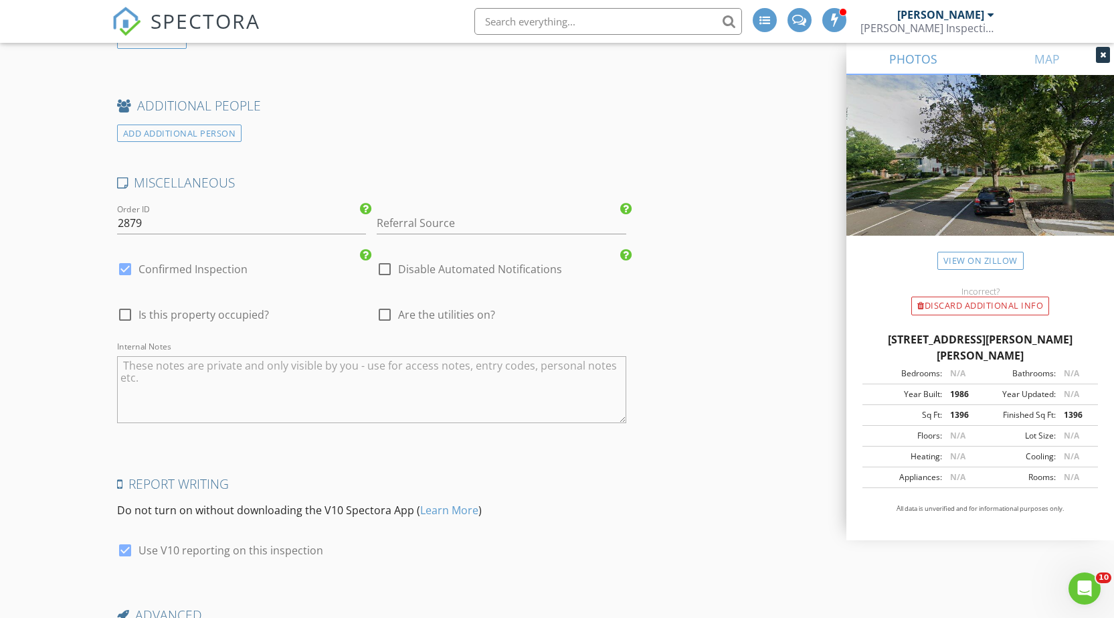
scroll to position [2476, 0]
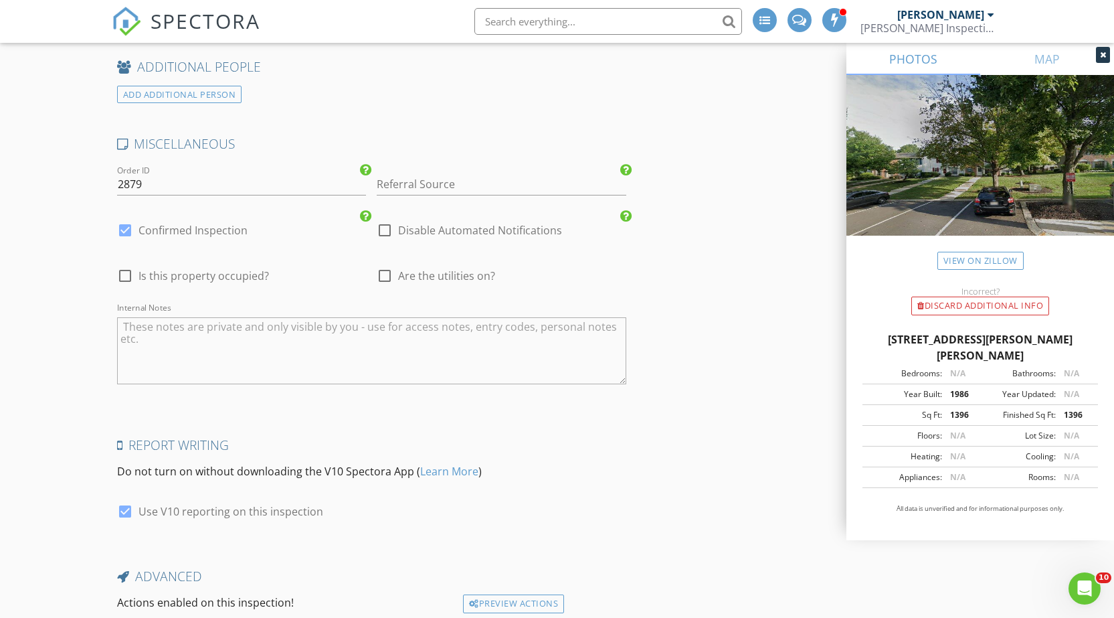
drag, startPoint x: 120, startPoint y: 227, endPoint x: 125, endPoint y: 232, distance: 7.1
click at [120, 228] on div at bounding box center [125, 230] width 23 height 23
checkbox input "false"
checkbox input "true"
click at [473, 188] on input "Referral Source" at bounding box center [502, 184] width 250 height 22
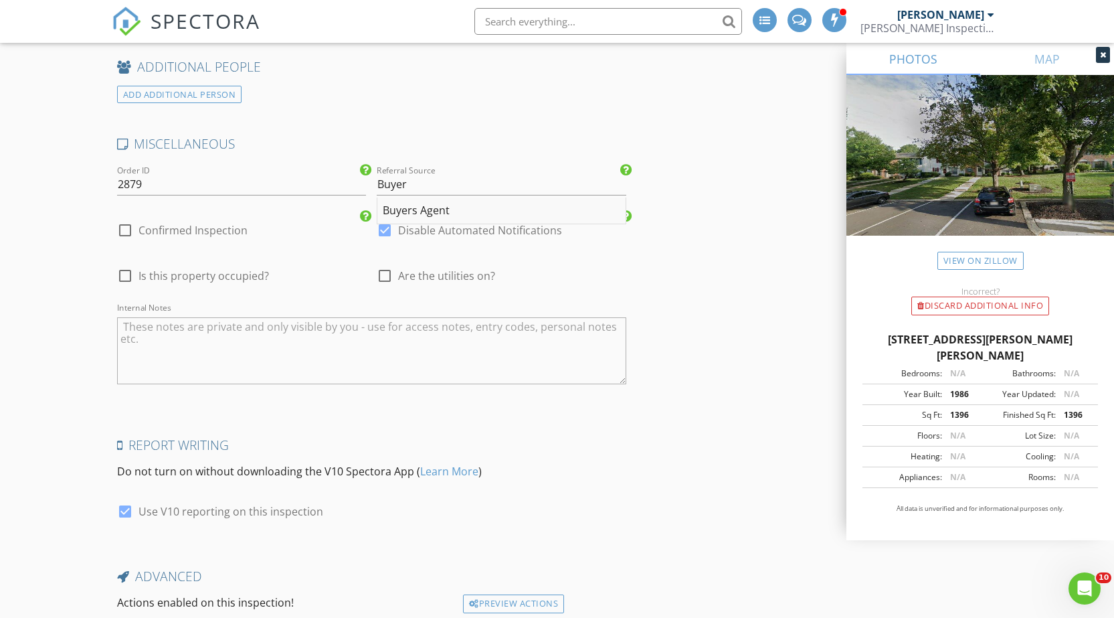
drag, startPoint x: 414, startPoint y: 209, endPoint x: 391, endPoint y: 218, distance: 25.2
click at [414, 209] on div "Buyers Agent" at bounding box center [501, 210] width 248 height 27
type input "Buyers Agent"
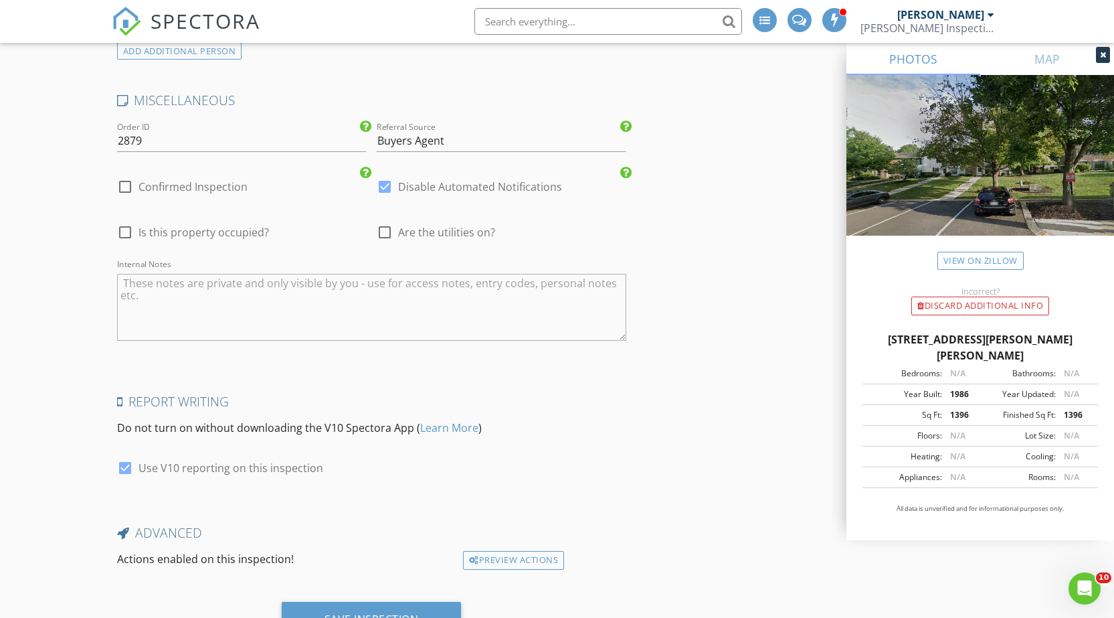
scroll to position [2582, 0]
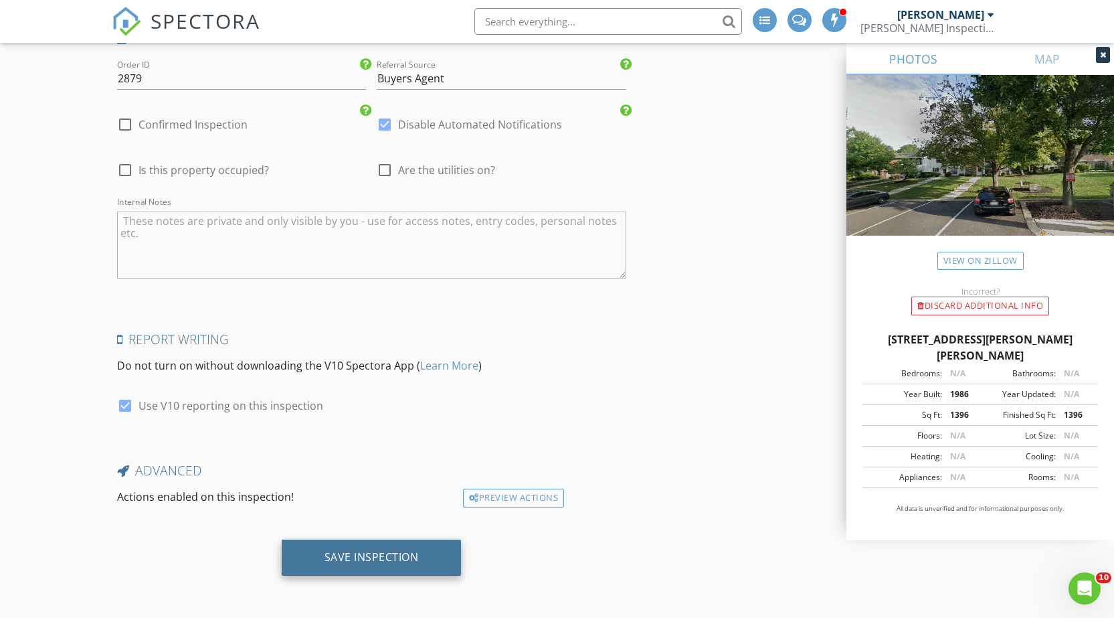
click at [376, 559] on div "Save Inspection" at bounding box center [372, 556] width 94 height 13
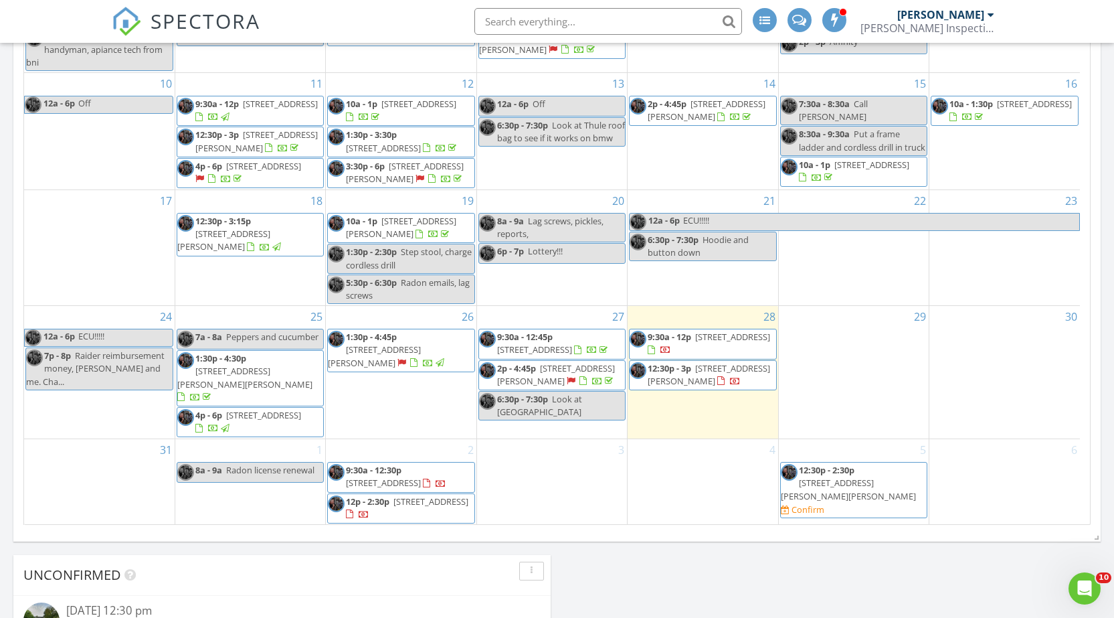
scroll to position [937, 0]
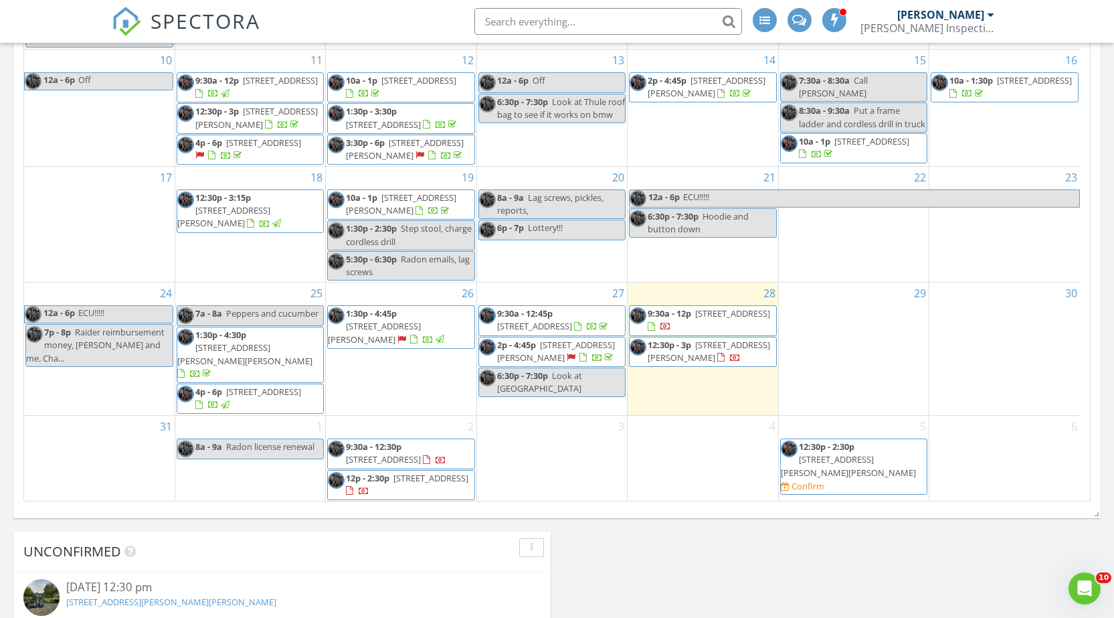
click at [963, 416] on div "6" at bounding box center [1004, 459] width 151 height 86
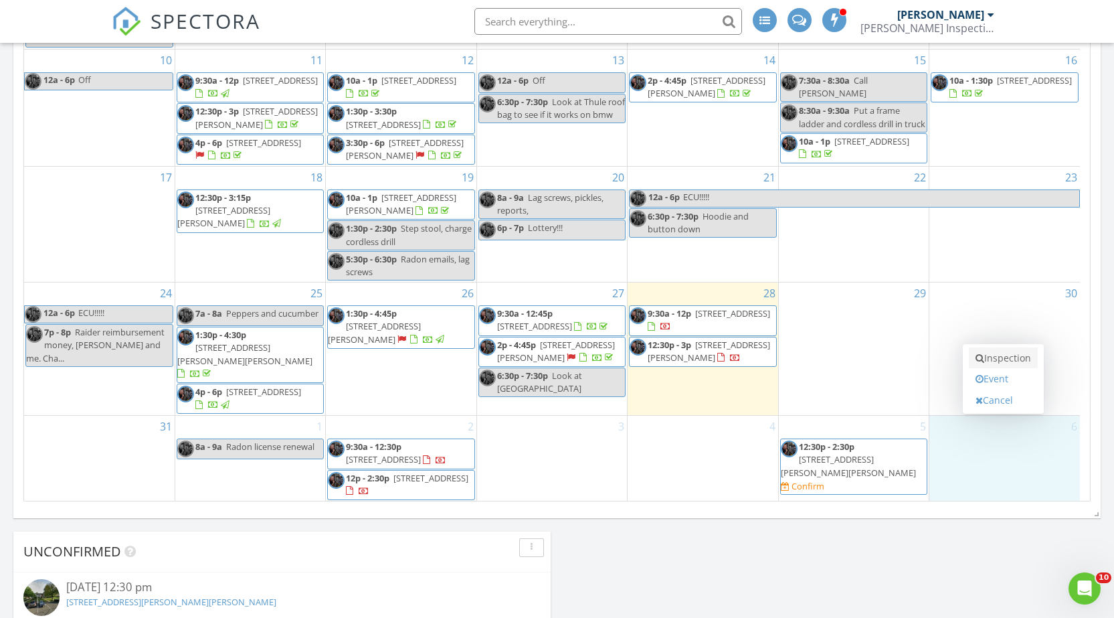
click at [978, 361] on icon at bounding box center [980, 357] width 9 height 9
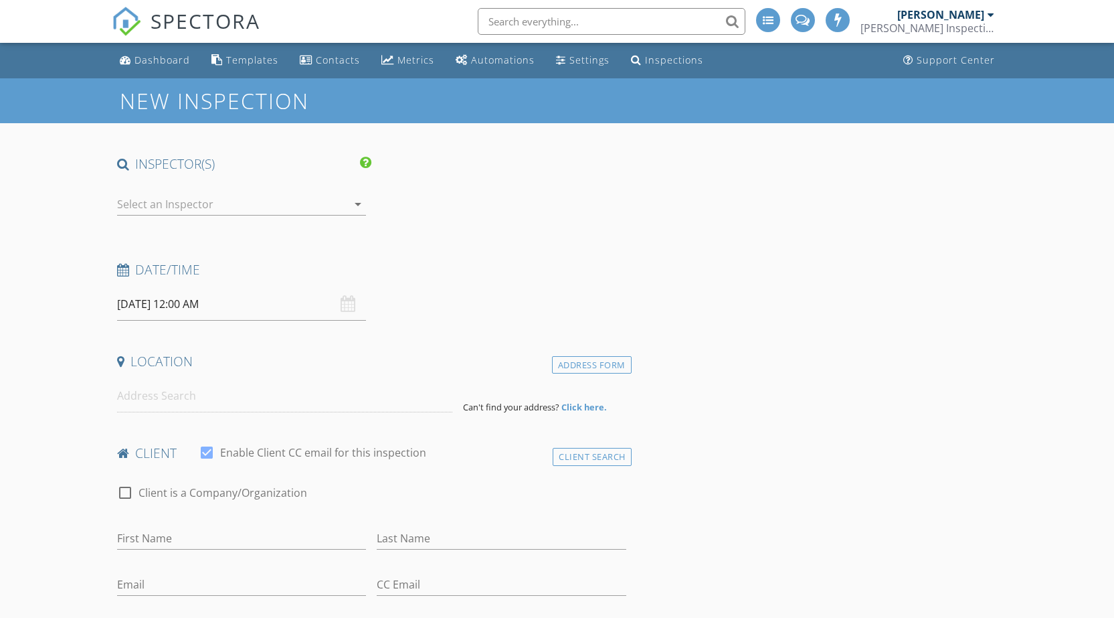
select select "8"
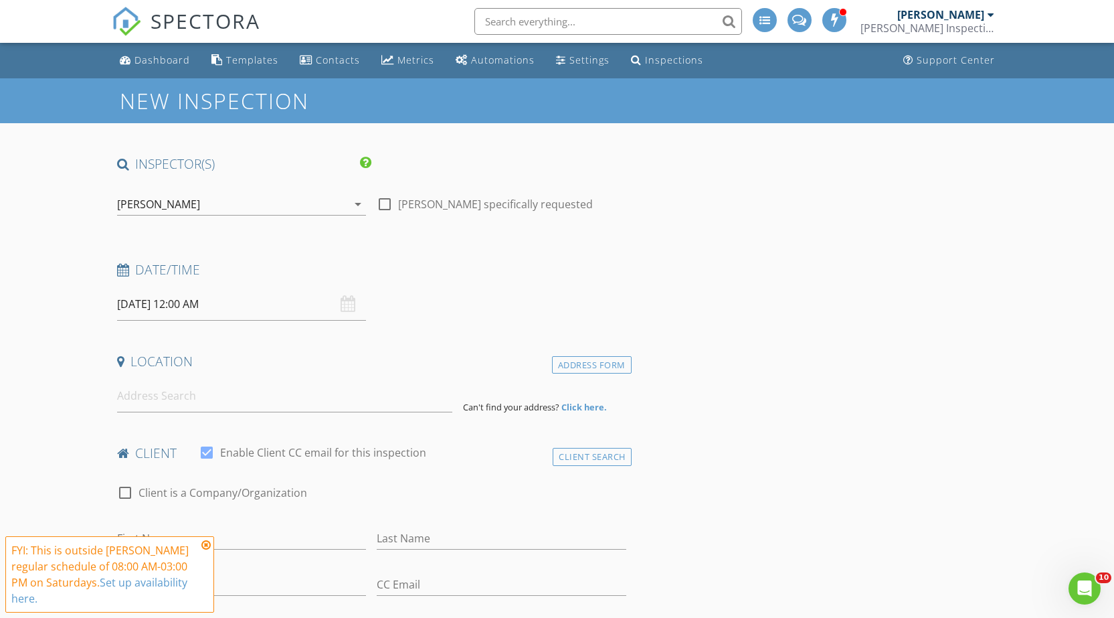
drag, startPoint x: 168, startPoint y: 300, endPoint x: 174, endPoint y: 296, distance: 6.9
click at [168, 299] on input "09/06/2025 12:00 AM" at bounding box center [242, 304] width 250 height 33
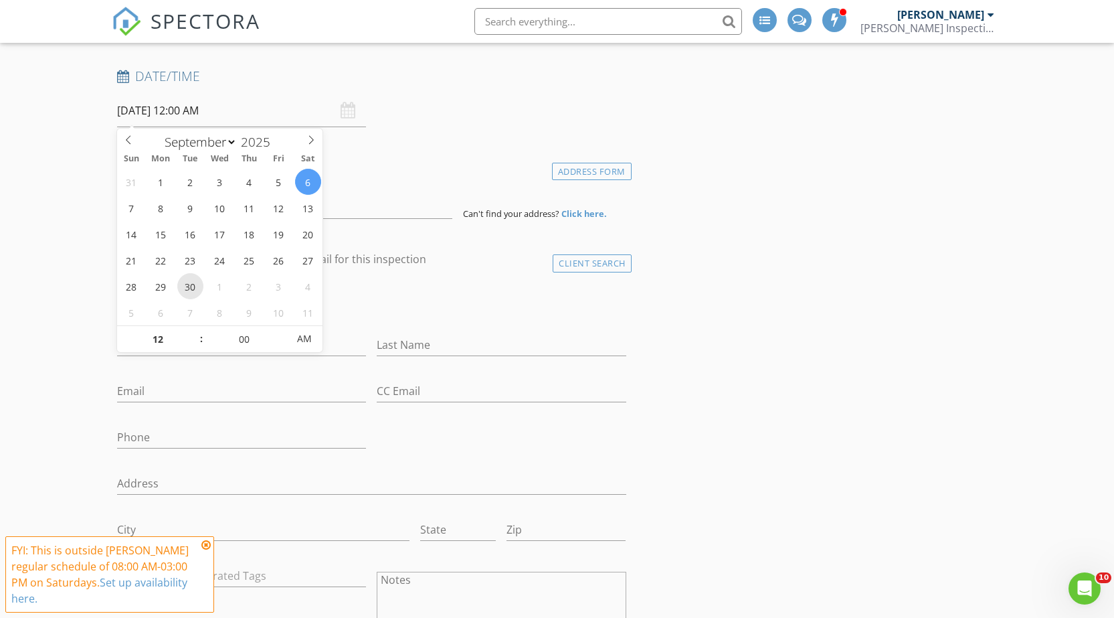
scroll to position [201, 0]
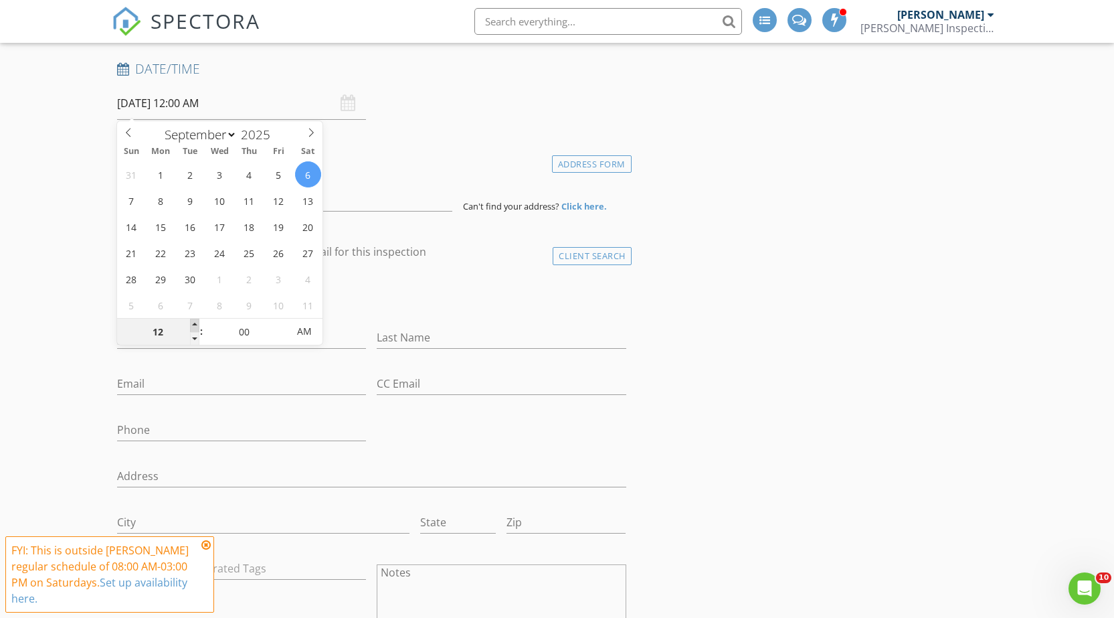
type input "09/06/2025 1:00 AM"
type input "01"
click at [194, 329] on span at bounding box center [194, 325] width 9 height 13
type input "09/06/2025 2:00 AM"
type input "02"
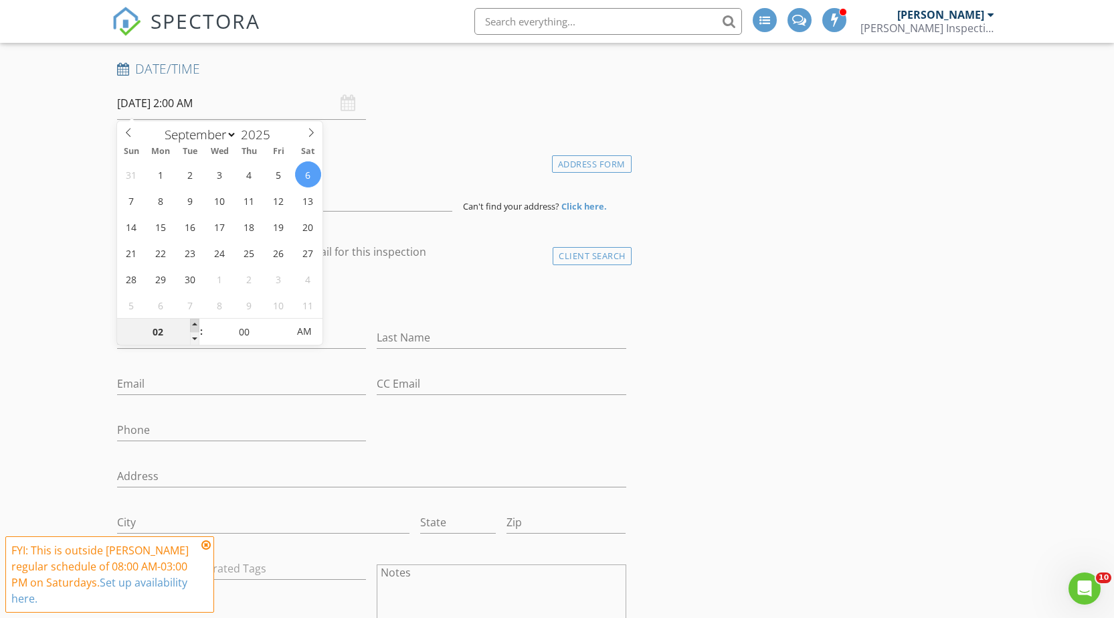
click at [194, 328] on span at bounding box center [194, 325] width 9 height 13
type input "09/06/2025 3:00 AM"
type input "03"
click at [194, 328] on span at bounding box center [194, 325] width 9 height 13
type input "09/06/2025 4:00 AM"
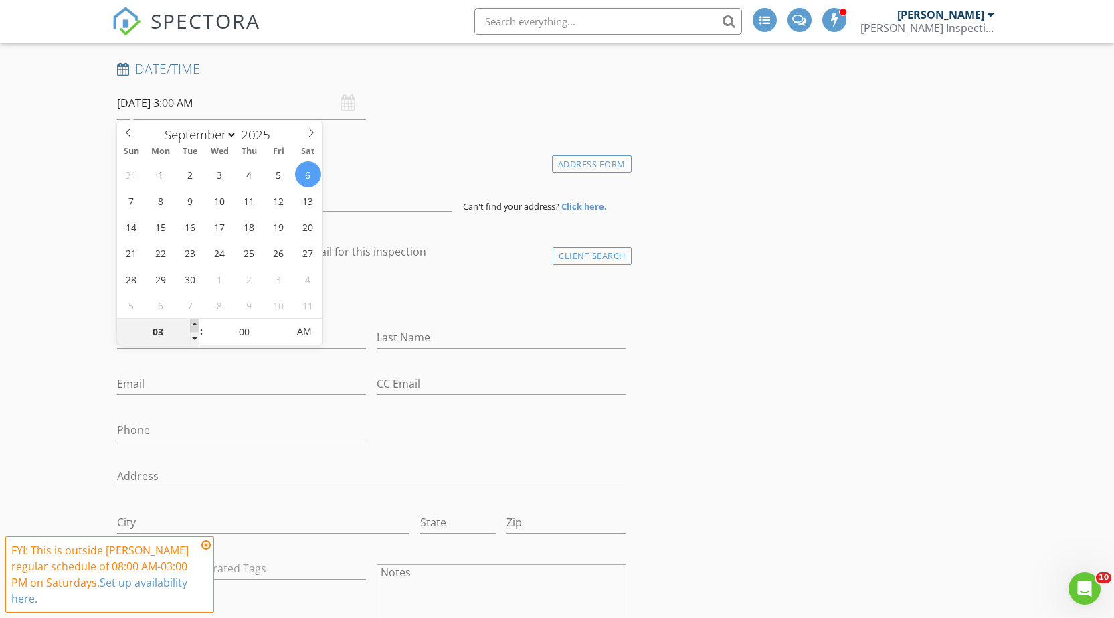
type input "04"
click at [194, 328] on span at bounding box center [194, 325] width 9 height 13
type input "09/06/2025 5:00 AM"
type input "05"
click at [194, 328] on span at bounding box center [194, 325] width 9 height 13
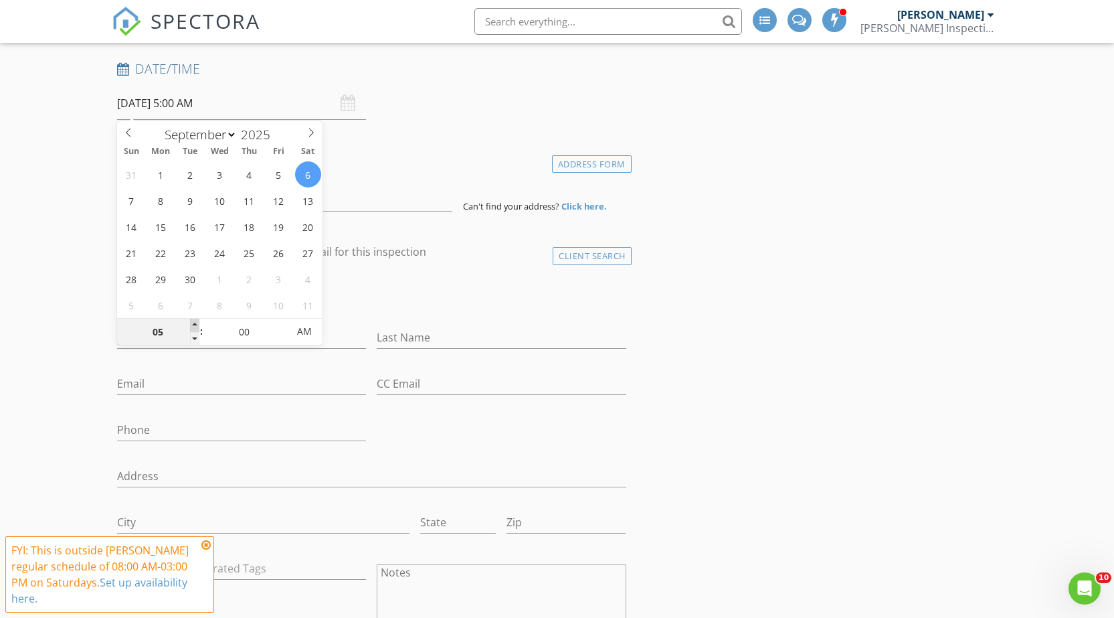
type input "09/06/2025 6:00 AM"
type input "06"
click at [194, 328] on span at bounding box center [194, 325] width 9 height 13
type input "09/06/2025 7:00 AM"
type input "07"
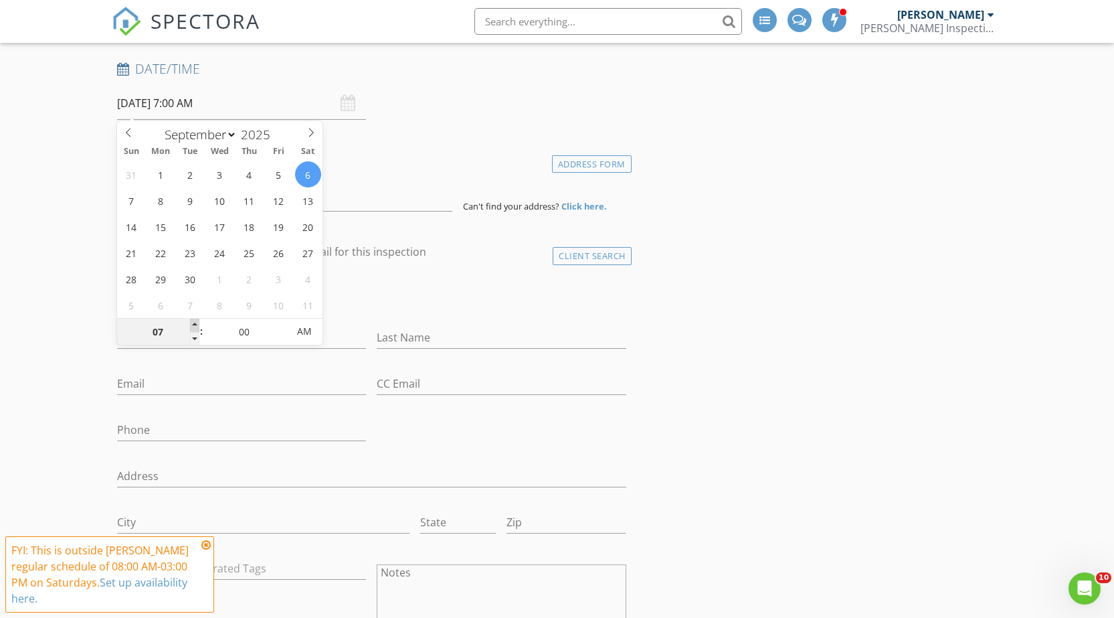
click at [194, 328] on span at bounding box center [194, 325] width 9 height 13
type input "09/06/2025 8:00 AM"
type input "08"
click at [194, 328] on span at bounding box center [194, 325] width 9 height 13
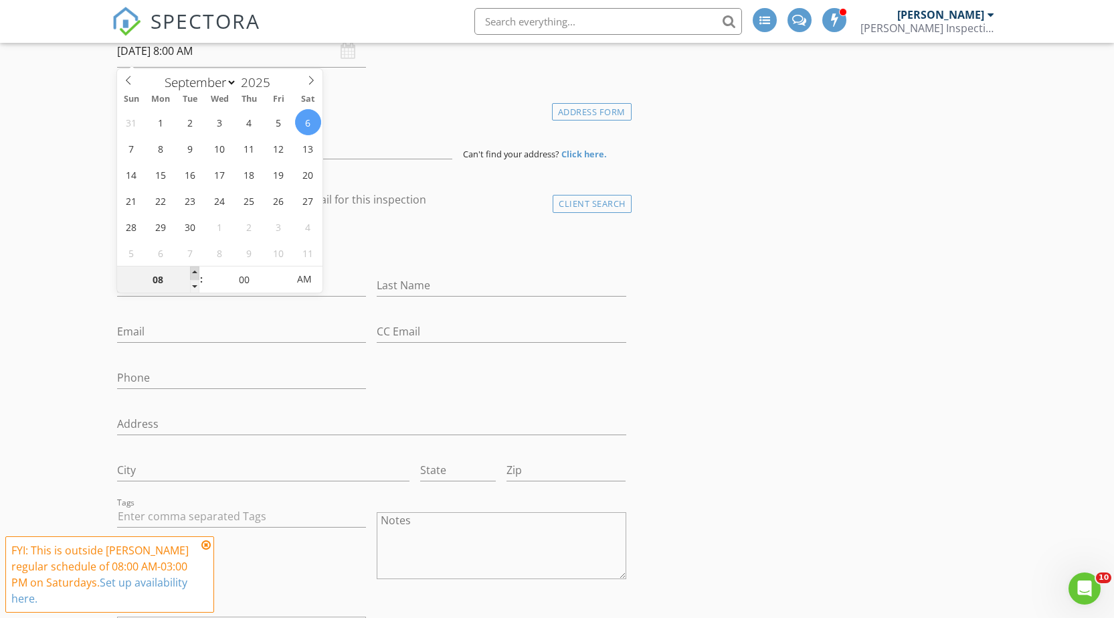
click at [194, 328] on div "check_box_outline_blank Client is a Company/Organization First Name Last Name E…" at bounding box center [372, 460] width 520 height 485
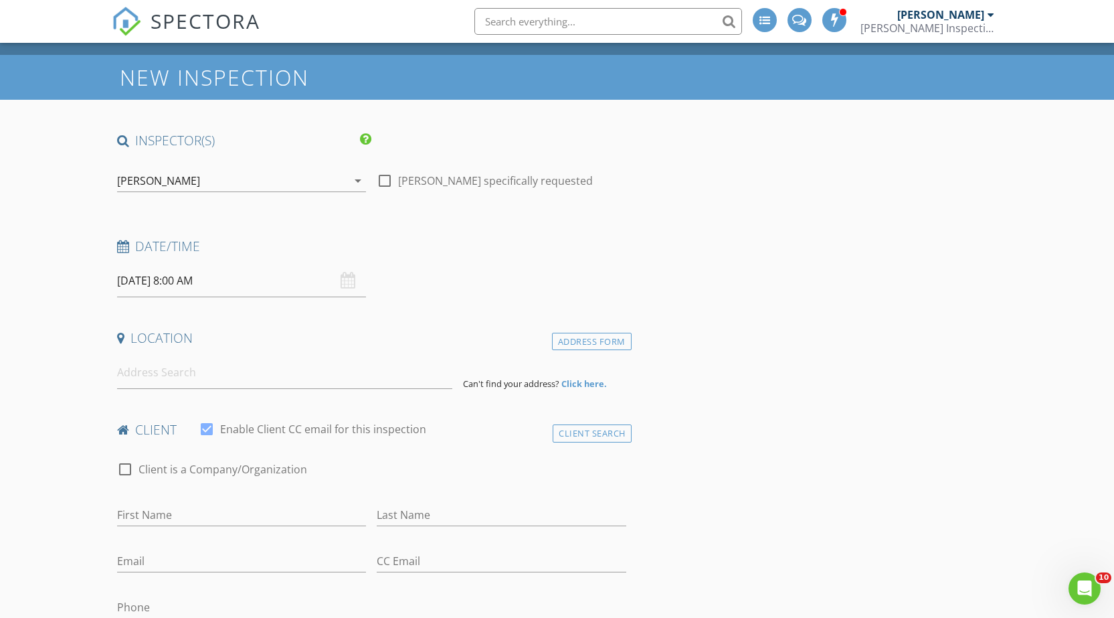
scroll to position [0, 0]
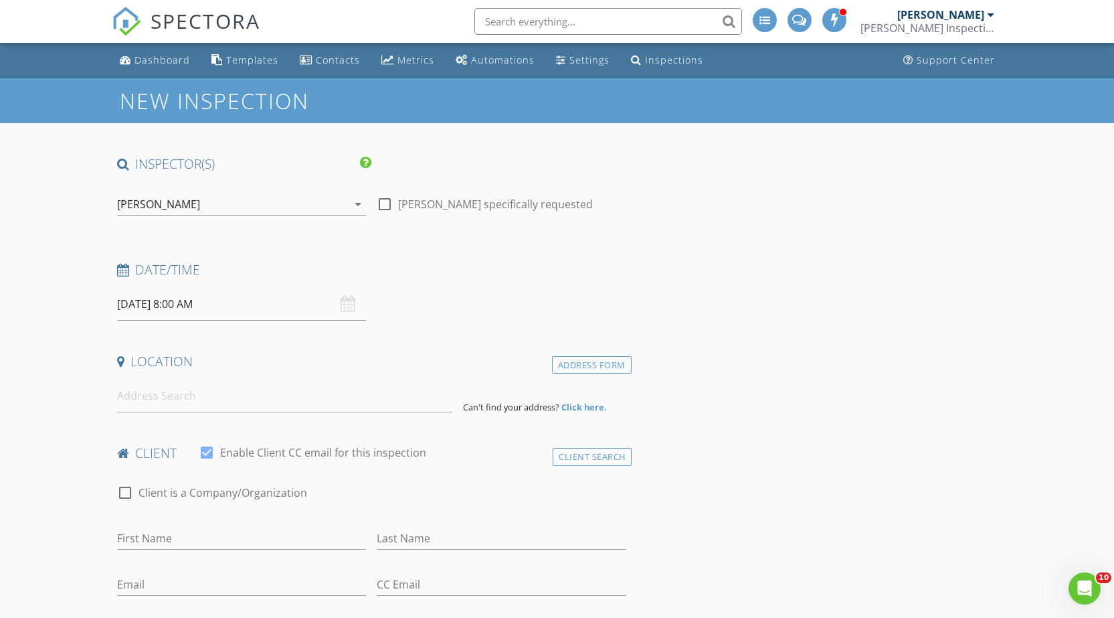
click at [191, 307] on input "09/06/2025 8:00 AM" at bounding box center [242, 304] width 250 height 33
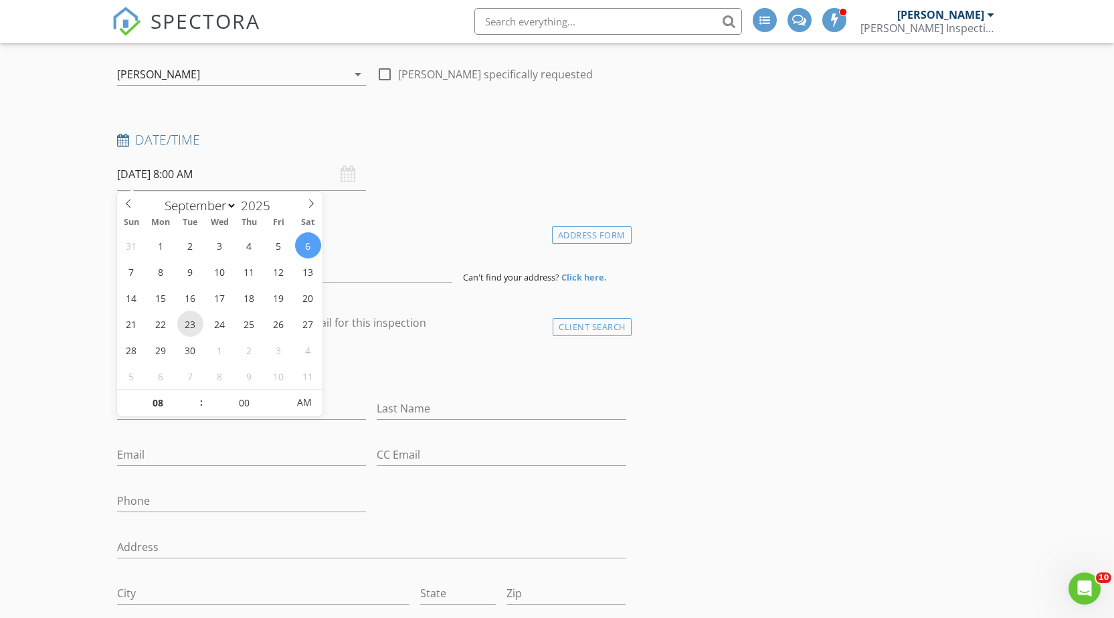
scroll to position [134, 0]
type input "09/06/2025 9:00 AM"
type input "09"
click at [193, 387] on span at bounding box center [194, 391] width 9 height 13
type input "09/06/2025 10:00 AM"
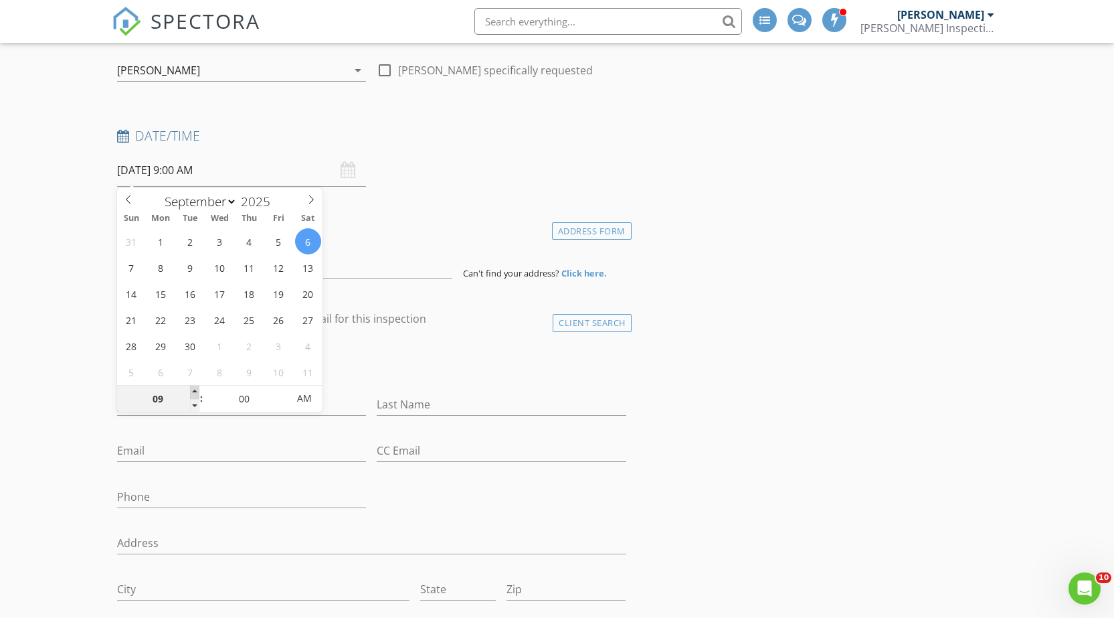
type input "10"
click at [193, 387] on span at bounding box center [194, 391] width 9 height 13
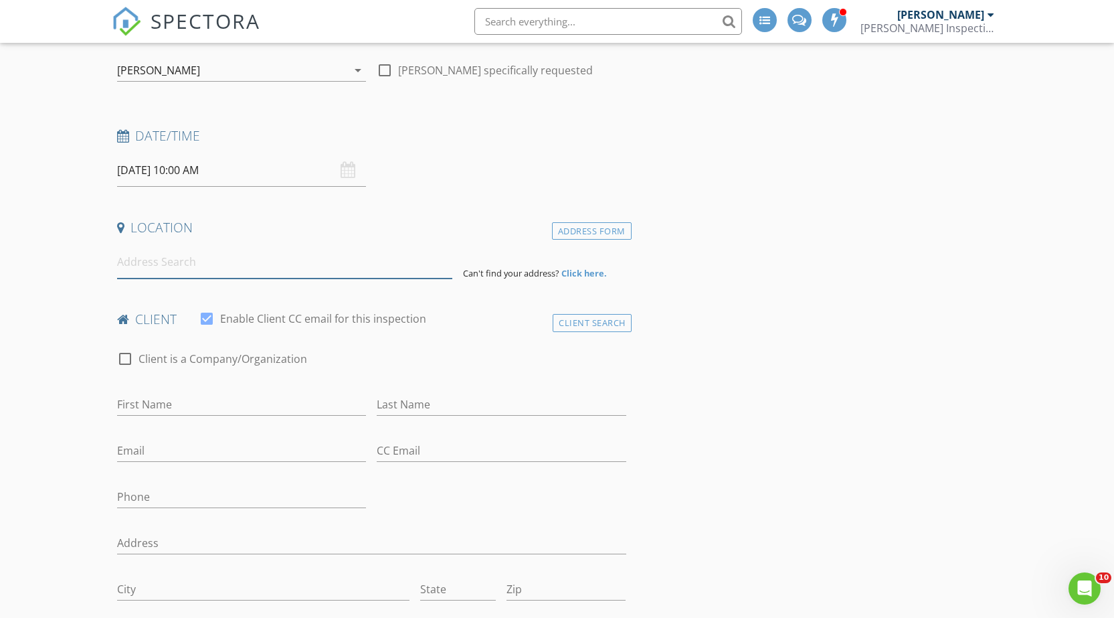
click at [159, 257] on input at bounding box center [285, 262] width 336 height 33
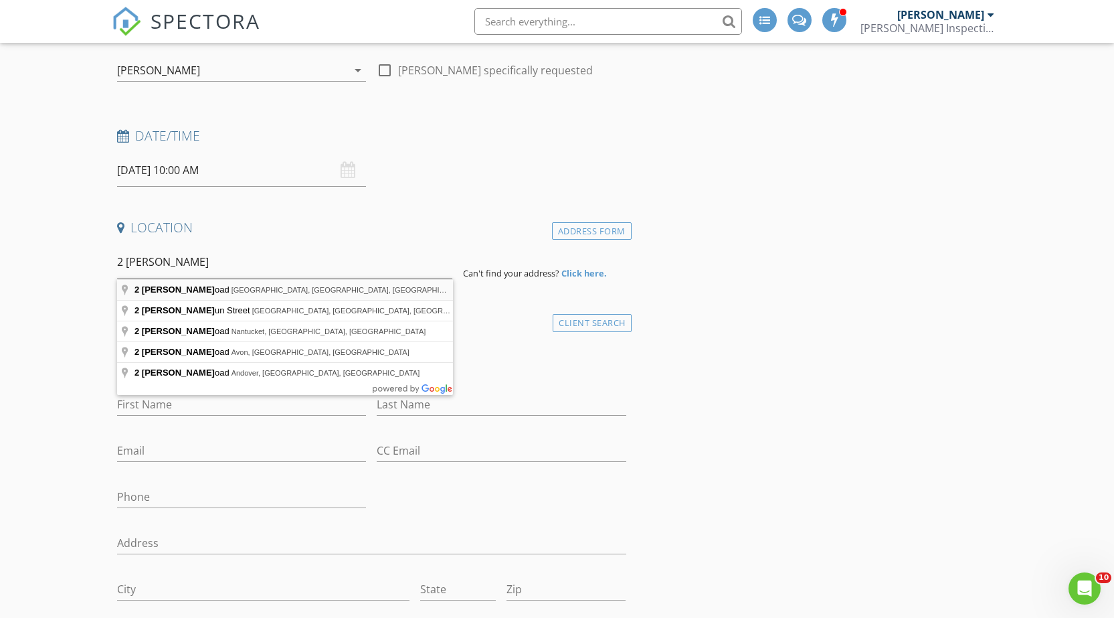
type input "2 Bailey Road, Aberdeen Township, NJ, USA"
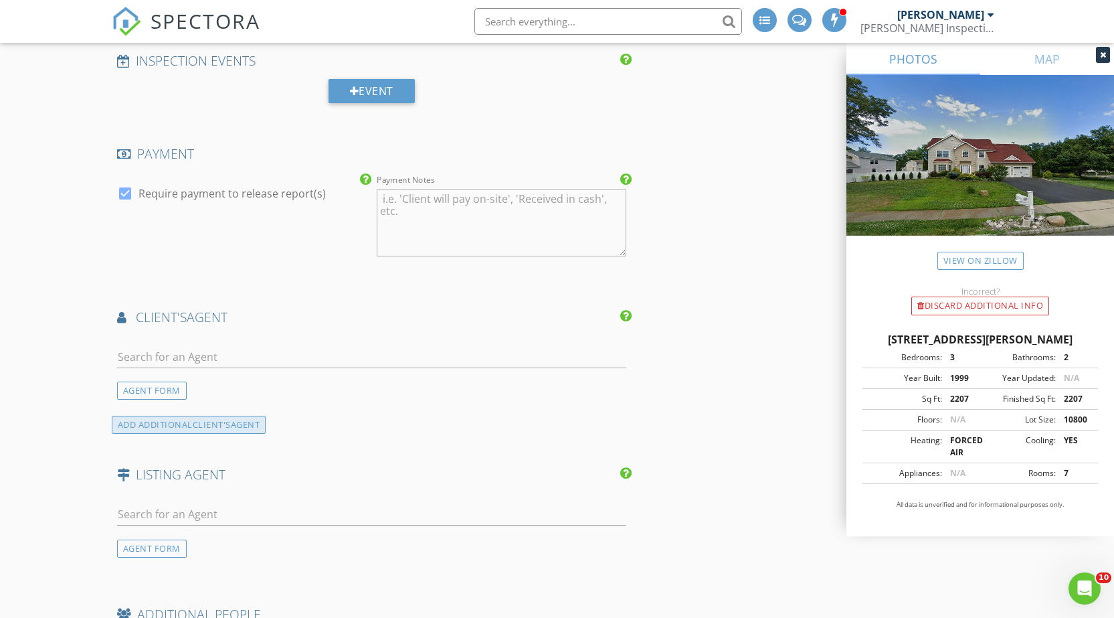
scroll to position [1539, 0]
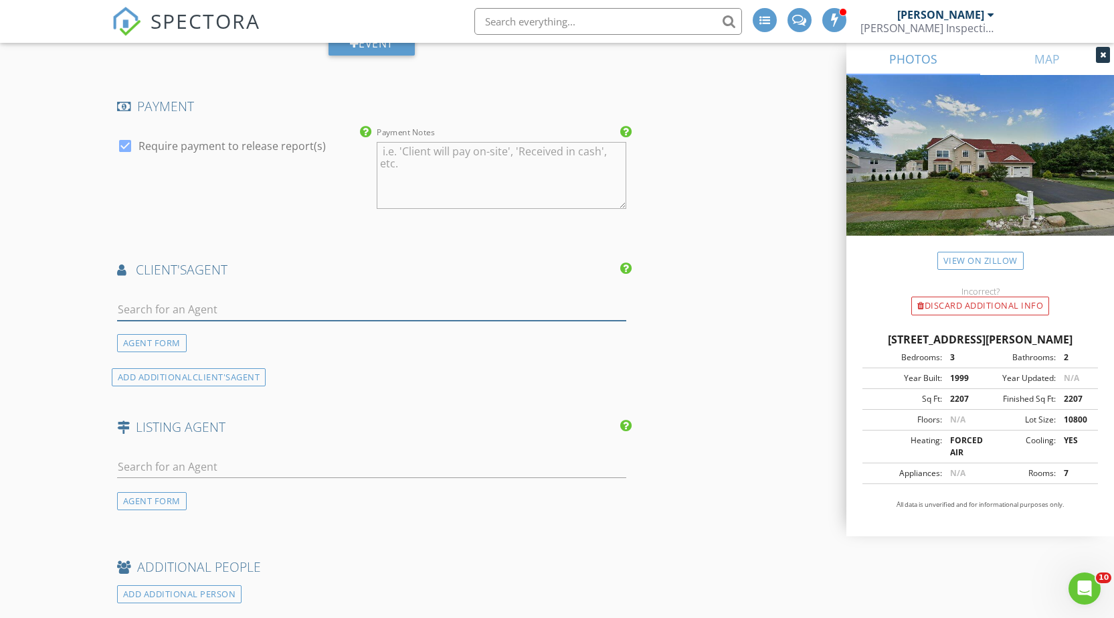
click at [232, 313] on input "text" at bounding box center [371, 309] width 509 height 22
type input "S"
type input "Colma"
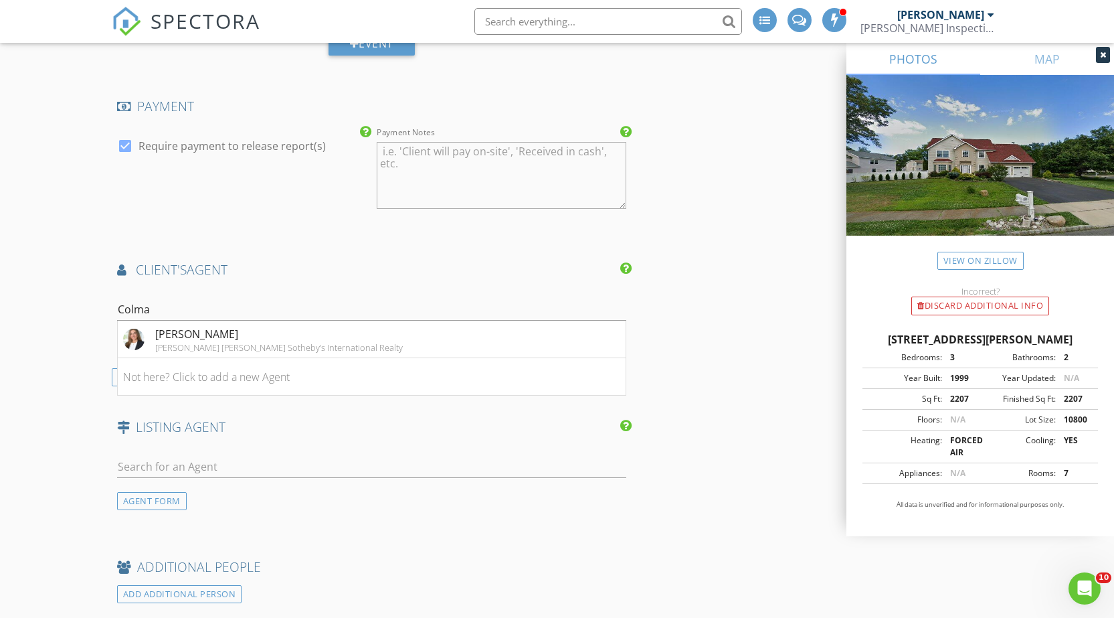
click at [154, 335] on div "Stacey Colman Kienlen Lattmann Sotheby's International Realty" at bounding box center [263, 339] width 280 height 27
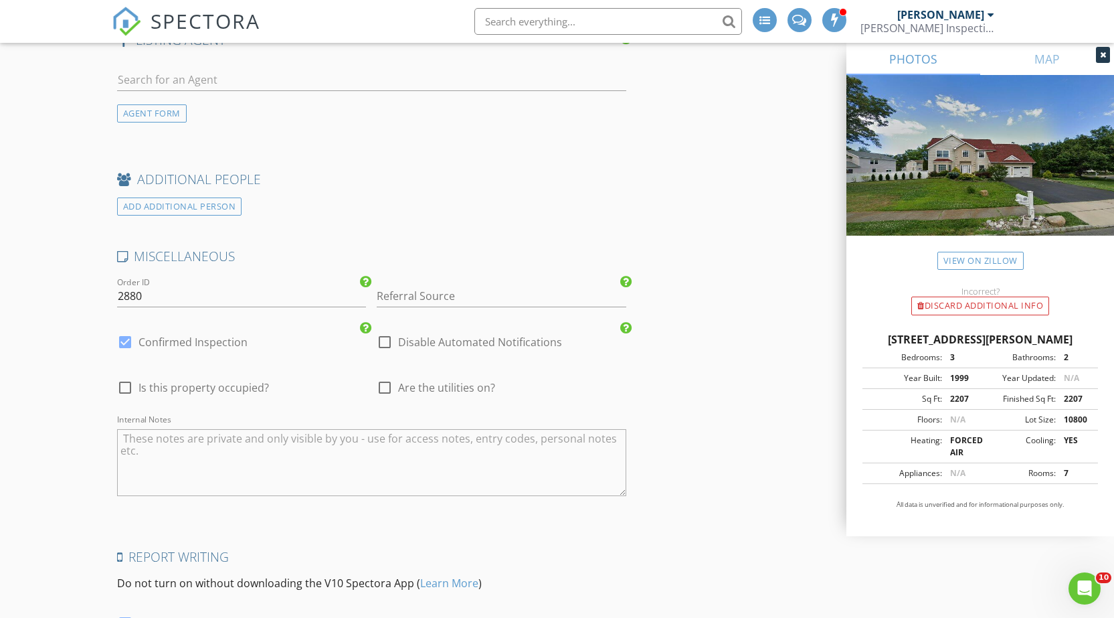
scroll to position [2342, 0]
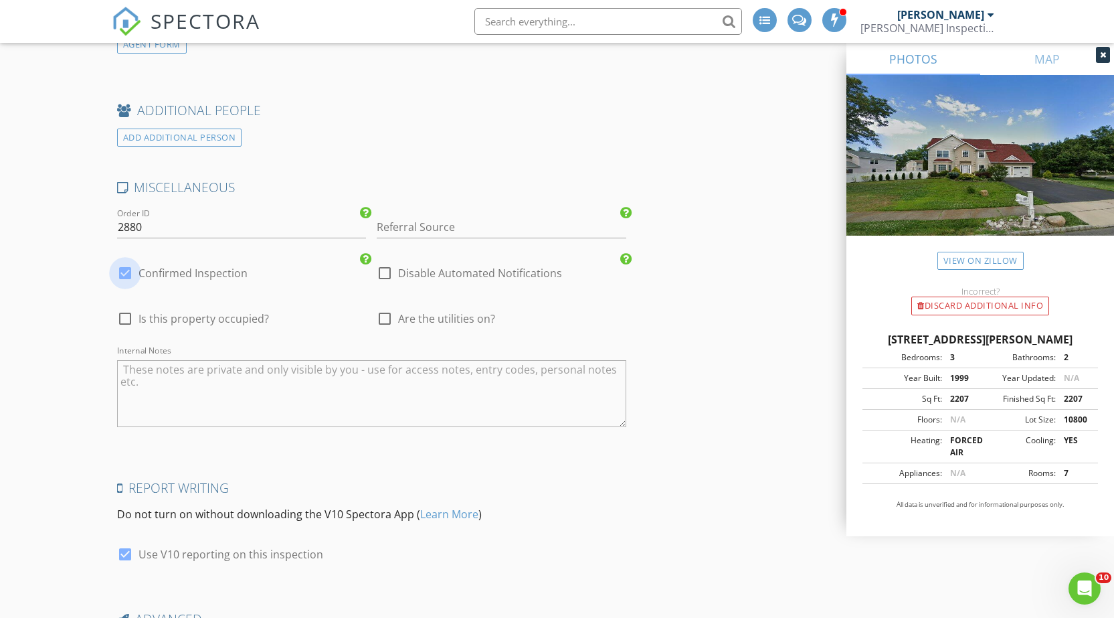
drag, startPoint x: 128, startPoint y: 270, endPoint x: 282, endPoint y: 268, distance: 153.2
click at [128, 270] on div at bounding box center [125, 273] width 23 height 23
checkbox input "false"
checkbox input "true"
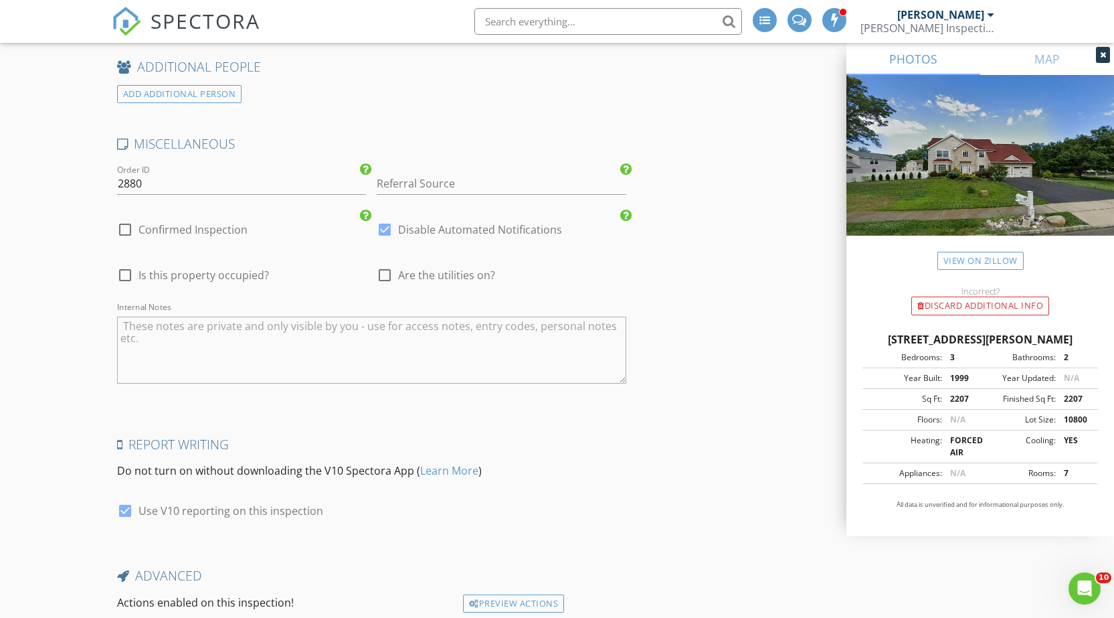
scroll to position [2409, 0]
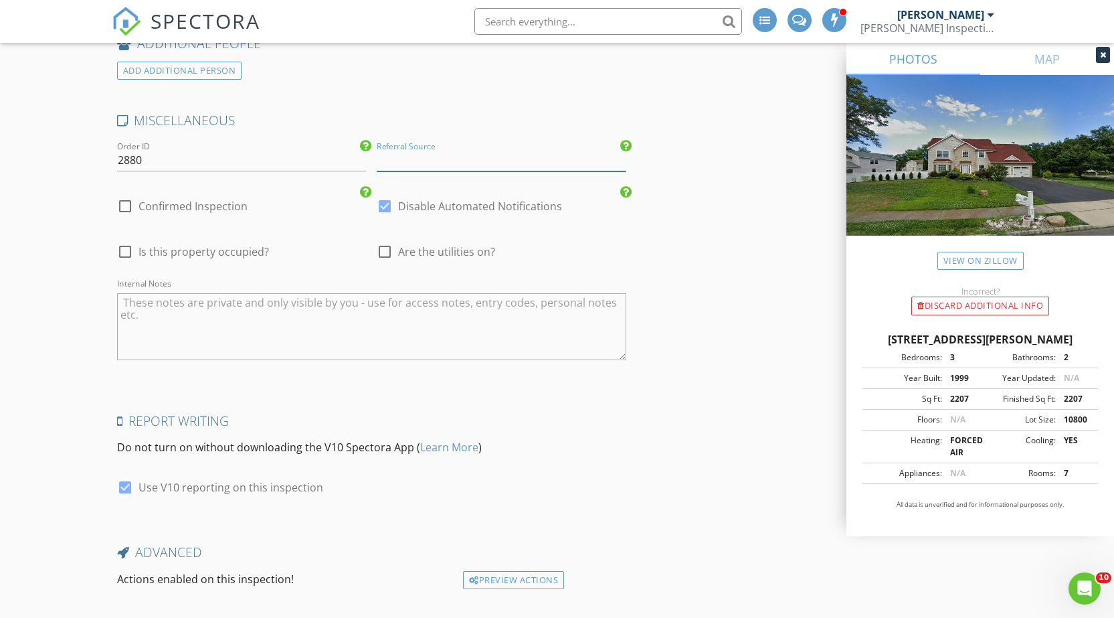
click at [476, 157] on input "Referral Source" at bounding box center [502, 160] width 250 height 22
click at [418, 193] on div "Buyers Agent" at bounding box center [501, 186] width 248 height 27
type input "Buyers Agent"
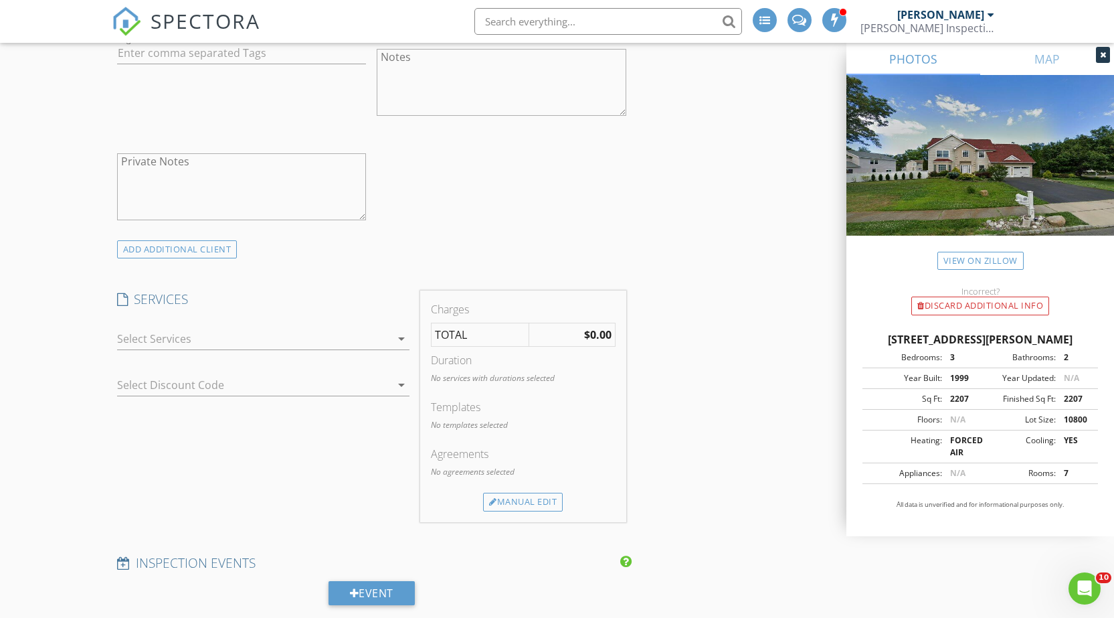
scroll to position [1071, 0]
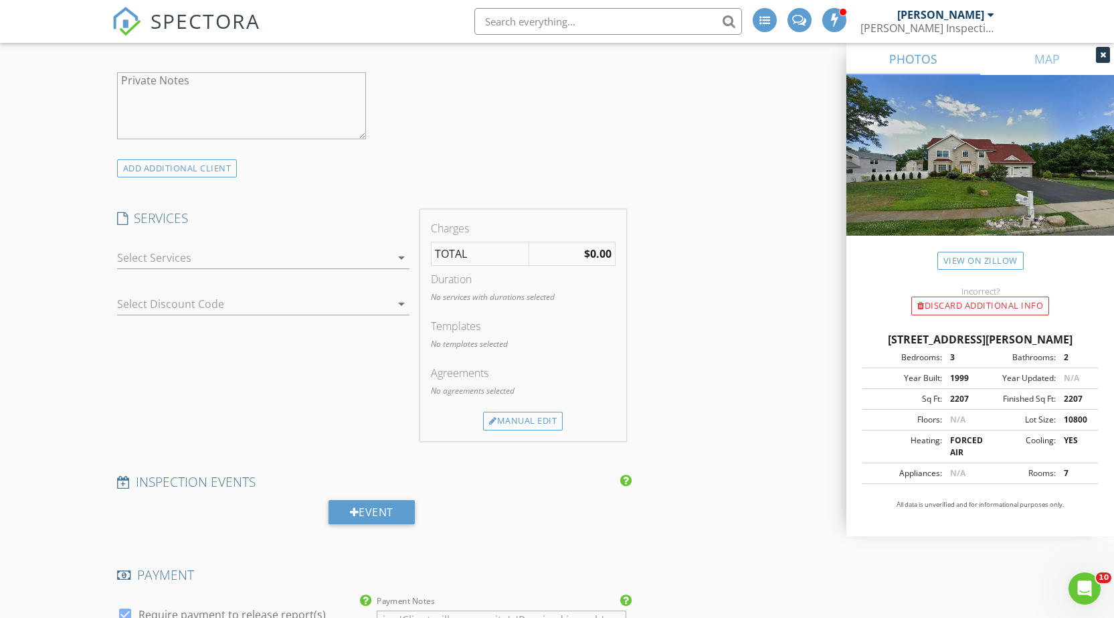
click at [168, 264] on div at bounding box center [254, 257] width 274 height 21
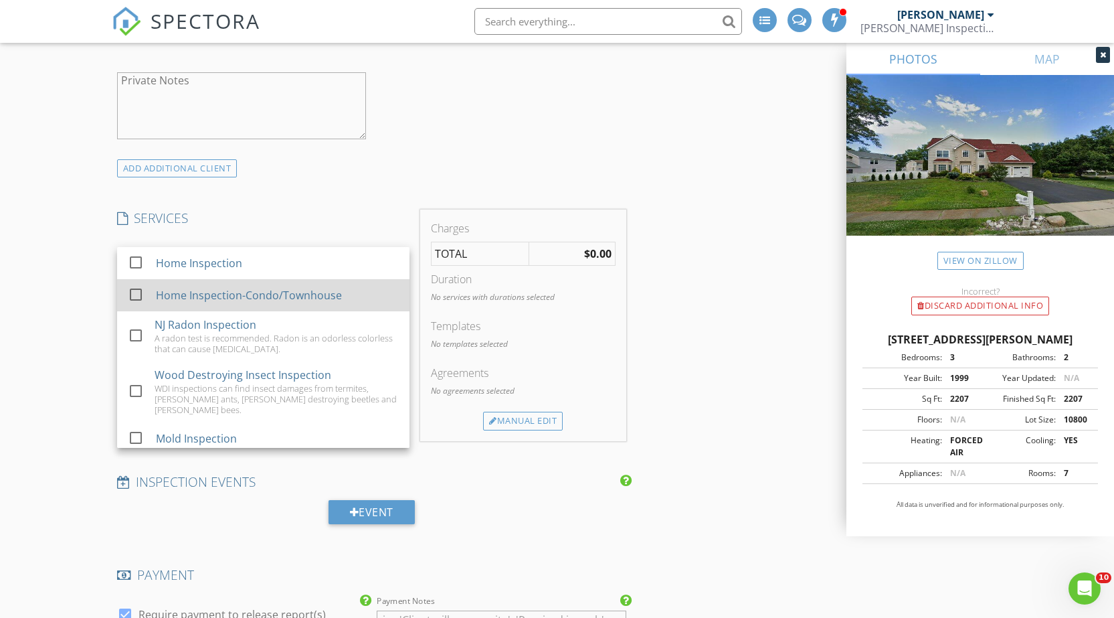
drag, startPoint x: 140, startPoint y: 262, endPoint x: 125, endPoint y: 284, distance: 27.1
click at [140, 262] on div at bounding box center [135, 262] width 23 height 23
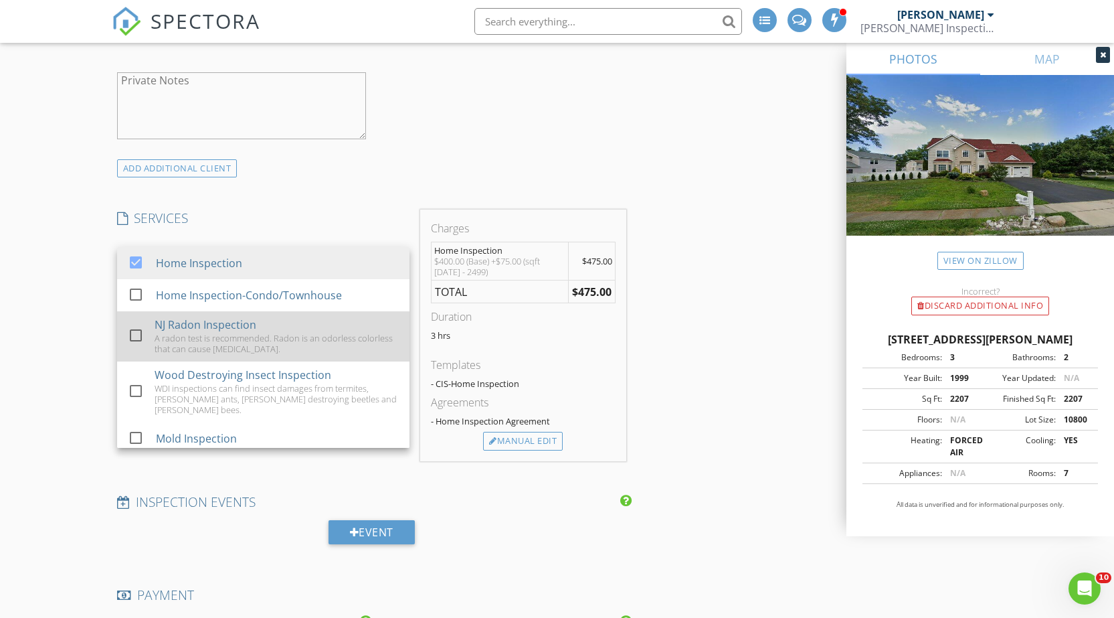
drag, startPoint x: 149, startPoint y: 336, endPoint x: 126, endPoint y: 361, distance: 33.6
click at [149, 337] on div "check_box_outline_blank NJ Radon Inspection A radon test is recommended. Radon …" at bounding box center [263, 336] width 271 height 50
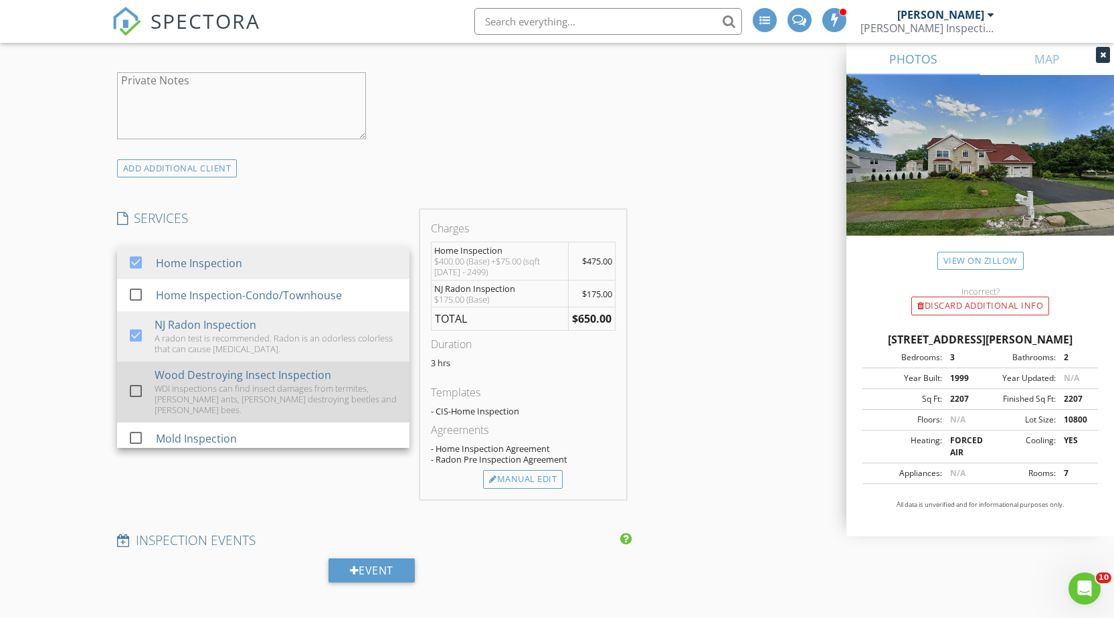
click at [141, 398] on div at bounding box center [135, 390] width 23 height 23
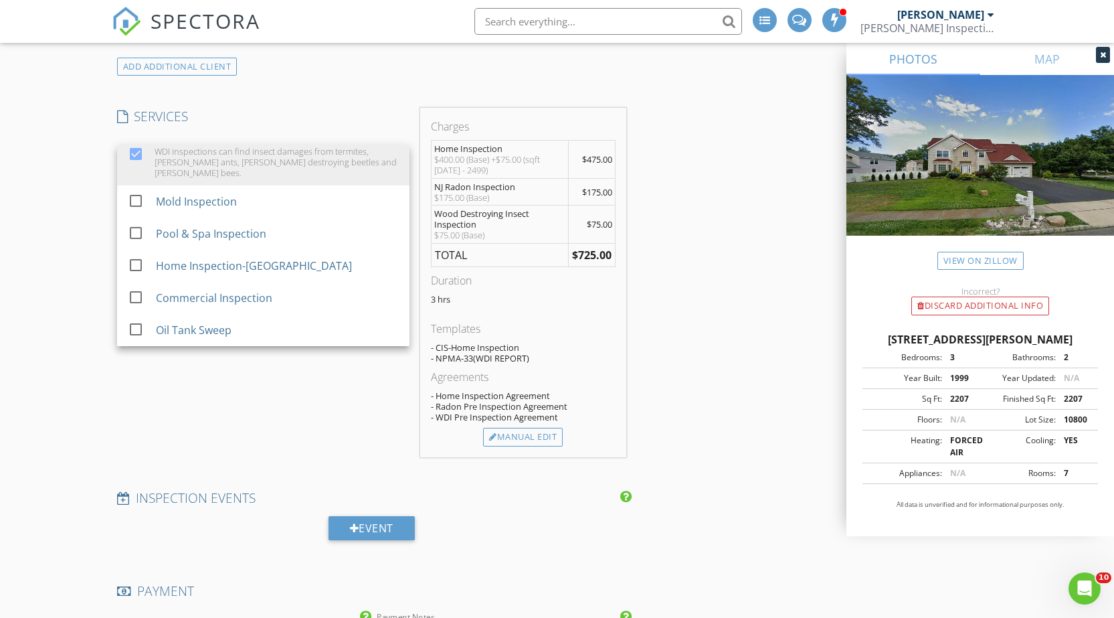
scroll to position [1405, 0]
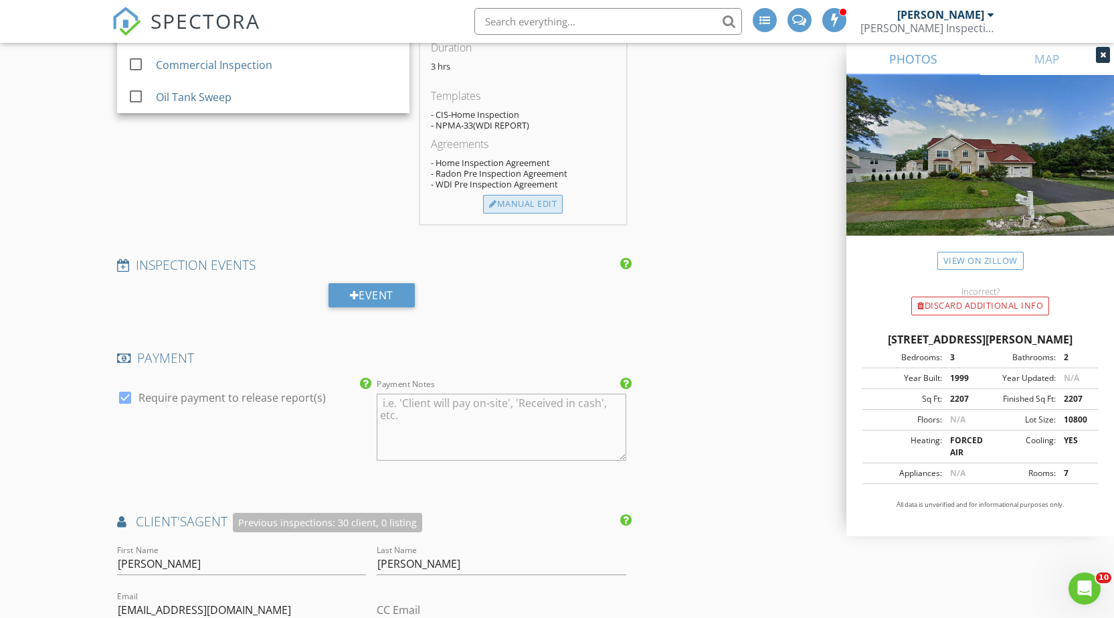
click at [512, 207] on div "Manual Edit" at bounding box center [523, 204] width 80 height 19
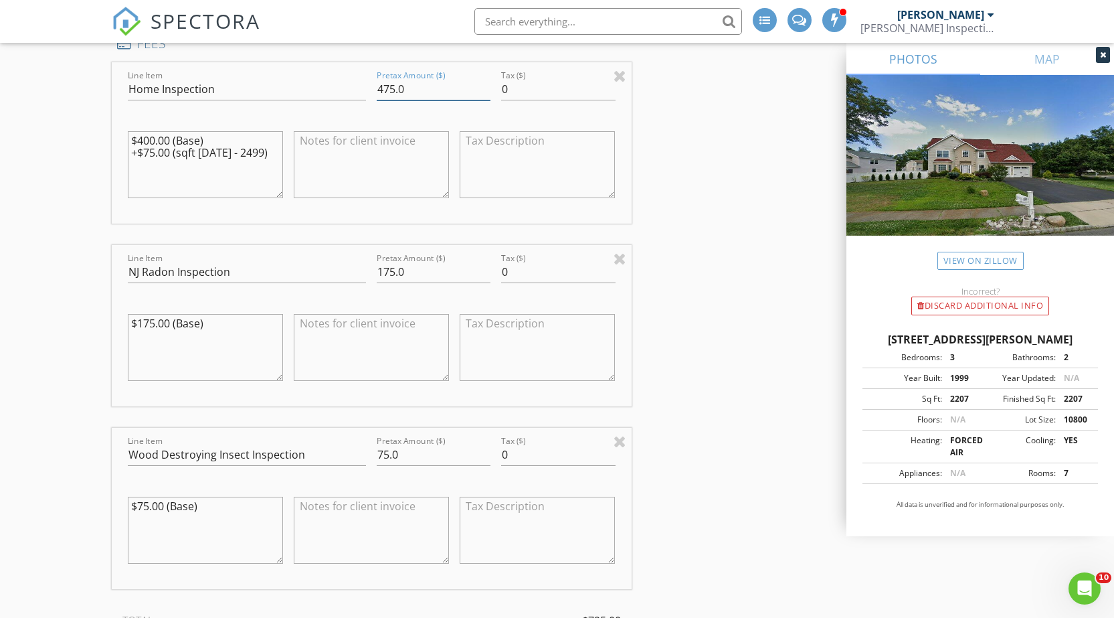
drag, startPoint x: 425, startPoint y: 67, endPoint x: 338, endPoint y: 81, distance: 88.1
click at [338, 81] on div "Line Item Home Inspection Pretax Amount ($) 475.0 Tax ($) 0 $400.00 (Base) +$75…" at bounding box center [372, 142] width 520 height 161
type input "450"
click at [57, 185] on div "New Inspection INSPECTOR(S) check_box Brian Cooper PRIMARY Brian Cooper arrow_d…" at bounding box center [557, 471] width 1114 height 3597
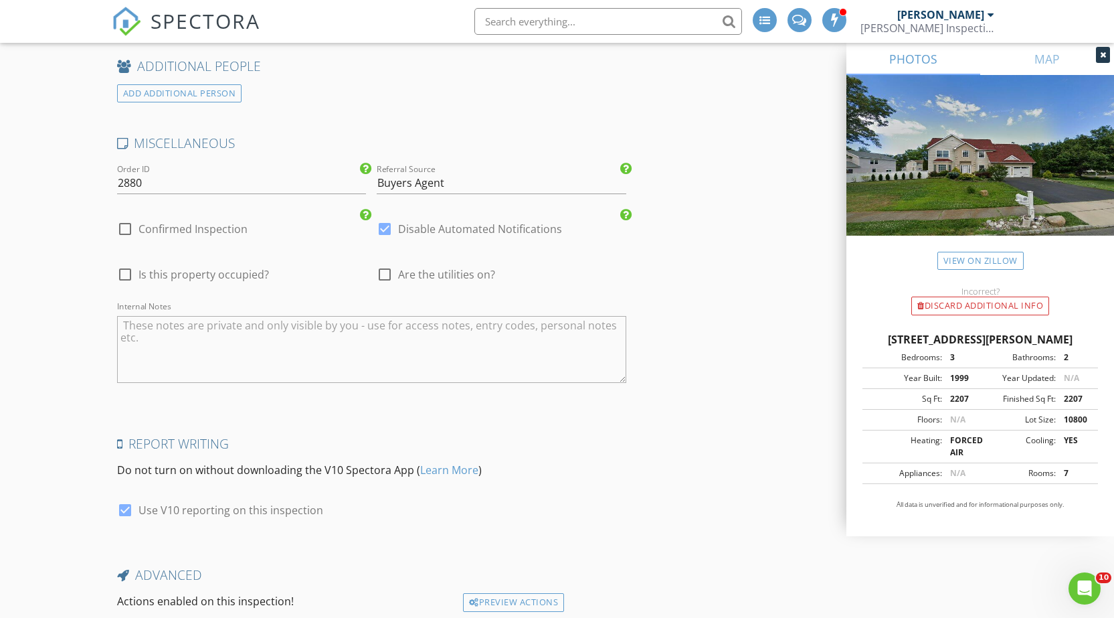
scroll to position [3045, 0]
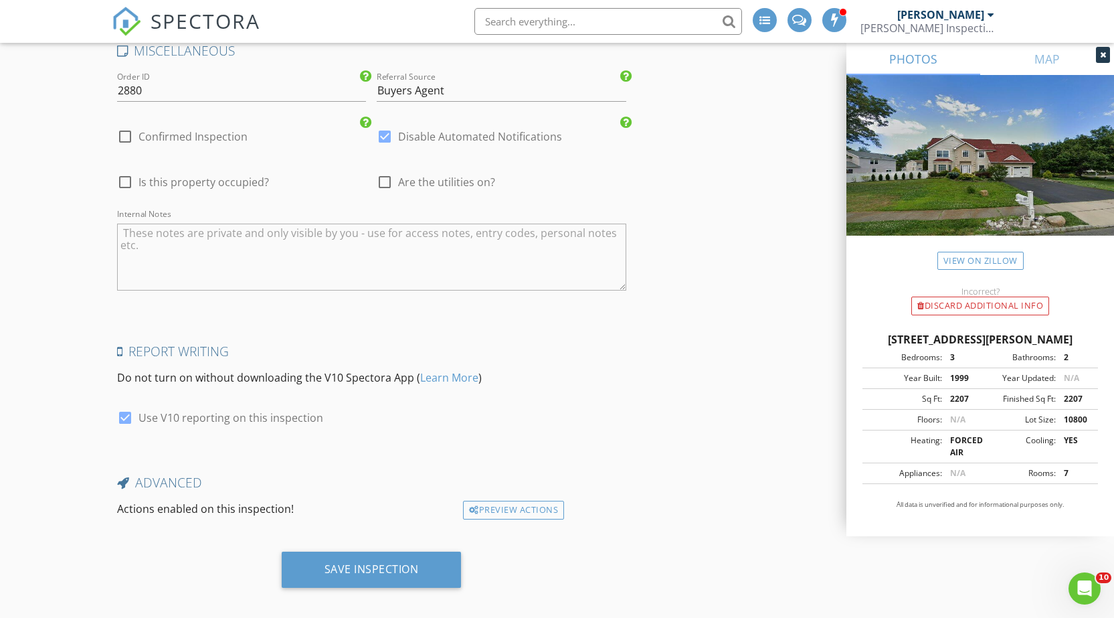
click at [390, 562] on div "Save Inspection" at bounding box center [372, 568] width 94 height 13
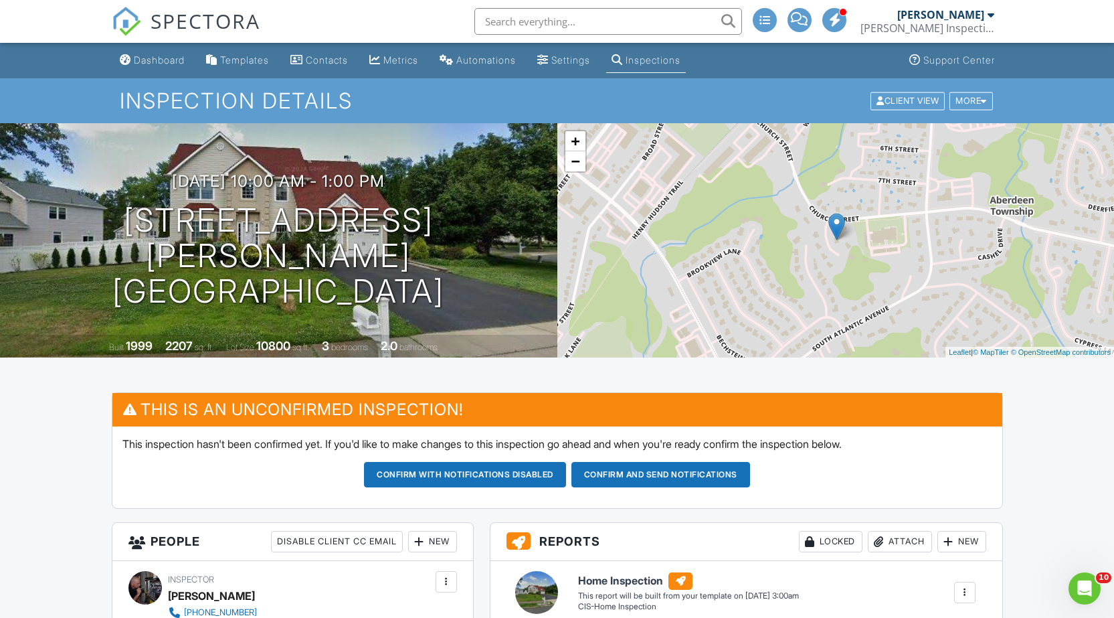
click at [157, 58] on div "Dashboard" at bounding box center [159, 59] width 51 height 11
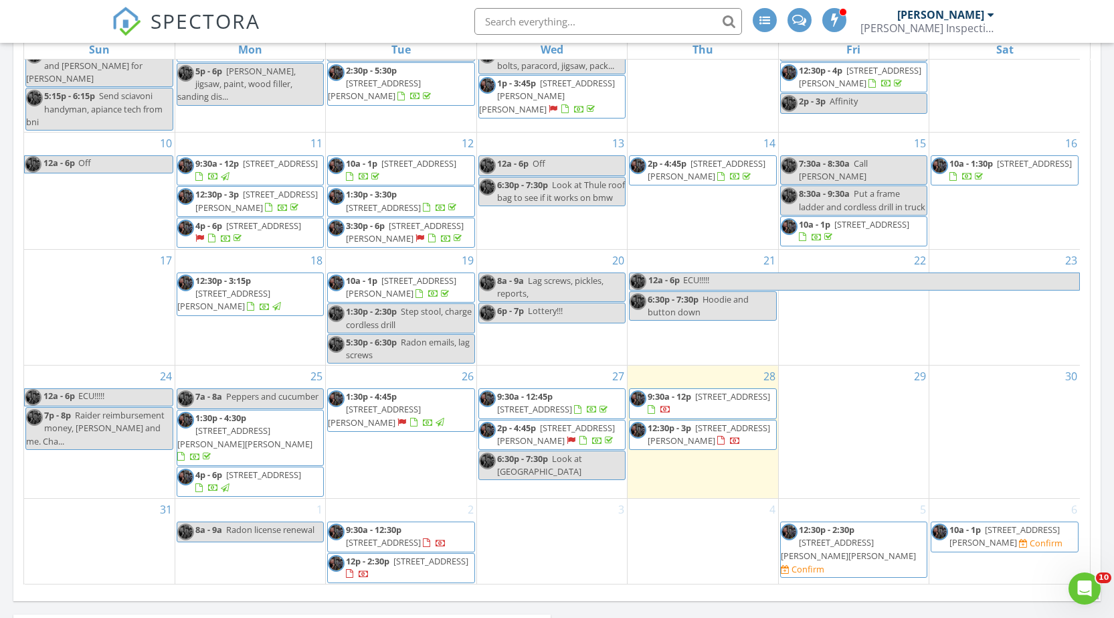
scroll to position [870, 0]
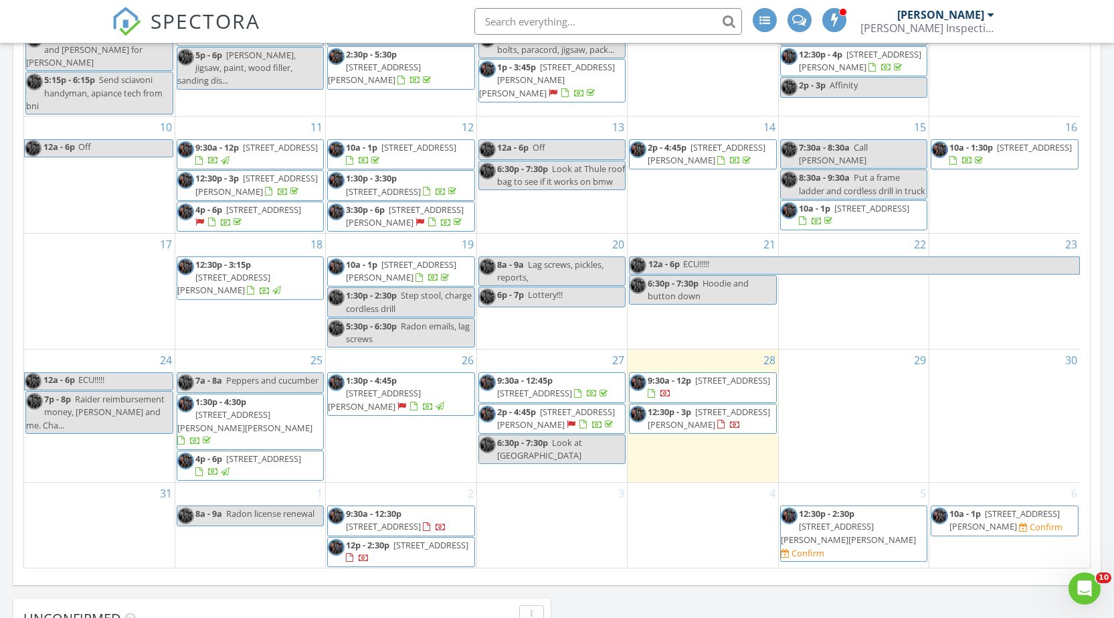
click at [529, 495] on div "3" at bounding box center [552, 525] width 150 height 86
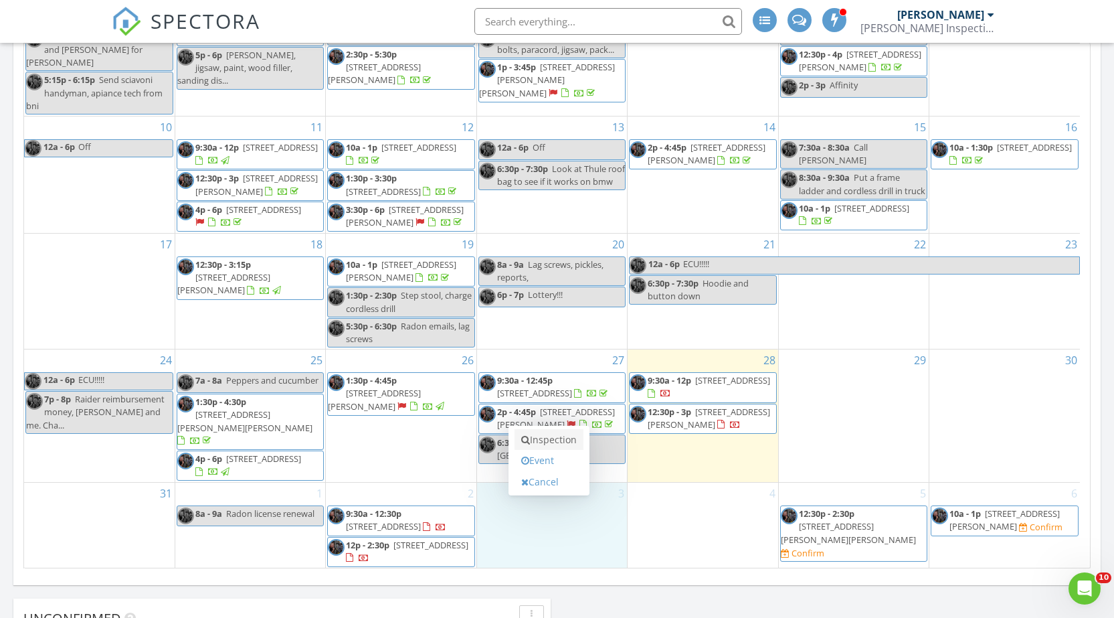
click at [560, 445] on link "Inspection" at bounding box center [549, 439] width 69 height 21
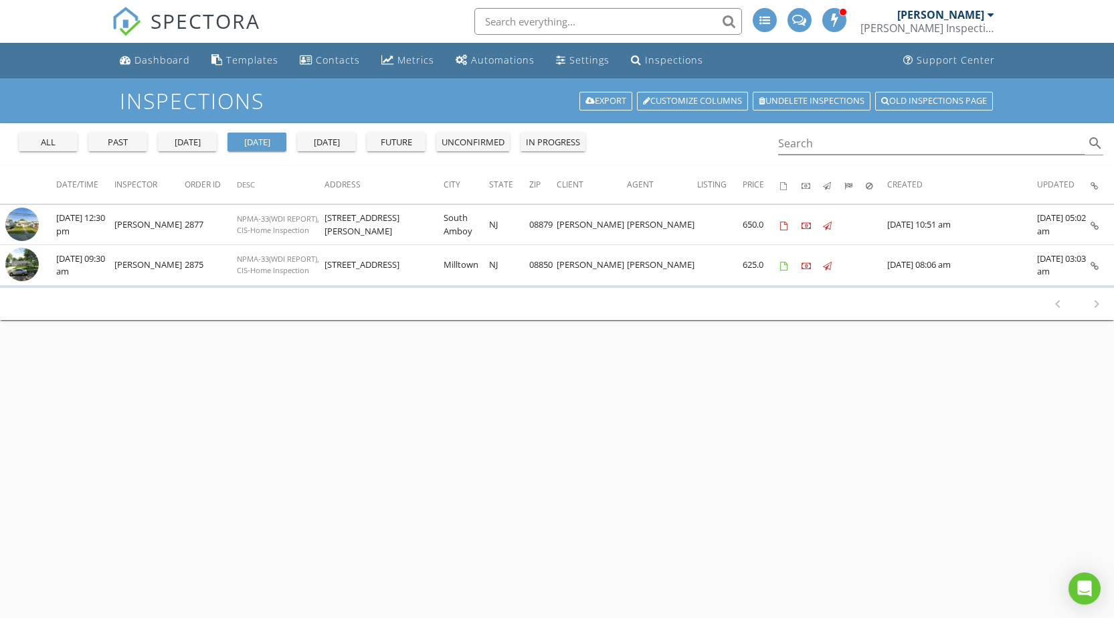
click at [125, 143] on div "past" at bounding box center [118, 142] width 48 height 13
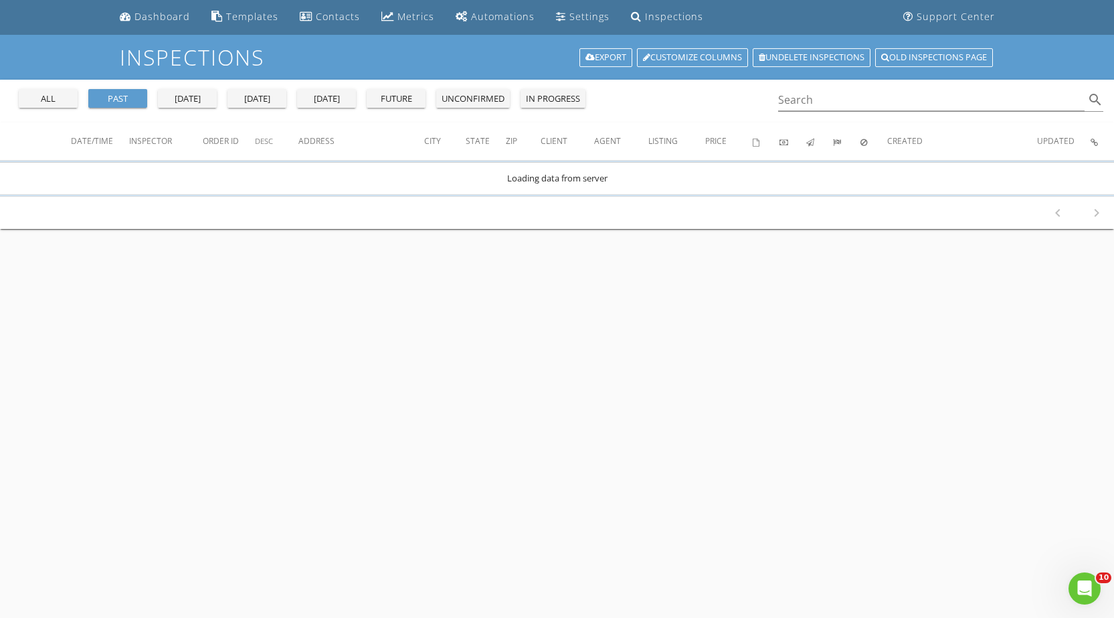
scroll to position [67, 0]
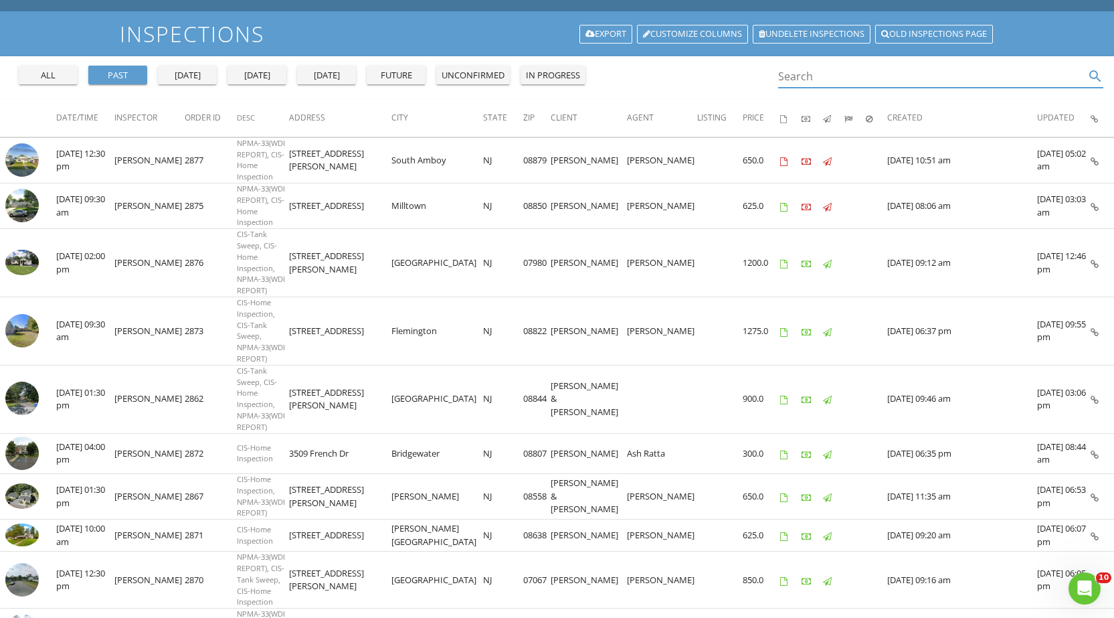
click at [823, 72] on input "Search" at bounding box center [931, 77] width 307 height 22
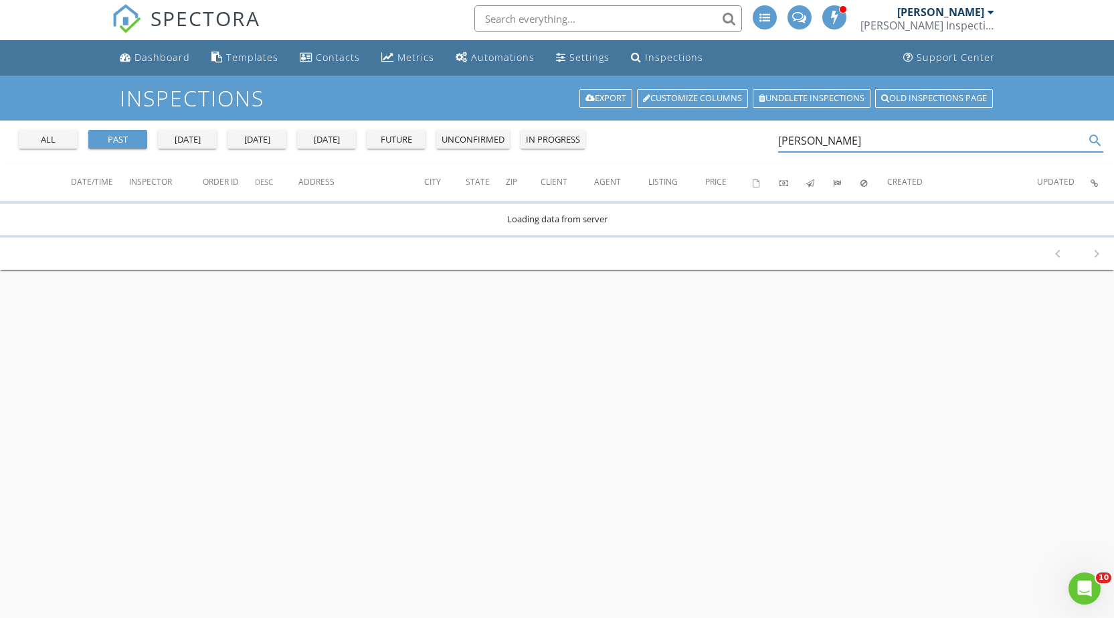
scroll to position [0, 0]
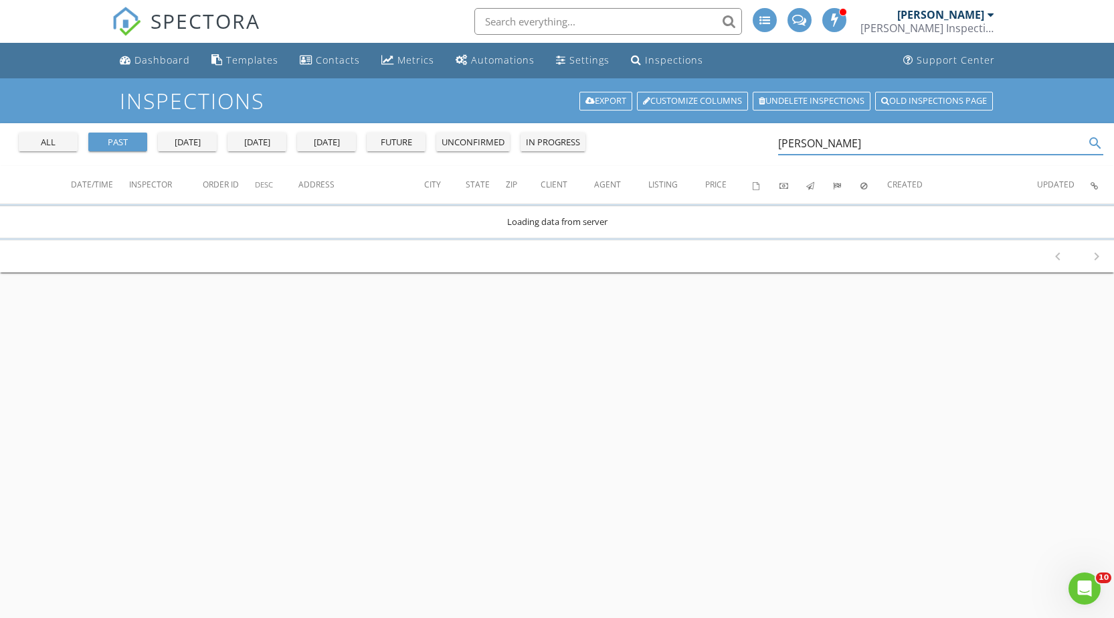
type input "whaley"
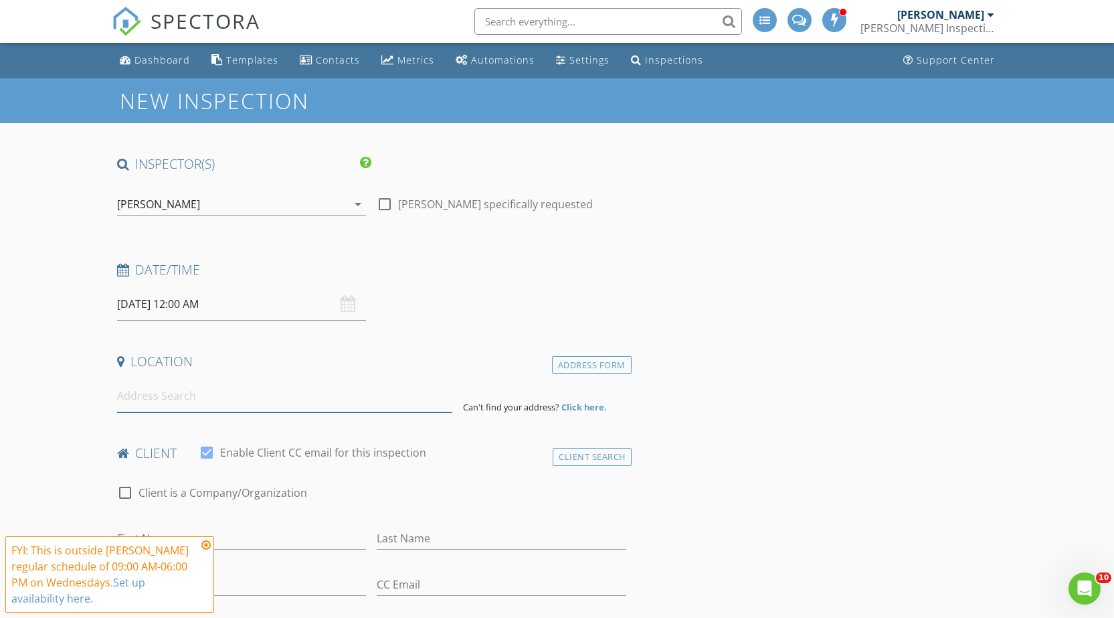
click at [159, 384] on input at bounding box center [285, 395] width 336 height 33
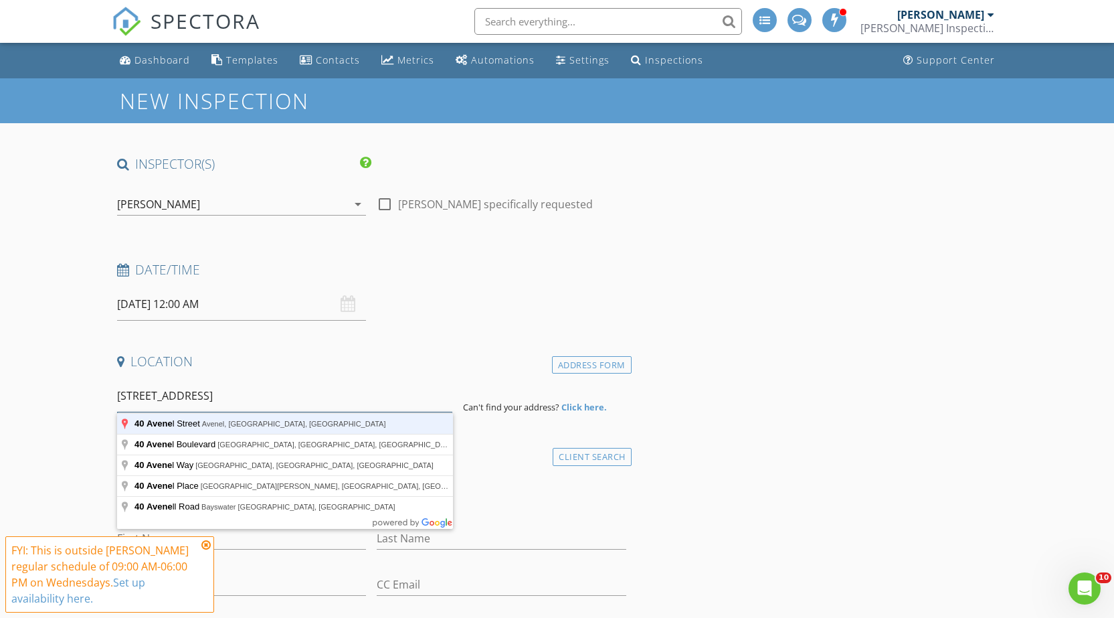
type input "40 Avenel Street, Avenel, NJ, USA"
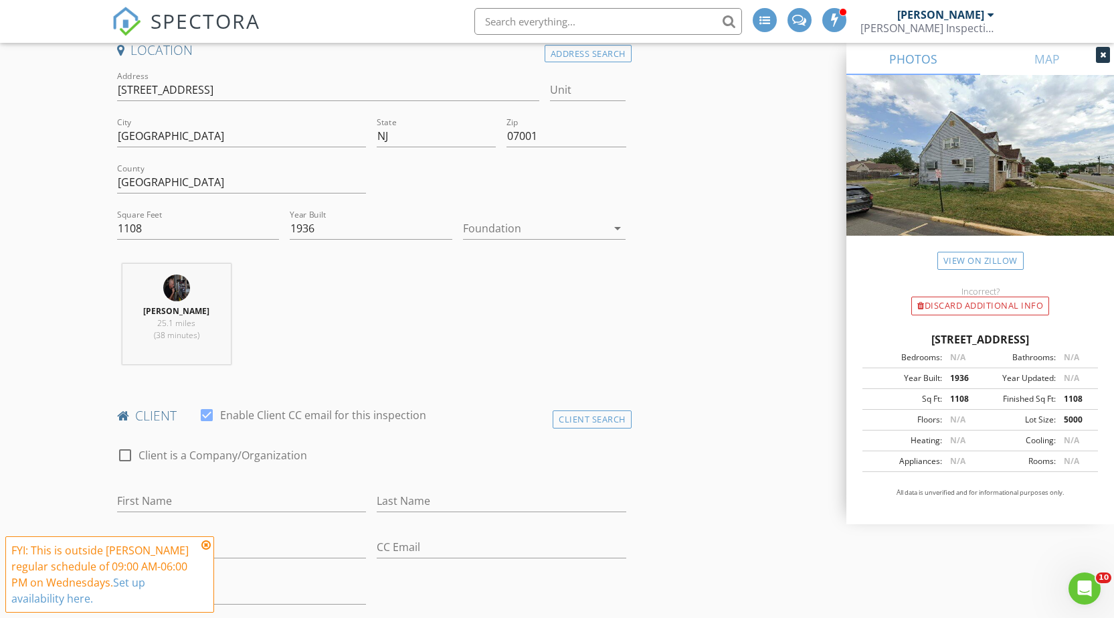
scroll to position [335, 0]
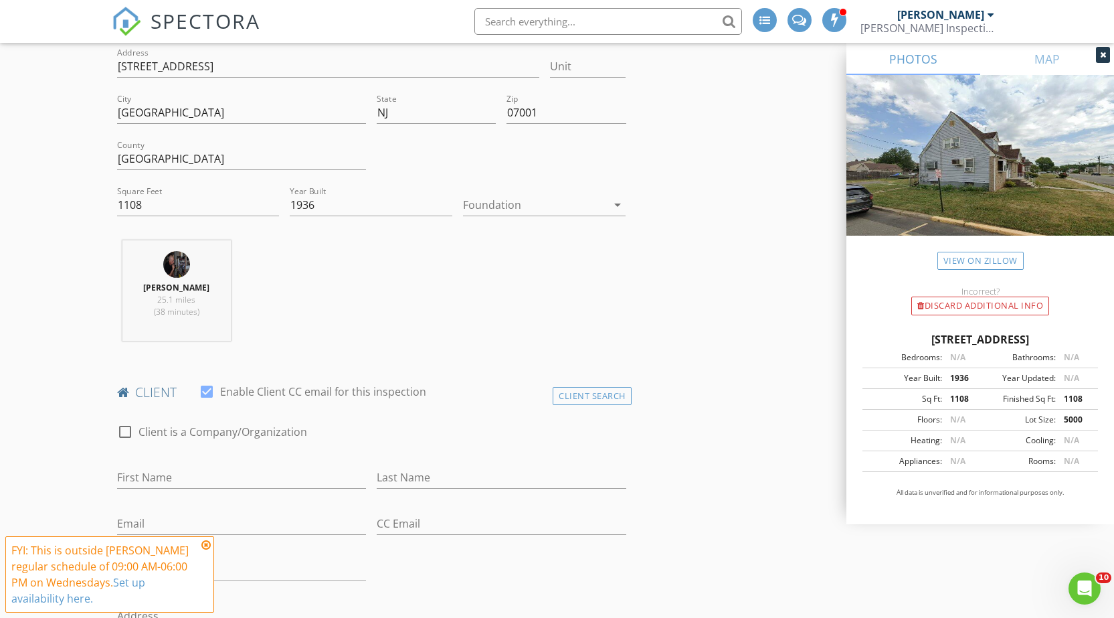
click at [207, 543] on icon at bounding box center [205, 544] width 9 height 11
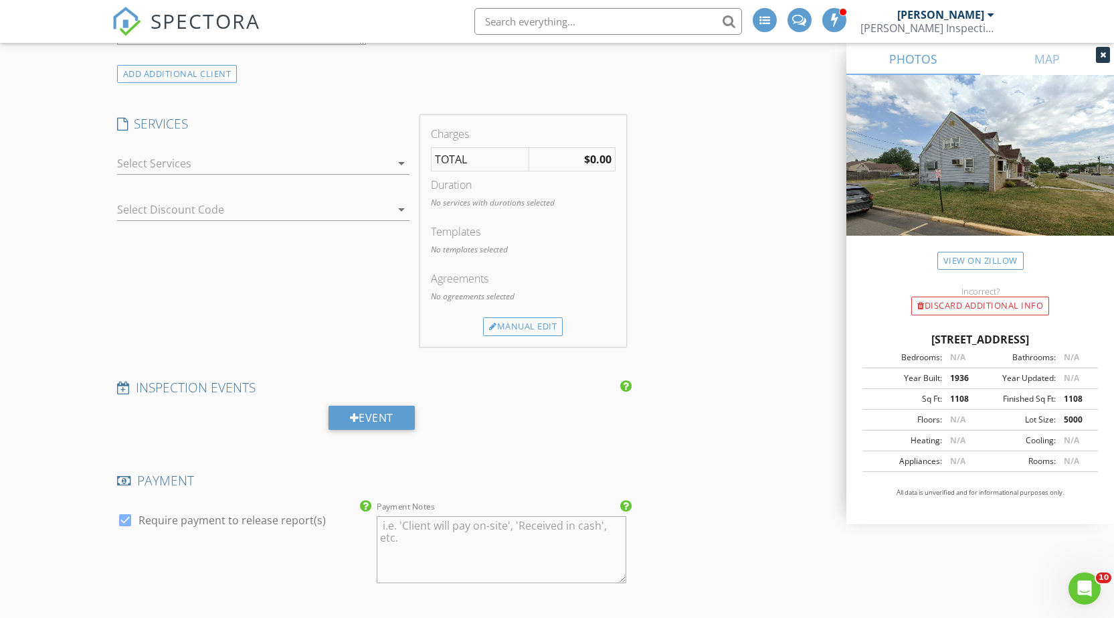
scroll to position [1204, 0]
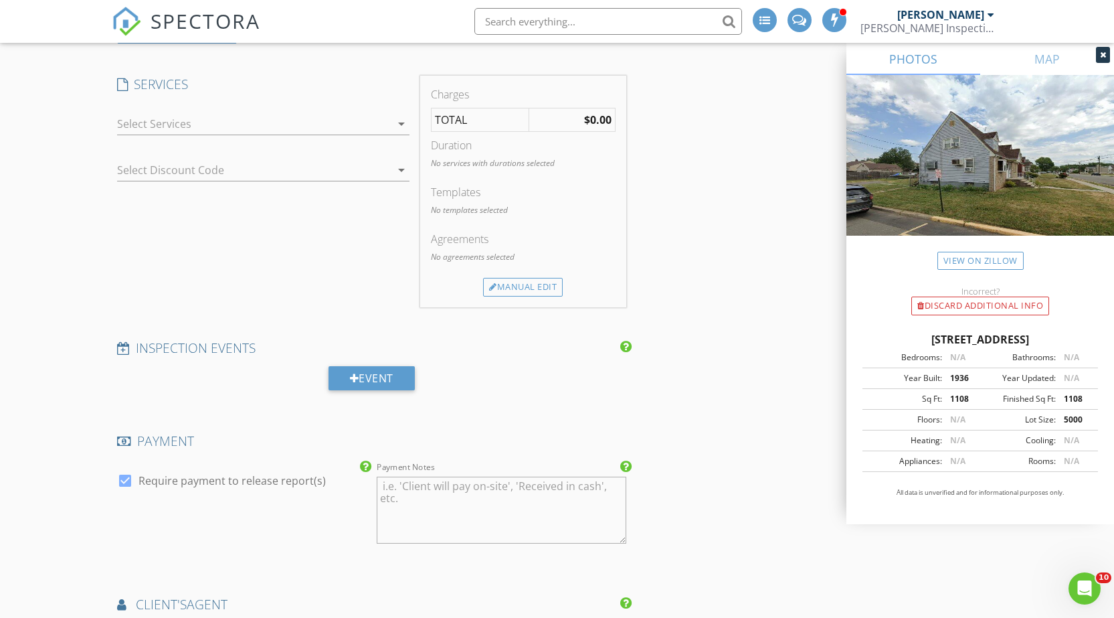
click at [165, 130] on div at bounding box center [254, 123] width 274 height 21
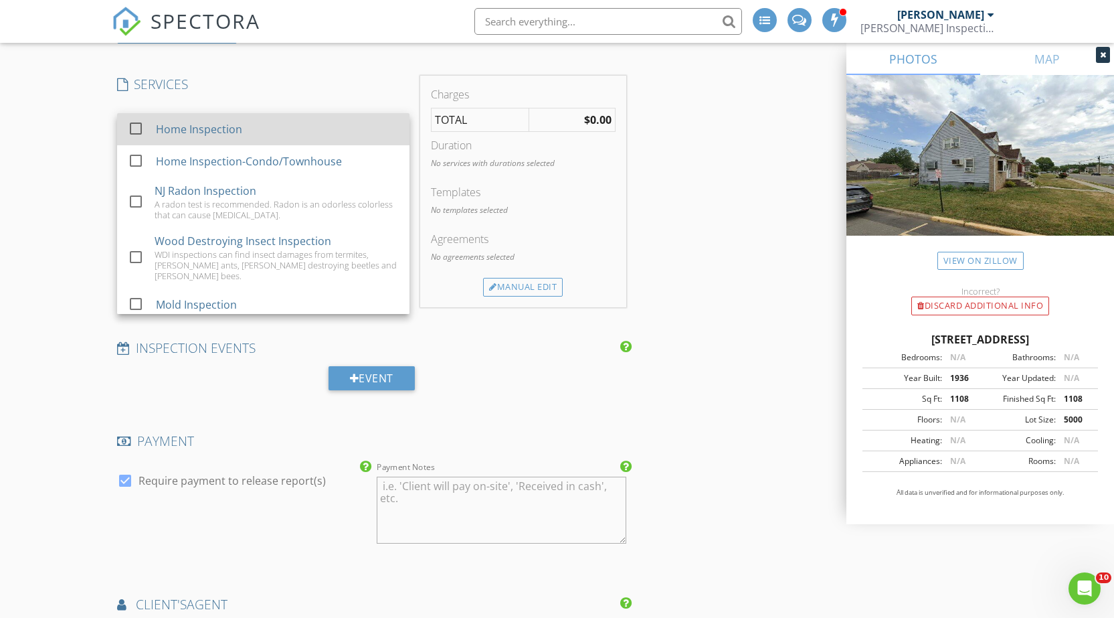
click at [134, 126] on div at bounding box center [135, 128] width 23 height 23
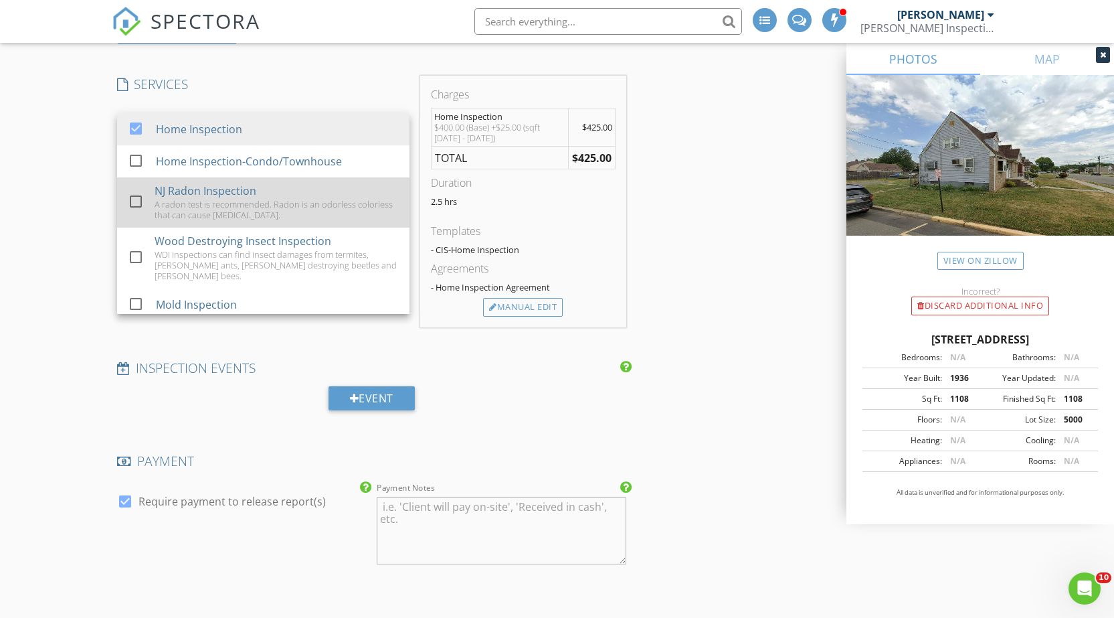
click at [125, 196] on div at bounding box center [135, 201] width 23 height 23
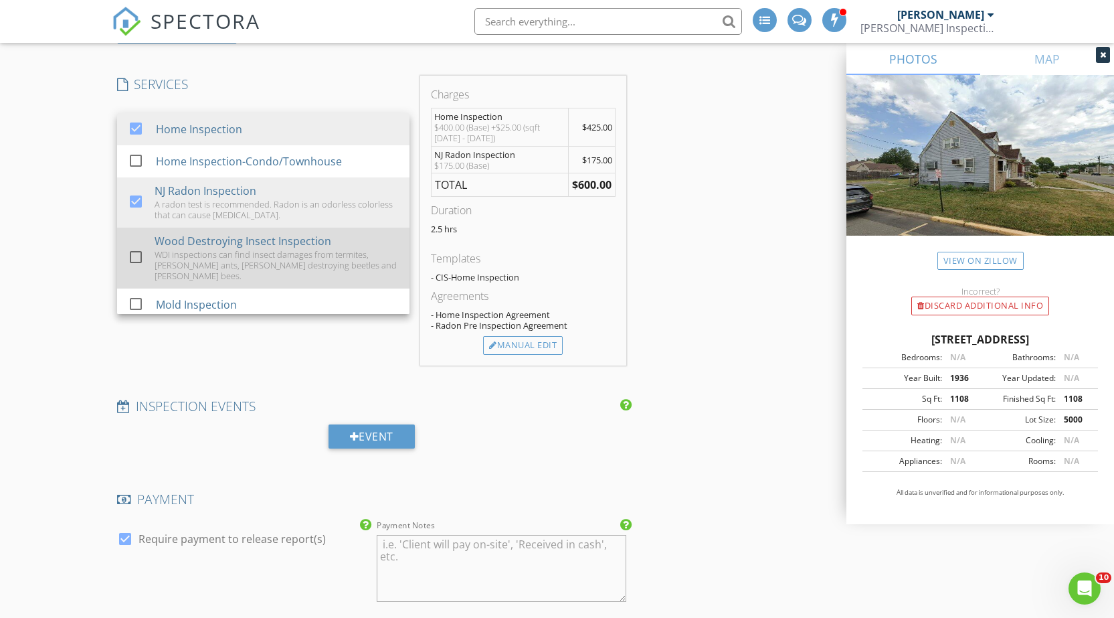
click at [132, 255] on div at bounding box center [135, 257] width 23 height 23
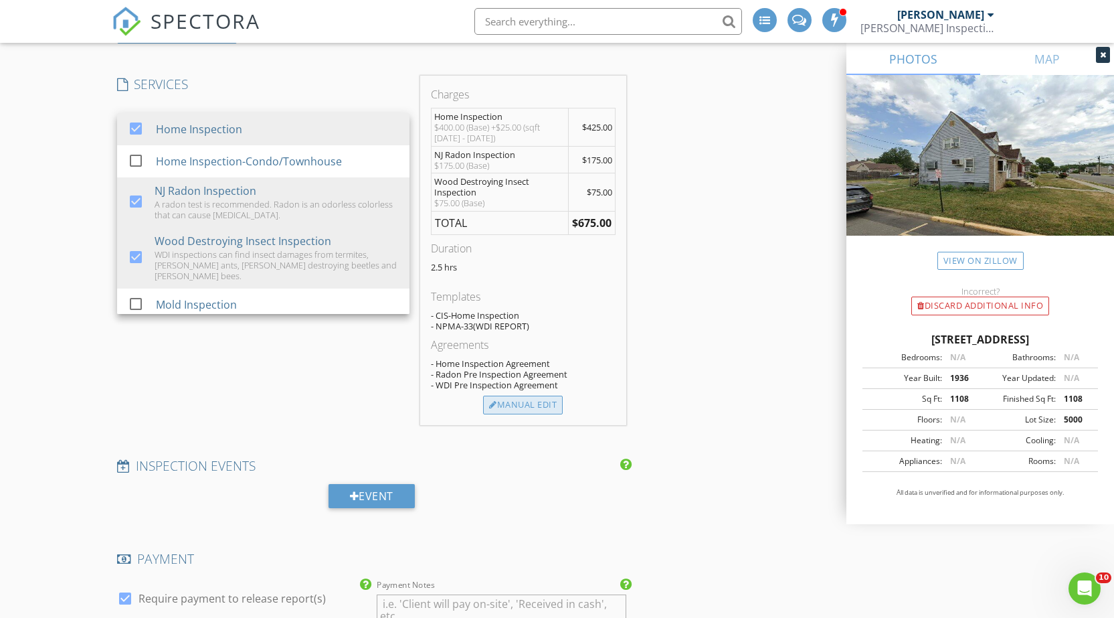
click at [536, 409] on div "Manual Edit" at bounding box center [523, 404] width 80 height 19
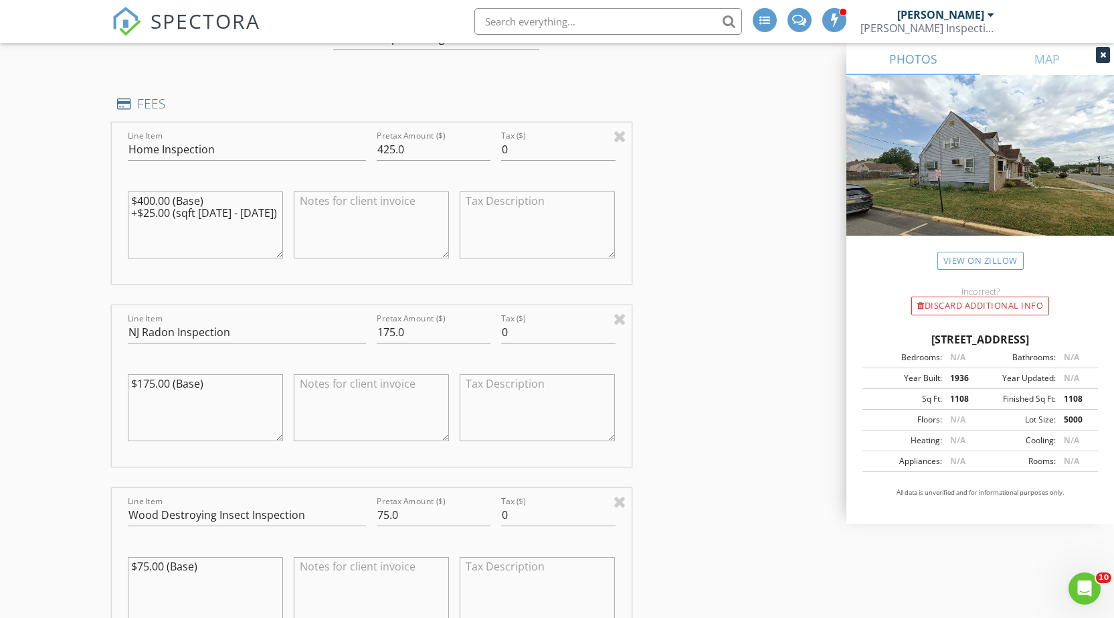
scroll to position [1472, 0]
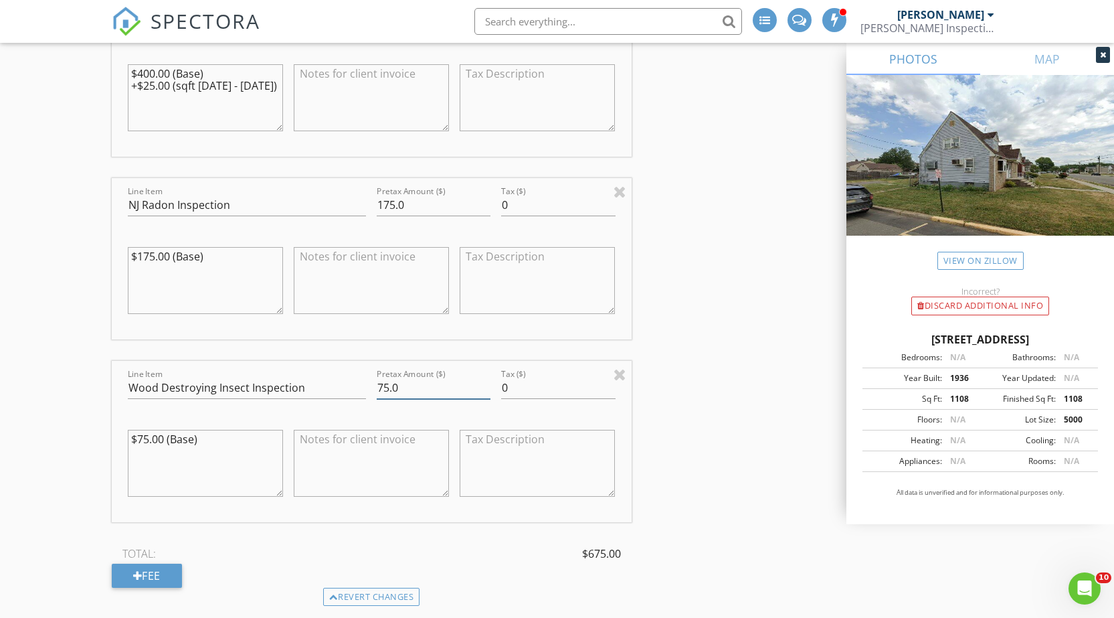
drag, startPoint x: 415, startPoint y: 373, endPoint x: 339, endPoint y: 377, distance: 75.7
click at [339, 377] on div "Line Item Wood Destroying Insect Inspection Pretax Amount ($) 75.0 Tax ($) 0 $7…" at bounding box center [372, 441] width 520 height 161
type input "25"
click at [359, 201] on div "Line Item NJ Radon Inspection" at bounding box center [247, 206] width 250 height 46
drag, startPoint x: 430, startPoint y: 201, endPoint x: 373, endPoint y: 201, distance: 56.9
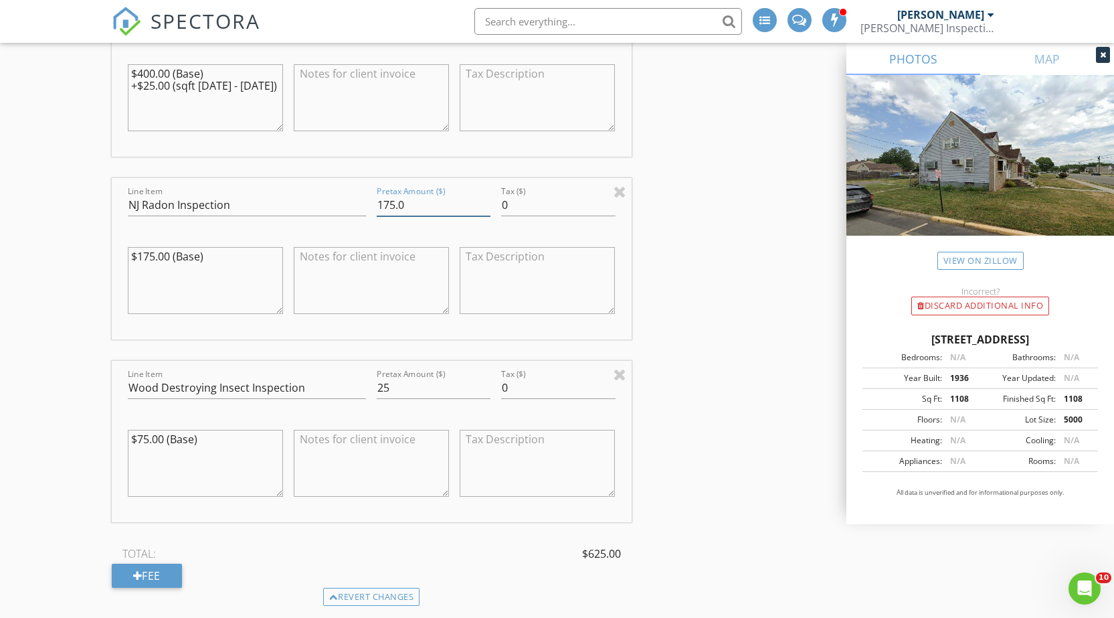
click at [373, 201] on div "Pretax Amount ($) 175.0" at bounding box center [433, 206] width 124 height 46
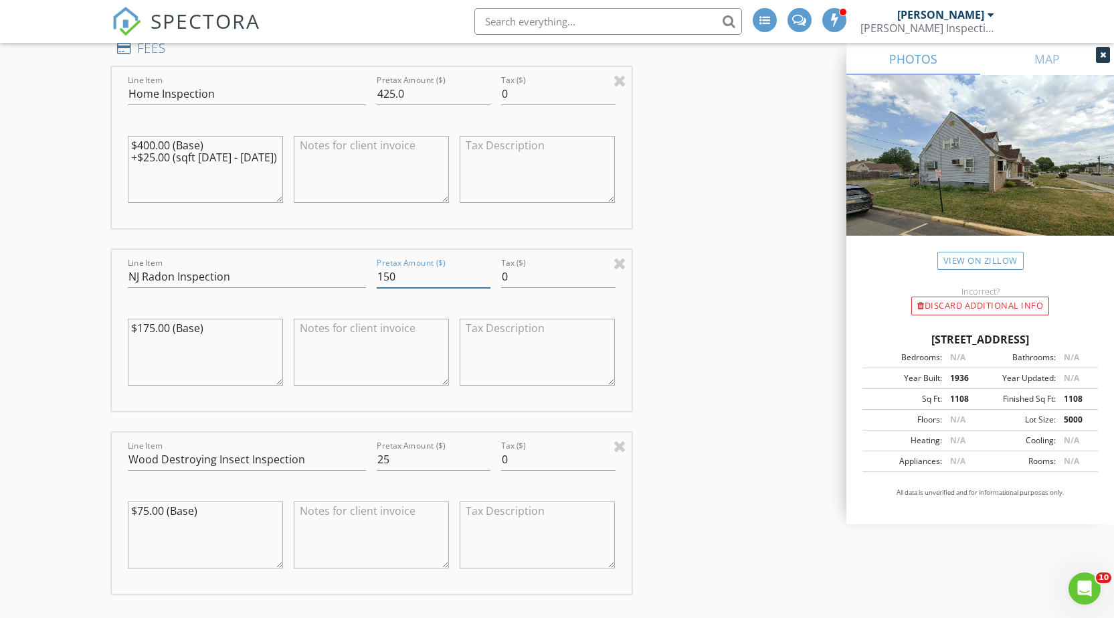
scroll to position [1381, 0]
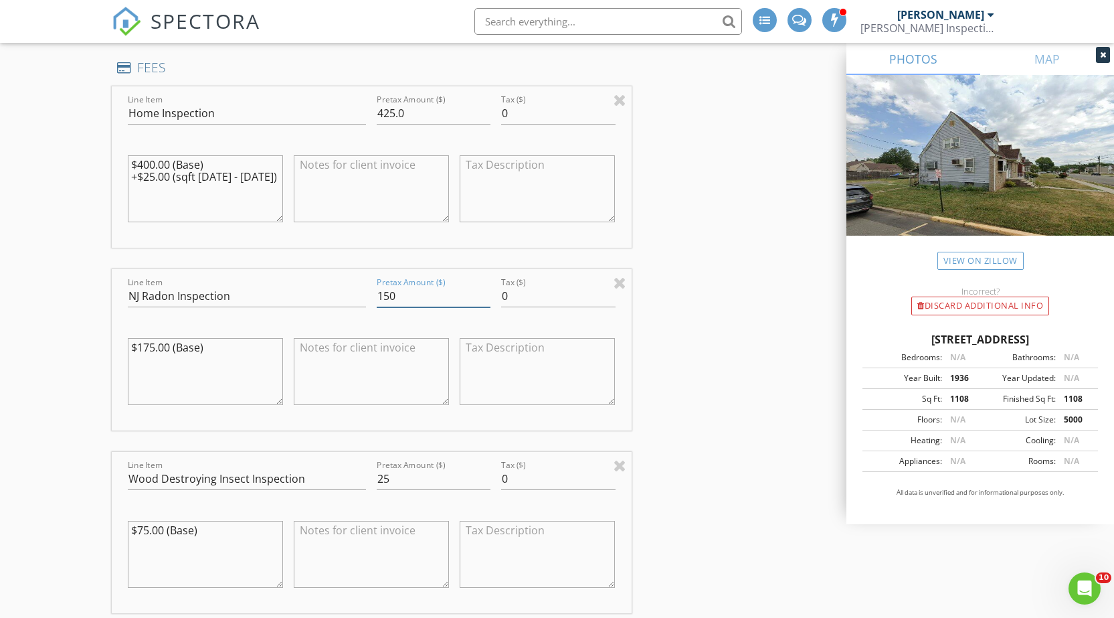
type input "150"
drag, startPoint x: 365, startPoint y: 97, endPoint x: 355, endPoint y: 100, distance: 10.4
click at [355, 100] on div "Line Item Home Inspection Pretax Amount ($) 425.0 Tax ($) 0 $400.00 (Base) +$25…" at bounding box center [372, 166] width 520 height 161
click at [618, 458] on div at bounding box center [620, 465] width 13 height 16
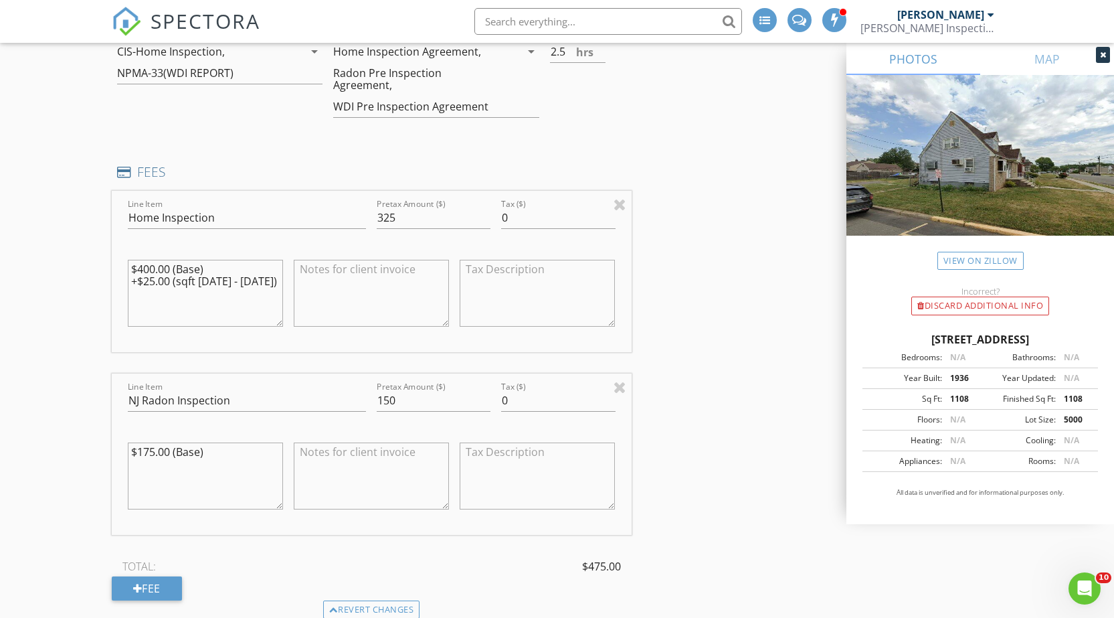
scroll to position [1247, 0]
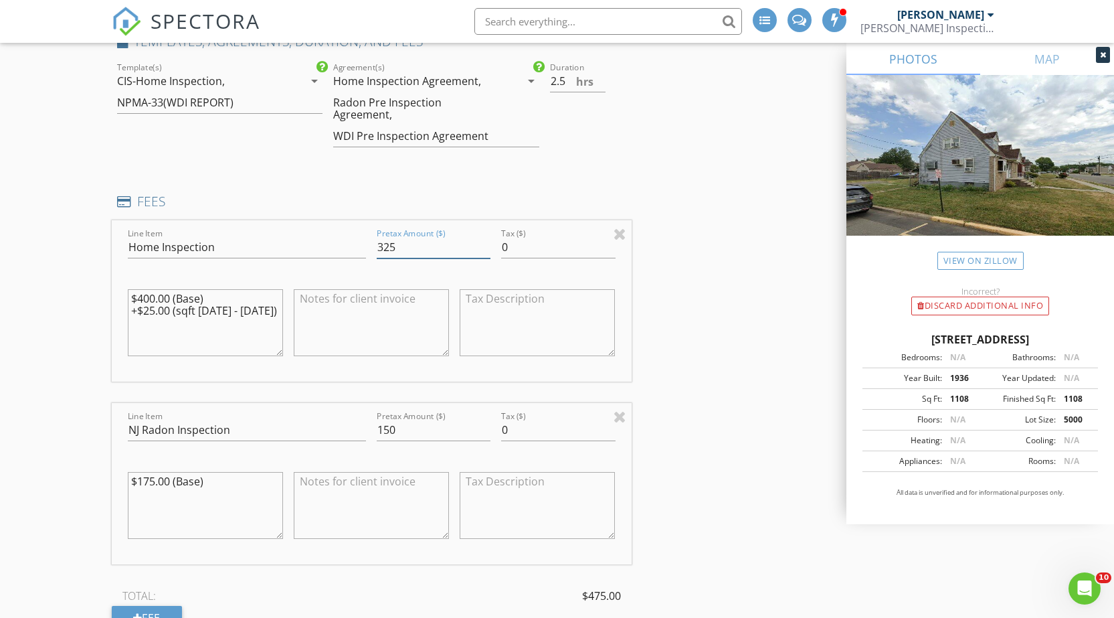
drag, startPoint x: 403, startPoint y: 228, endPoint x: 369, endPoint y: 236, distance: 34.6
click at [369, 236] on div "Line Item Home Inspection Pretax Amount ($) 325 Tax ($) 0 $400.00 (Base) +$25.0…" at bounding box center [372, 300] width 520 height 161
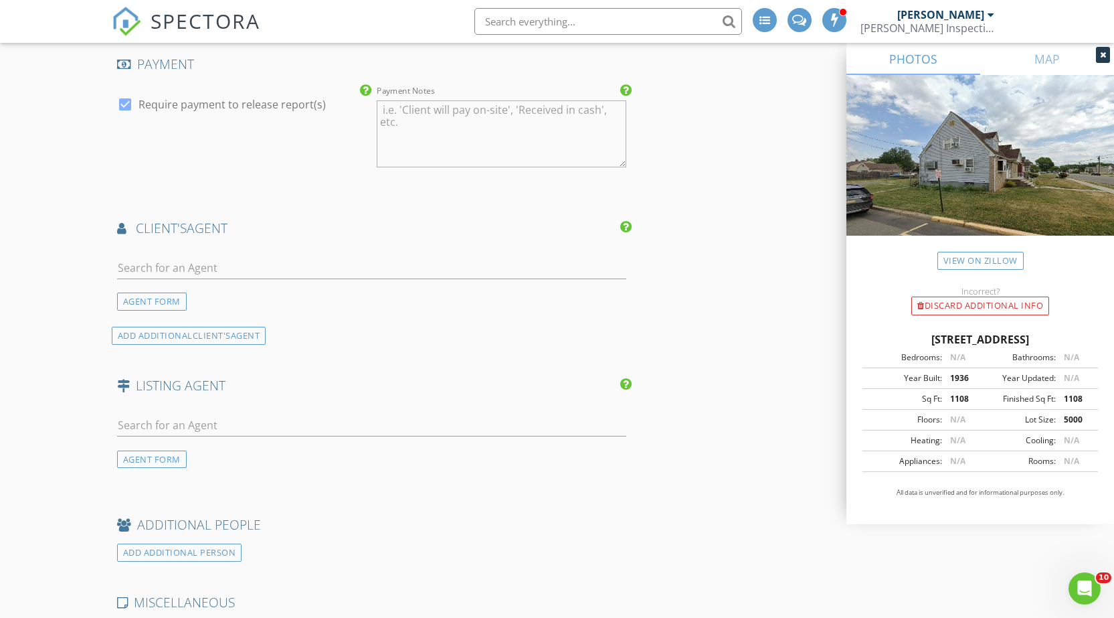
scroll to position [1983, 0]
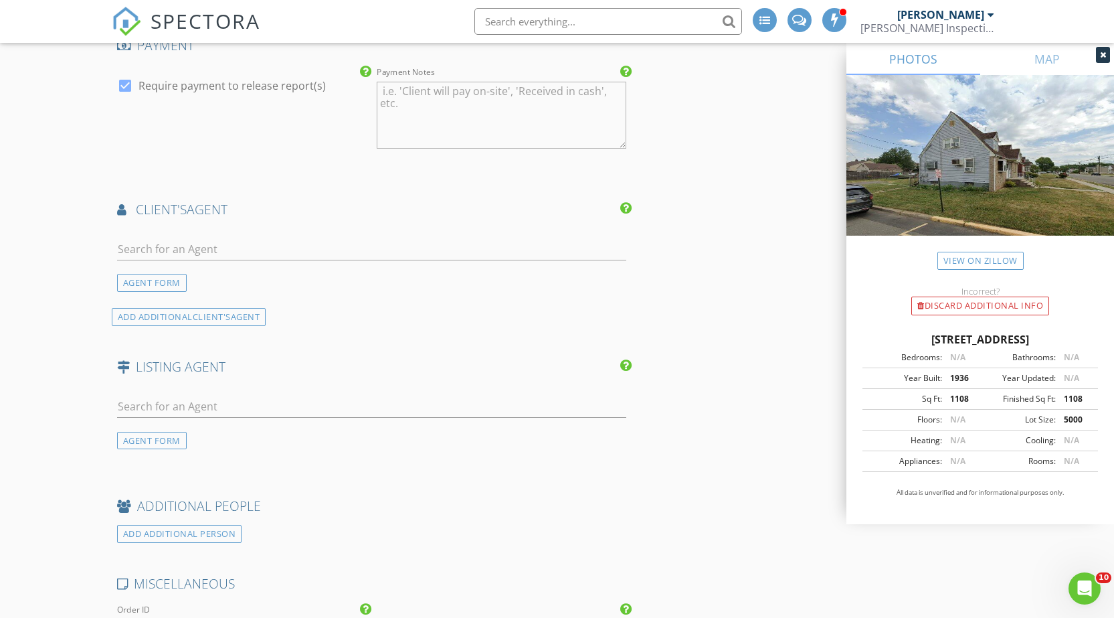
type input "300"
click at [245, 238] on input "text" at bounding box center [371, 249] width 509 height 22
type input "John Esp"
click at [239, 267] on li "John Espin" at bounding box center [372, 278] width 508 height 37
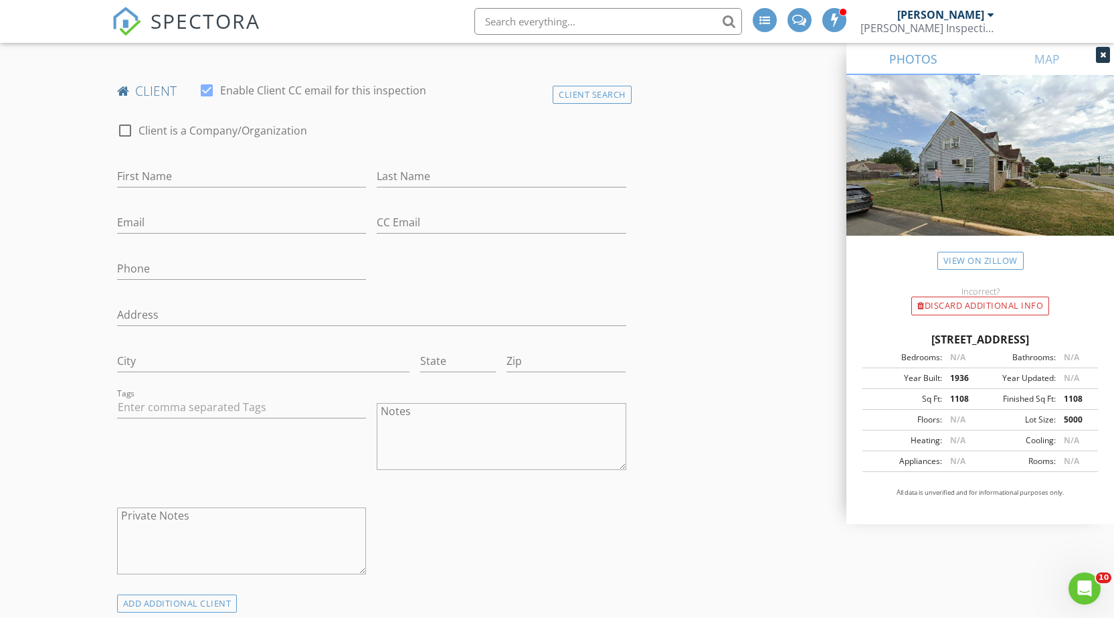
scroll to position [578, 0]
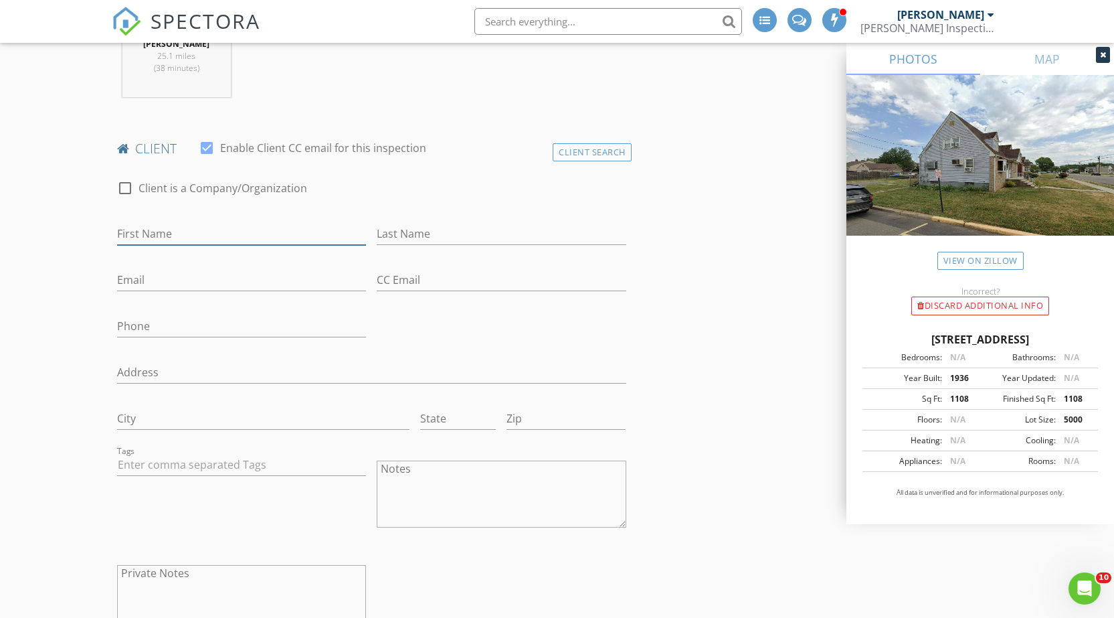
drag, startPoint x: 195, startPoint y: 235, endPoint x: 181, endPoint y: 238, distance: 13.8
click at [195, 235] on input "First Name" at bounding box center [242, 234] width 250 height 22
paste input "Fabio"
type input "Fabio"
click at [441, 230] on input "Last Name" at bounding box center [502, 234] width 250 height 22
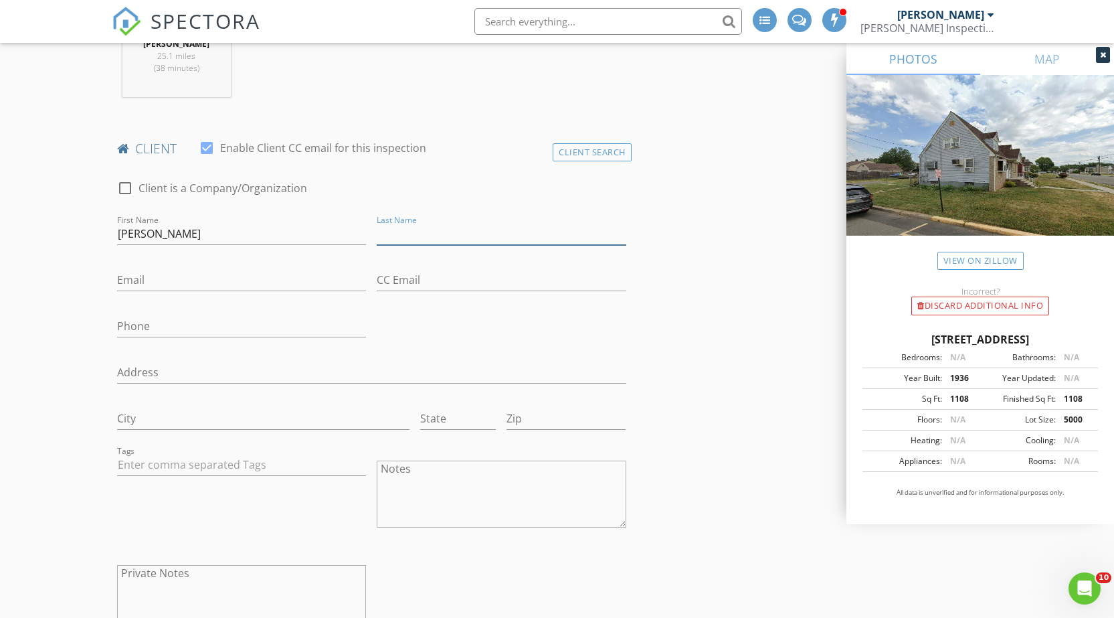
paste input "Sarrubbo"
type input "Sarrubbo"
click at [168, 280] on input "Email" at bounding box center [242, 280] width 250 height 22
paste input "elitebeverageofnj@gmail.com"
type input "elitebeverageofnj@gmail.com"
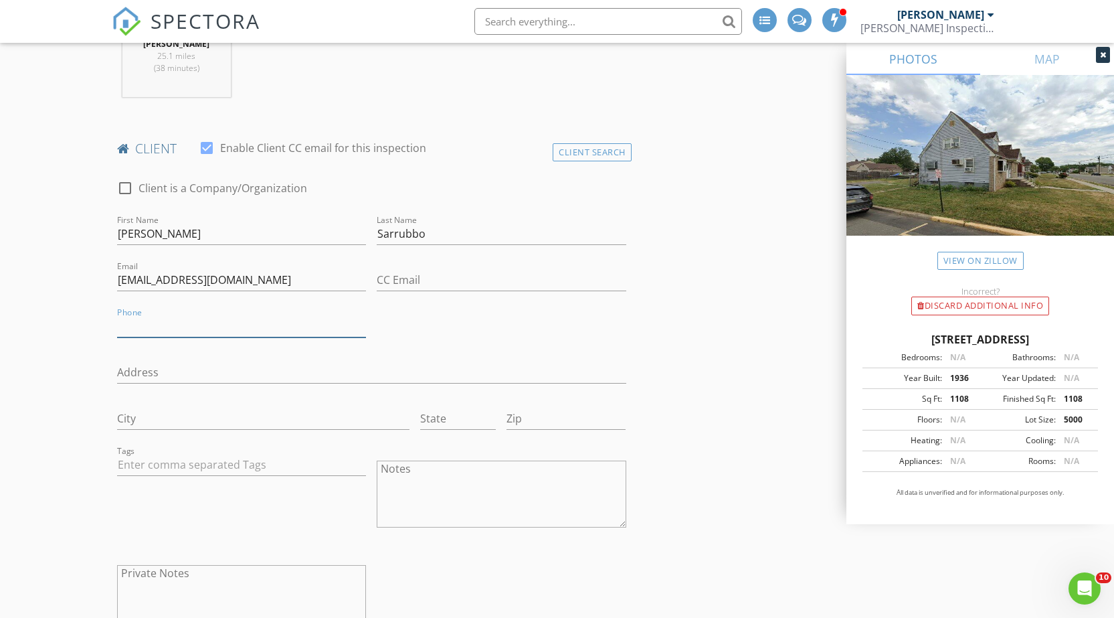
drag, startPoint x: 199, startPoint y: 326, endPoint x: 169, endPoint y: 324, distance: 30.8
click at [199, 326] on input "Phone" at bounding box center [242, 326] width 250 height 22
paste input "748-911-0342"
type input "748-911-0342"
click at [214, 373] on input "Address" at bounding box center [371, 372] width 509 height 22
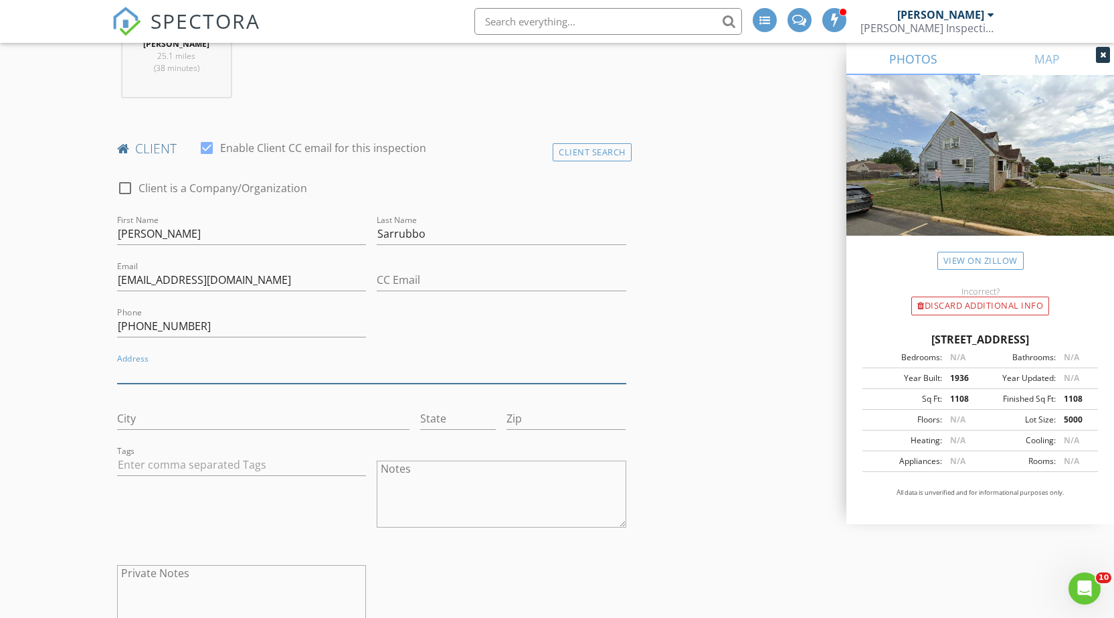
paste input "1332 Jankowski St"
type input "1332 Jankowski St"
click at [191, 420] on input "City" at bounding box center [263, 419] width 292 height 22
paste input "South Plainfield"
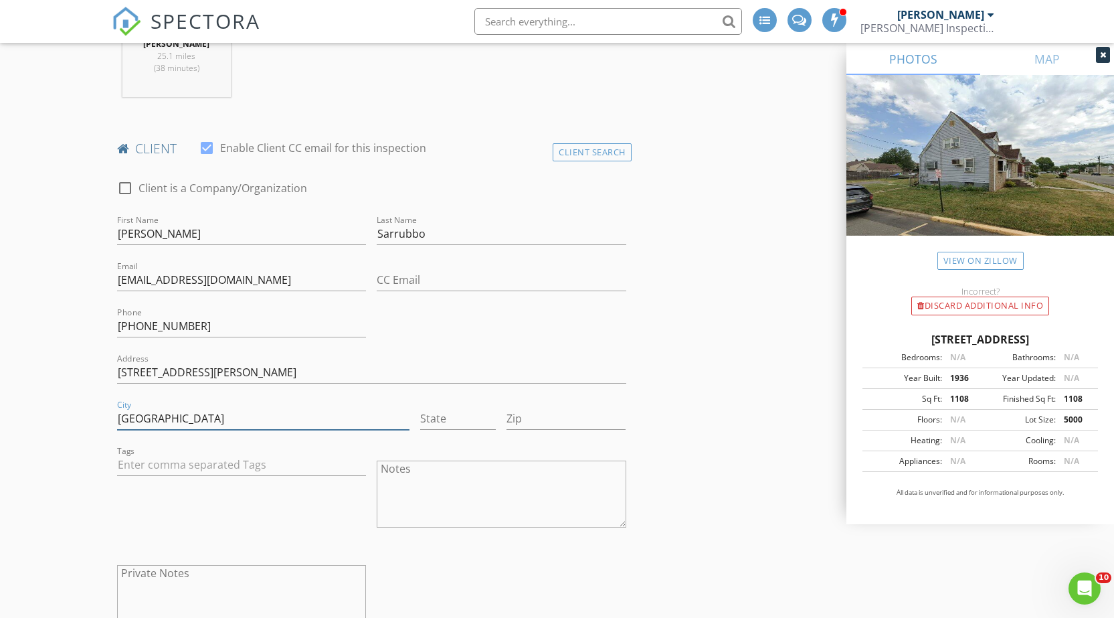
click at [292, 416] on input "South Plainfield" at bounding box center [263, 419] width 292 height 22
type input "South Plainfield"
click at [434, 422] on input "State" at bounding box center [458, 419] width 76 height 22
type input "NJ"
type input "07080"
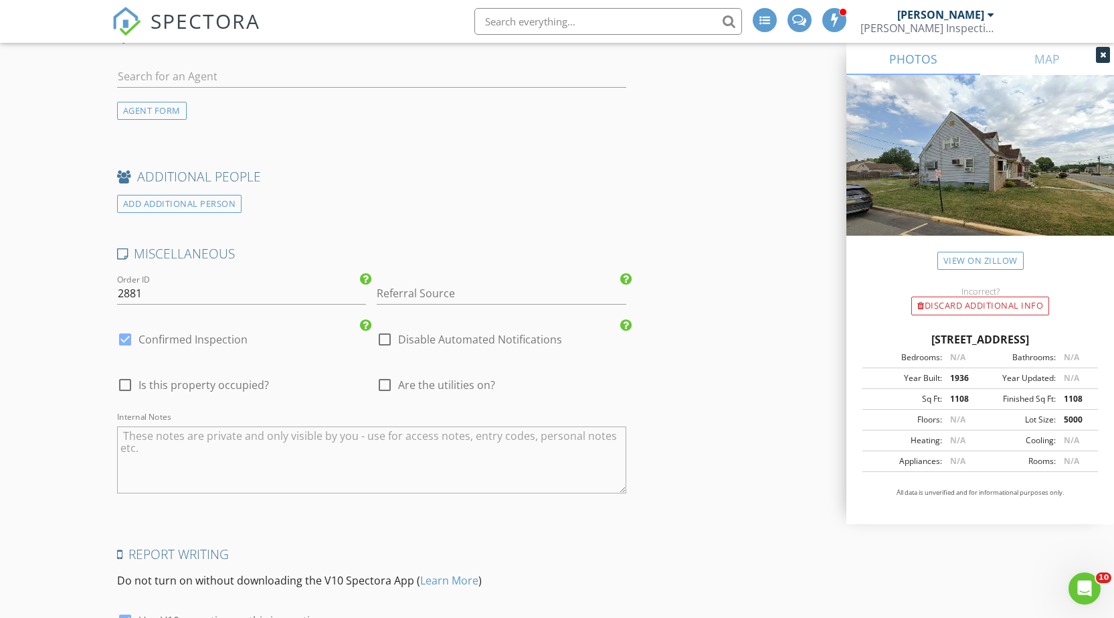
scroll to position [2719, 0]
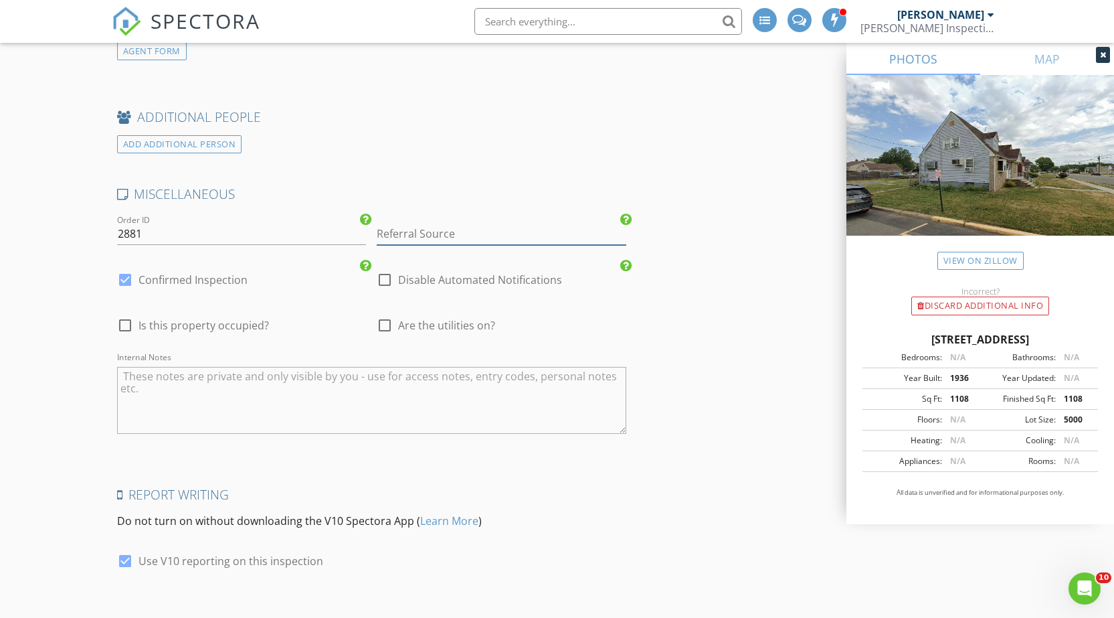
click at [450, 223] on input "Referral Source" at bounding box center [502, 234] width 250 height 22
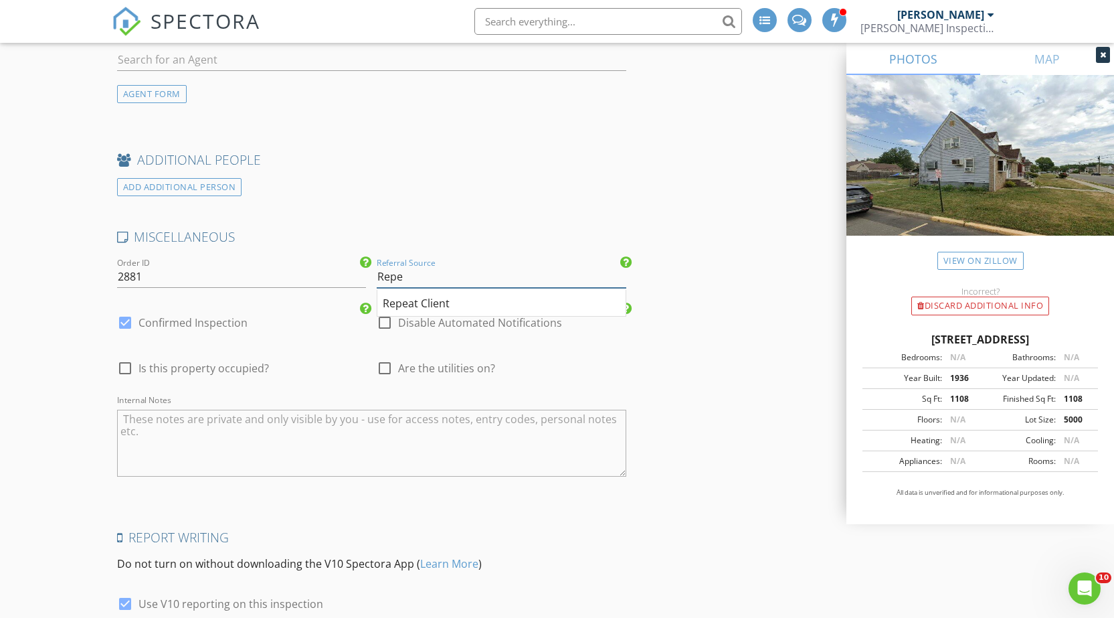
scroll to position [2652, 0]
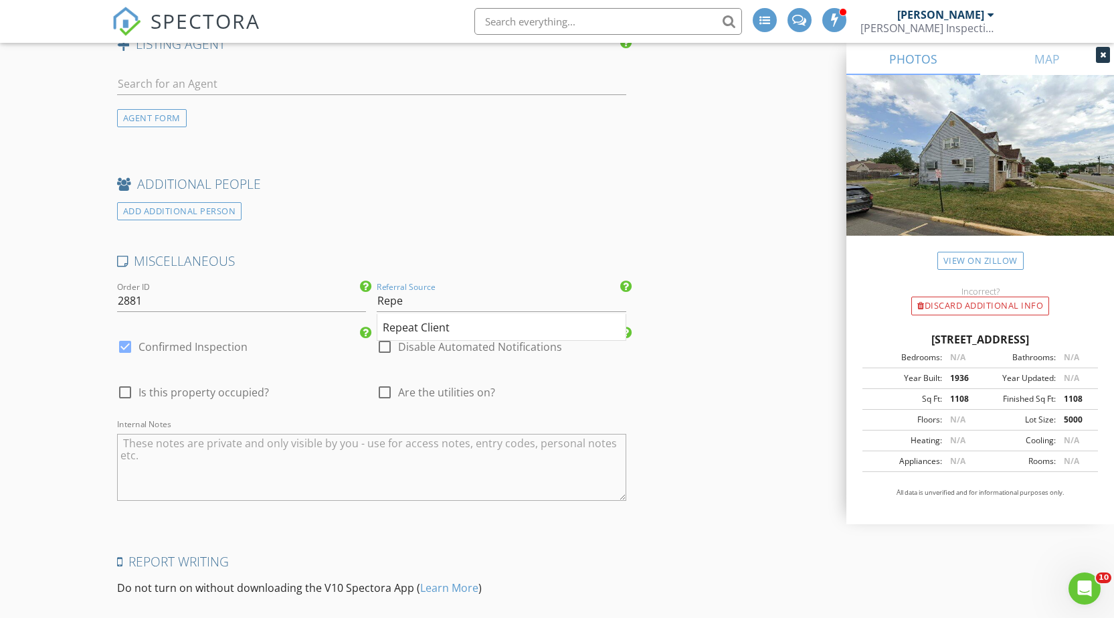
click at [420, 319] on div "Repeat Client" at bounding box center [501, 327] width 248 height 27
type input "Repeat Client"
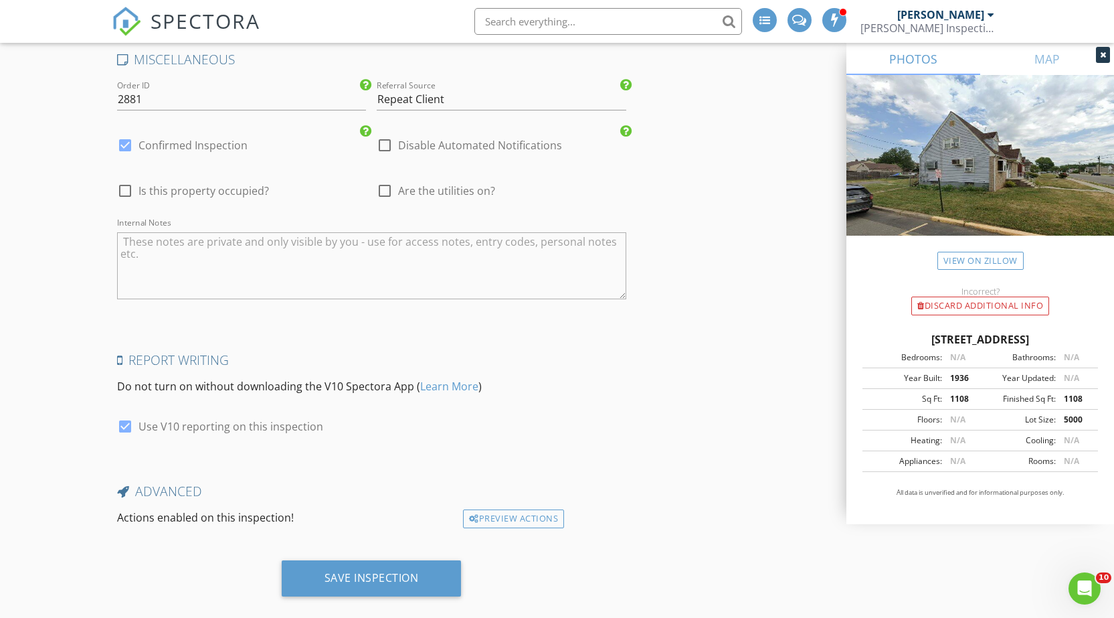
scroll to position [2863, 0]
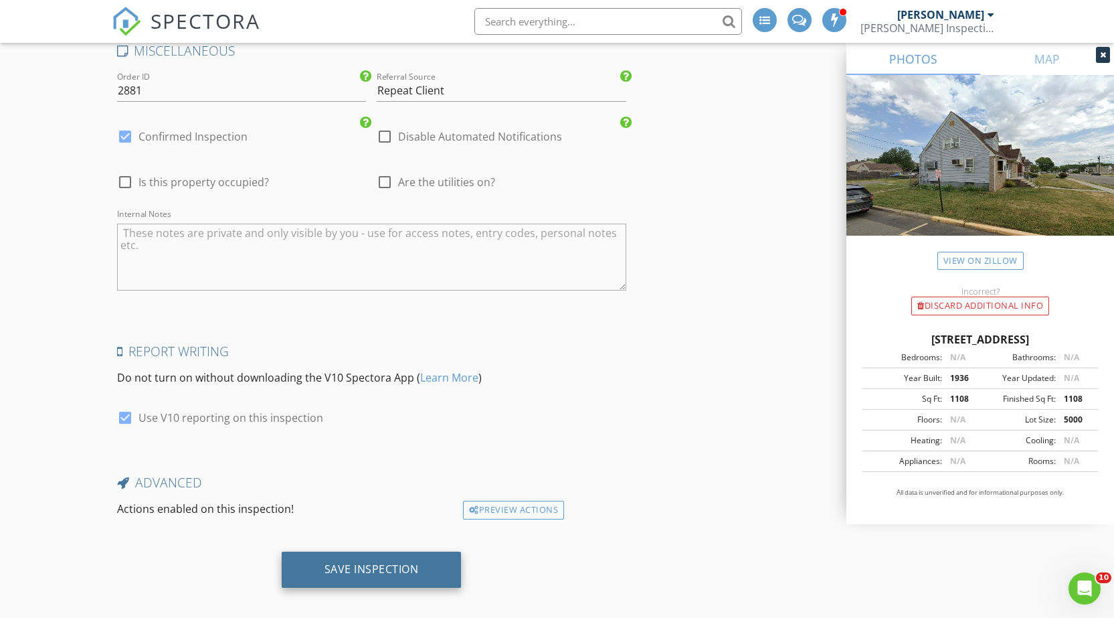
drag, startPoint x: 388, startPoint y: 553, endPoint x: 373, endPoint y: 537, distance: 21.8
click at [388, 562] on div "Save Inspection" at bounding box center [372, 568] width 94 height 13
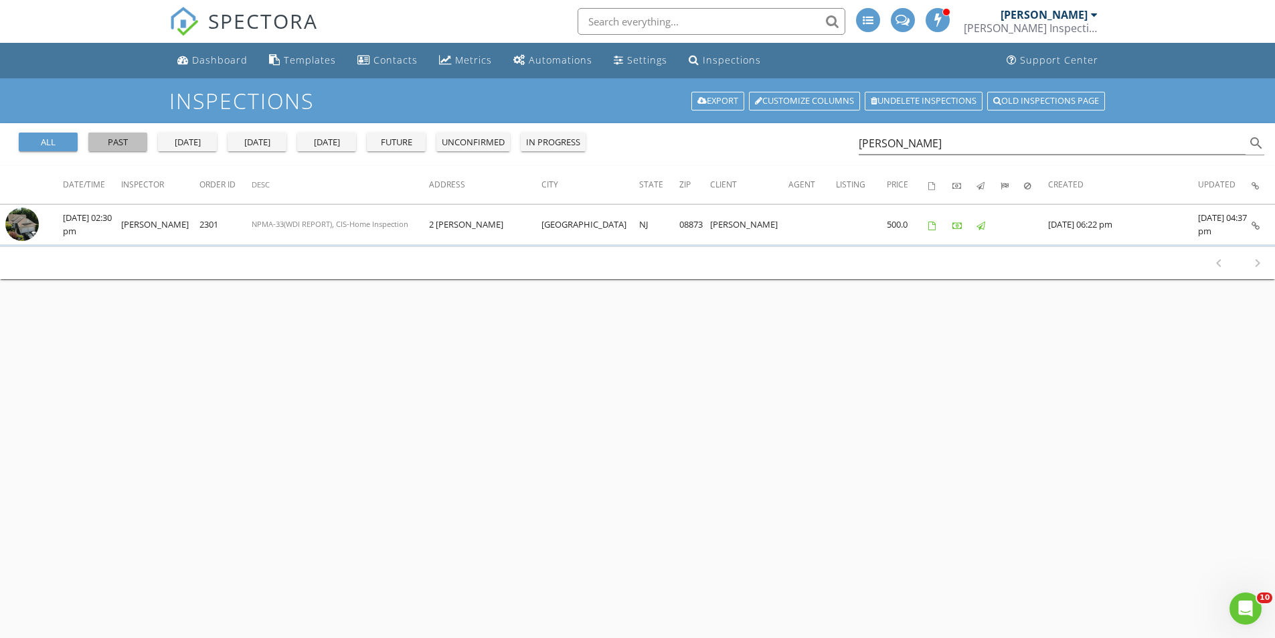
drag, startPoint x: 116, startPoint y: 143, endPoint x: 460, endPoint y: 174, distance: 344.7
click at [116, 142] on div "past" at bounding box center [118, 142] width 48 height 13
drag, startPoint x: 906, startPoint y: 137, endPoint x: 828, endPoint y: 153, distance: 79.1
click at [828, 153] on div "all past [DATE] [DATE] [DATE] future unconfirmed in progress [PERSON_NAME] sear…" at bounding box center [637, 144] width 1275 height 43
type input "[PERSON_NAME]"
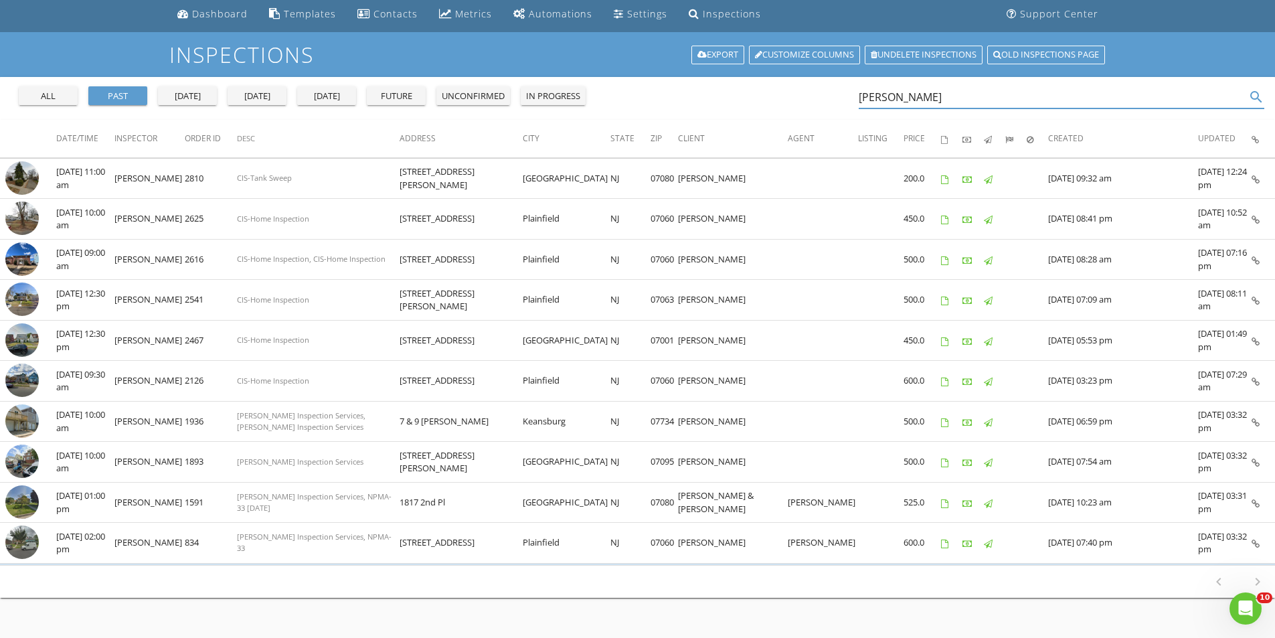
scroll to position [67, 0]
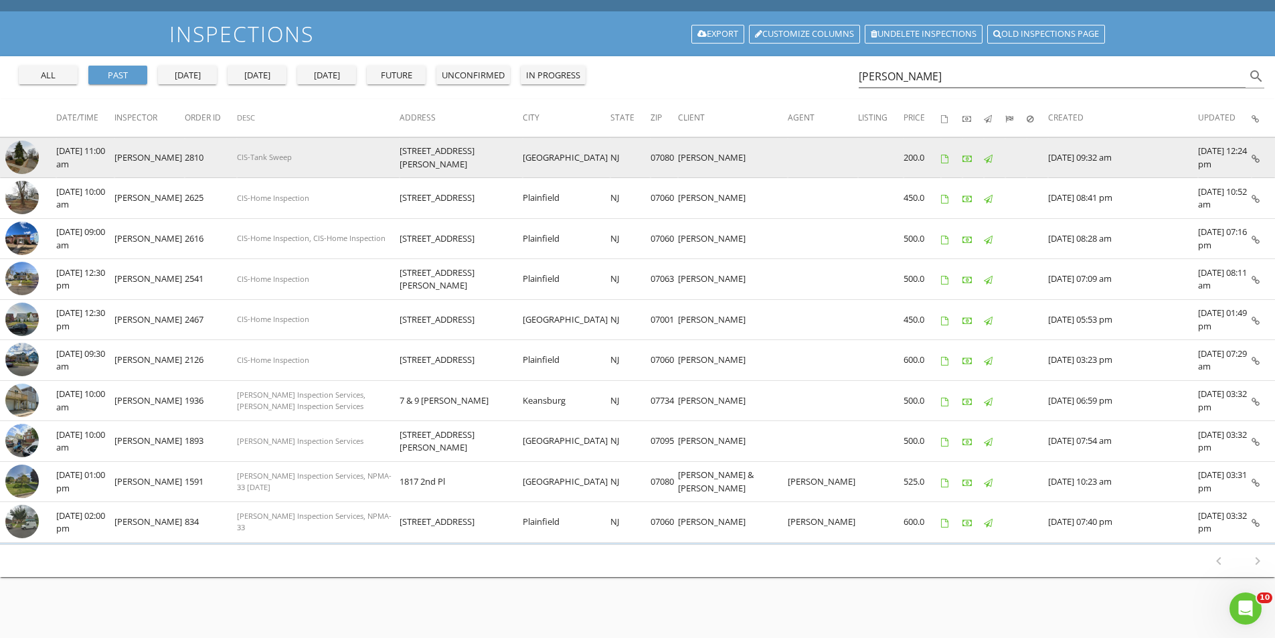
click at [1257, 161] on icon at bounding box center [1255, 159] width 8 height 9
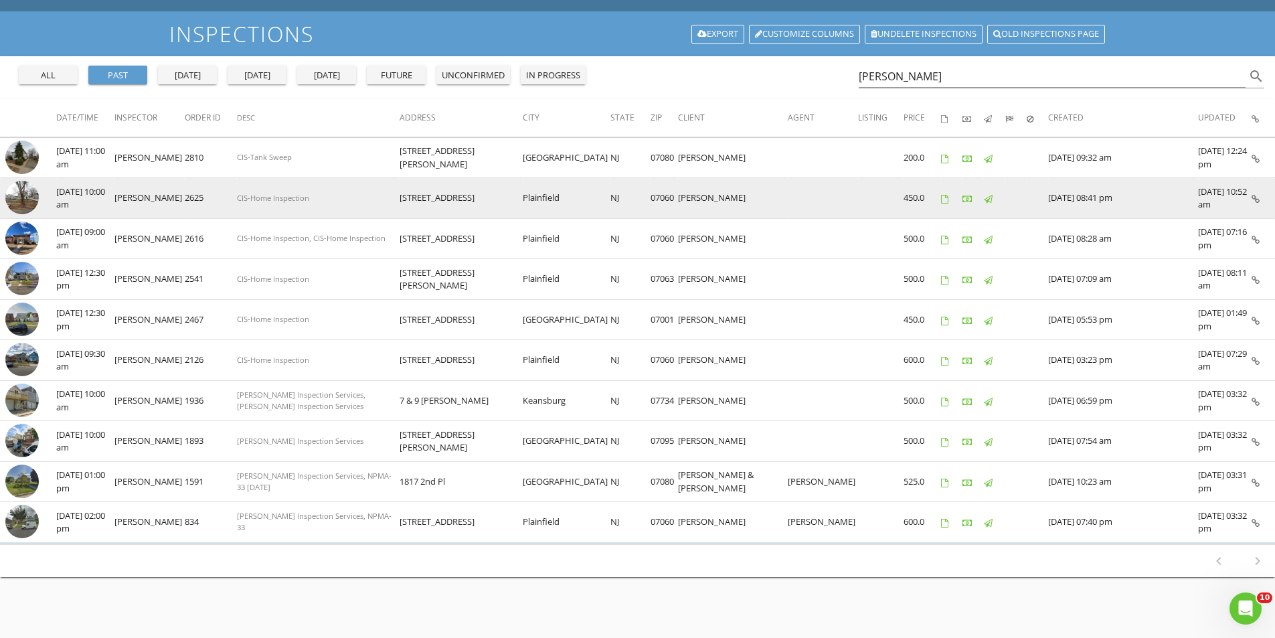
click at [1259, 197] on icon at bounding box center [1255, 199] width 8 height 9
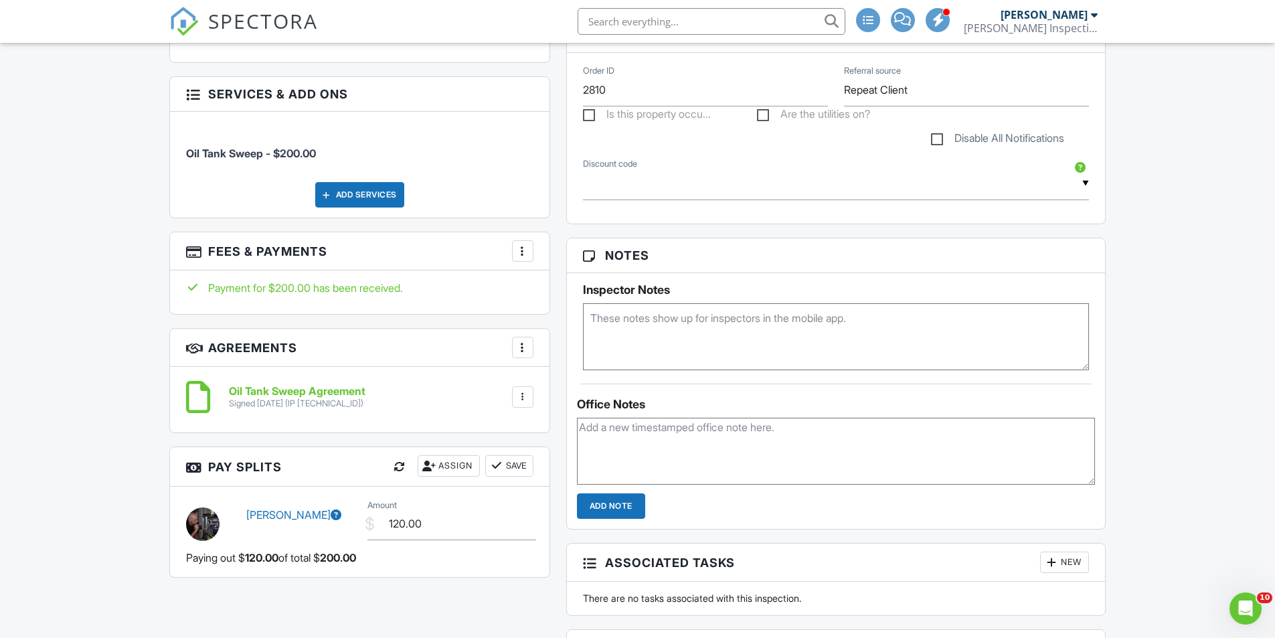
scroll to position [736, 0]
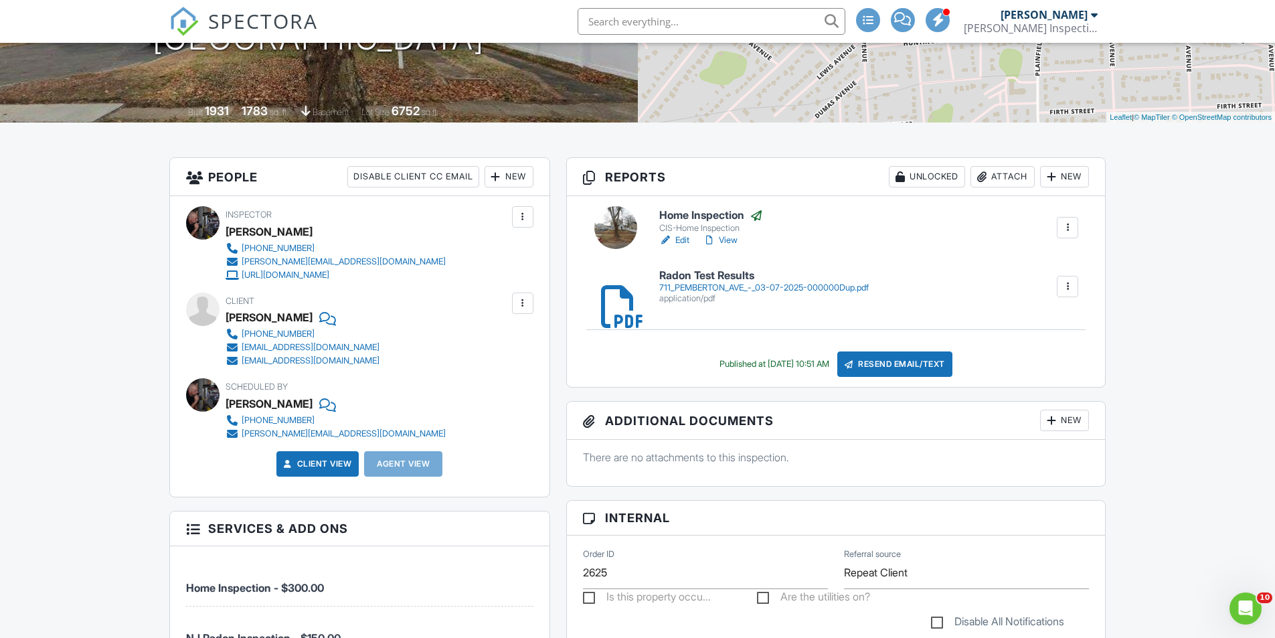
scroll to position [268, 0]
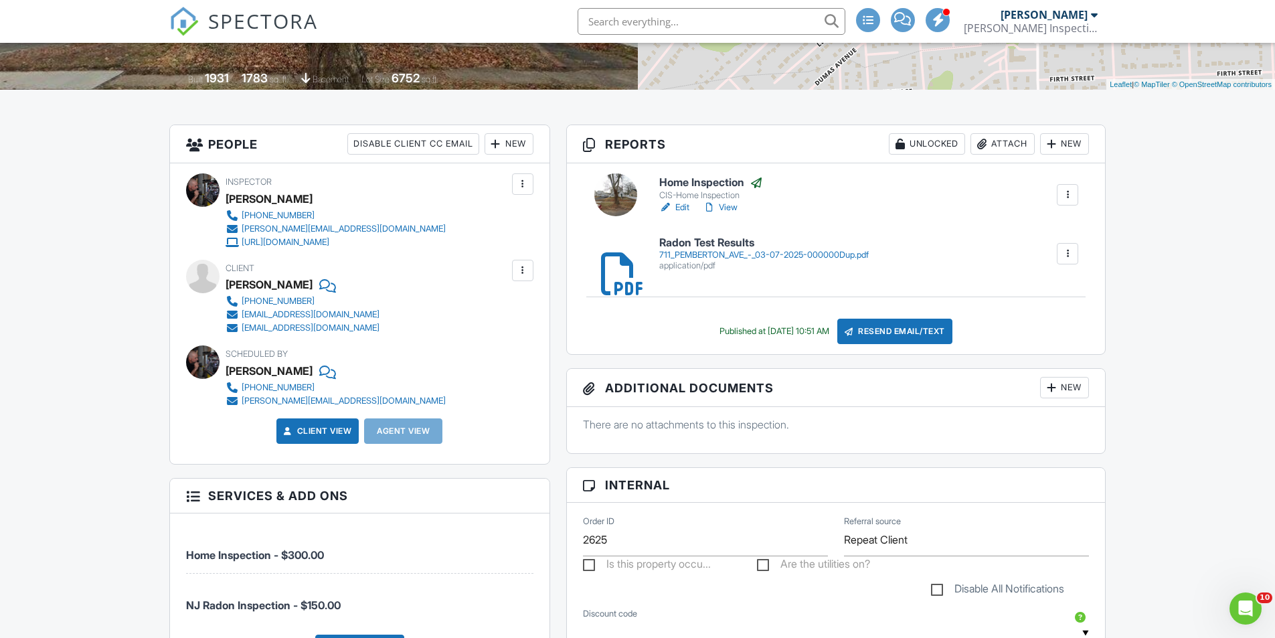
click at [529, 274] on div at bounding box center [522, 270] width 13 height 13
click at [512, 307] on li "Edit" at bounding box center [501, 310] width 50 height 33
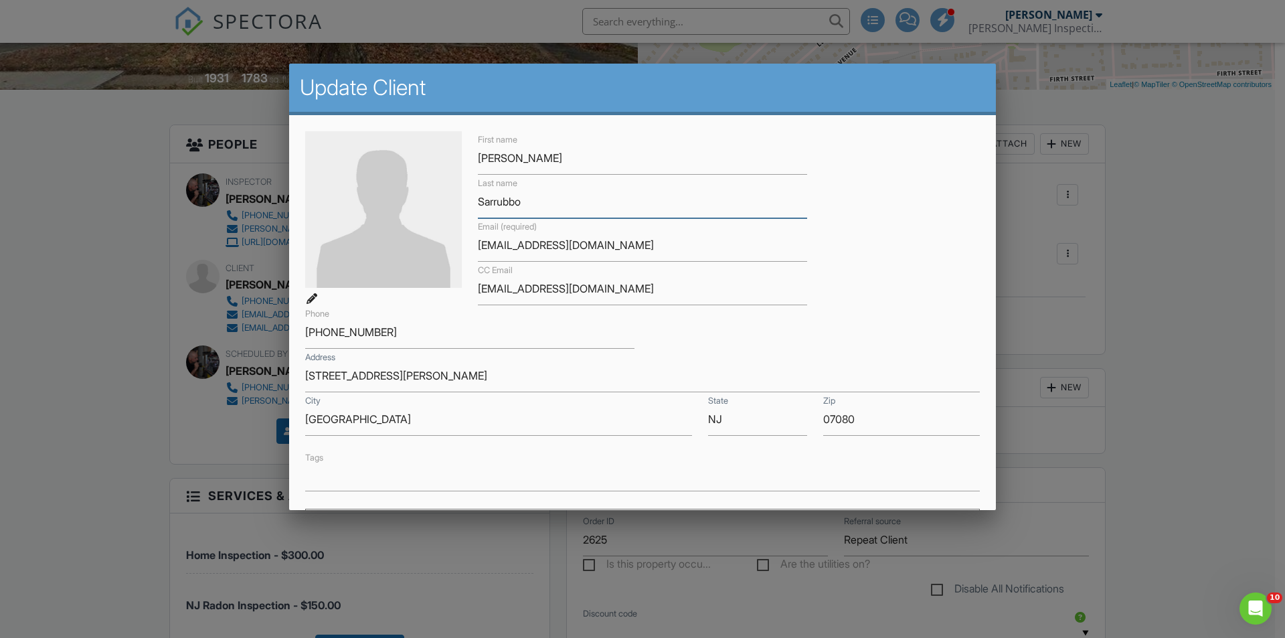
drag, startPoint x: 520, startPoint y: 200, endPoint x: 452, endPoint y: 206, distance: 67.9
click at [452, 206] on div "First name Fabio Last name Sarrubbo Email (required) elitebeverageofnj@gmail.co…" at bounding box center [642, 310] width 691 height 359
drag, startPoint x: 640, startPoint y: 254, endPoint x: 473, endPoint y: 256, distance: 166.6
click at [473, 256] on div "Email (required) elitebeverageofnj@gmail.com" at bounding box center [642, 239] width 345 height 43
drag, startPoint x: 393, startPoint y: 332, endPoint x: 302, endPoint y: 339, distance: 90.6
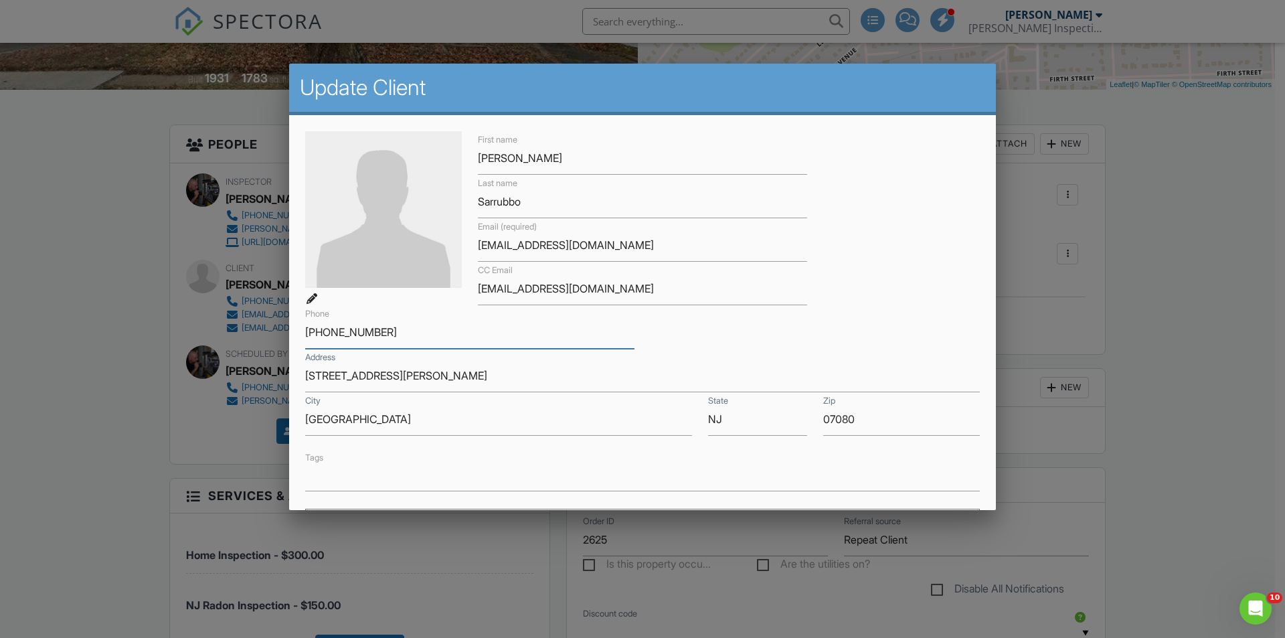
click at [302, 339] on div "Phone 748-911-0342" at bounding box center [469, 326] width 345 height 43
drag, startPoint x: 372, startPoint y: 369, endPoint x: 302, endPoint y: 378, distance: 70.8
click at [302, 378] on div "Address 1332 Jankowski St" at bounding box center [642, 375] width 691 height 33
drag, startPoint x: 395, startPoint y: 418, endPoint x: 296, endPoint y: 426, distance: 99.3
click at [296, 425] on div "First name Fabio Last name Sarrubbo Email (required) elitebeverageofnj@gmail.co…" at bounding box center [642, 422] width 707 height 615
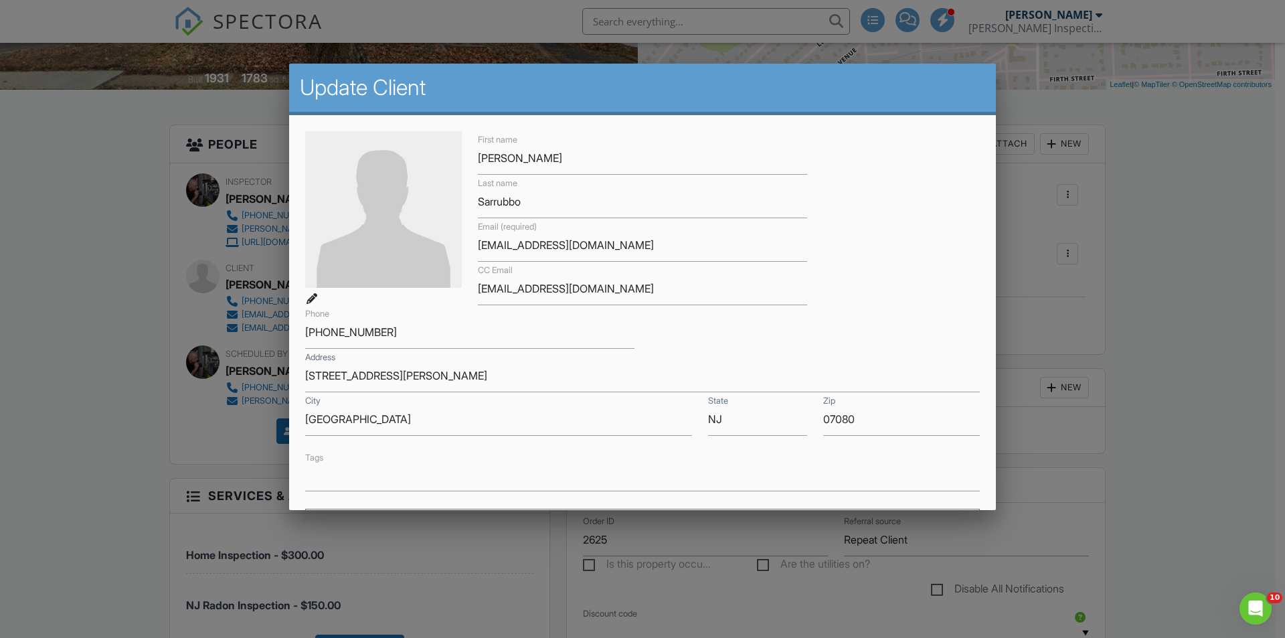
click at [1219, 213] on div at bounding box center [642, 331] width 1285 height 797
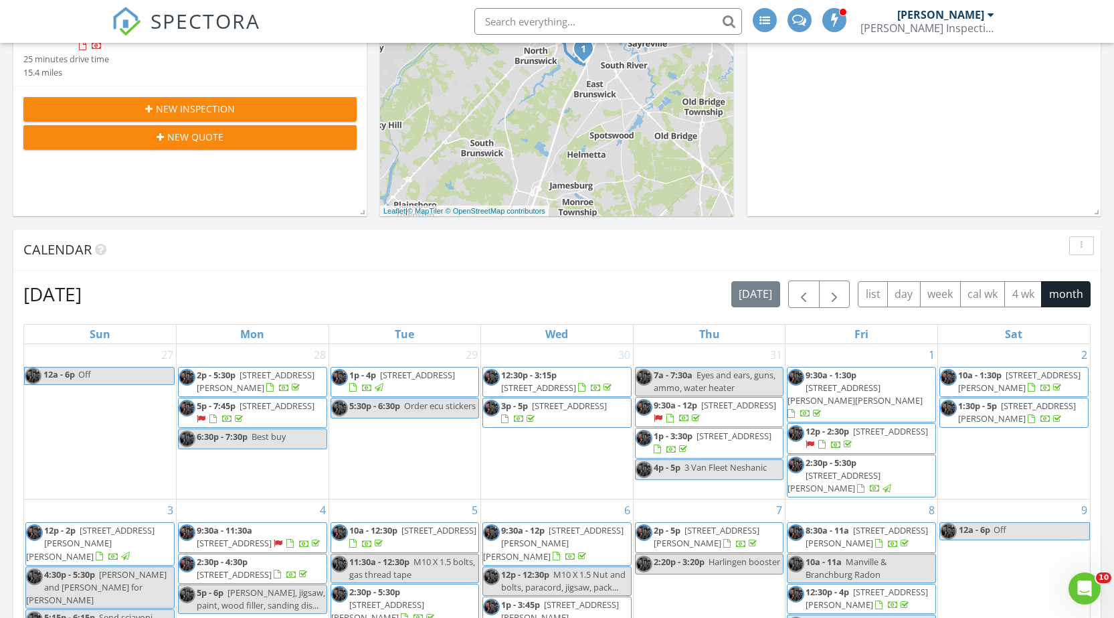
scroll to position [602, 0]
